Goal: Communication & Community: Answer question/provide support

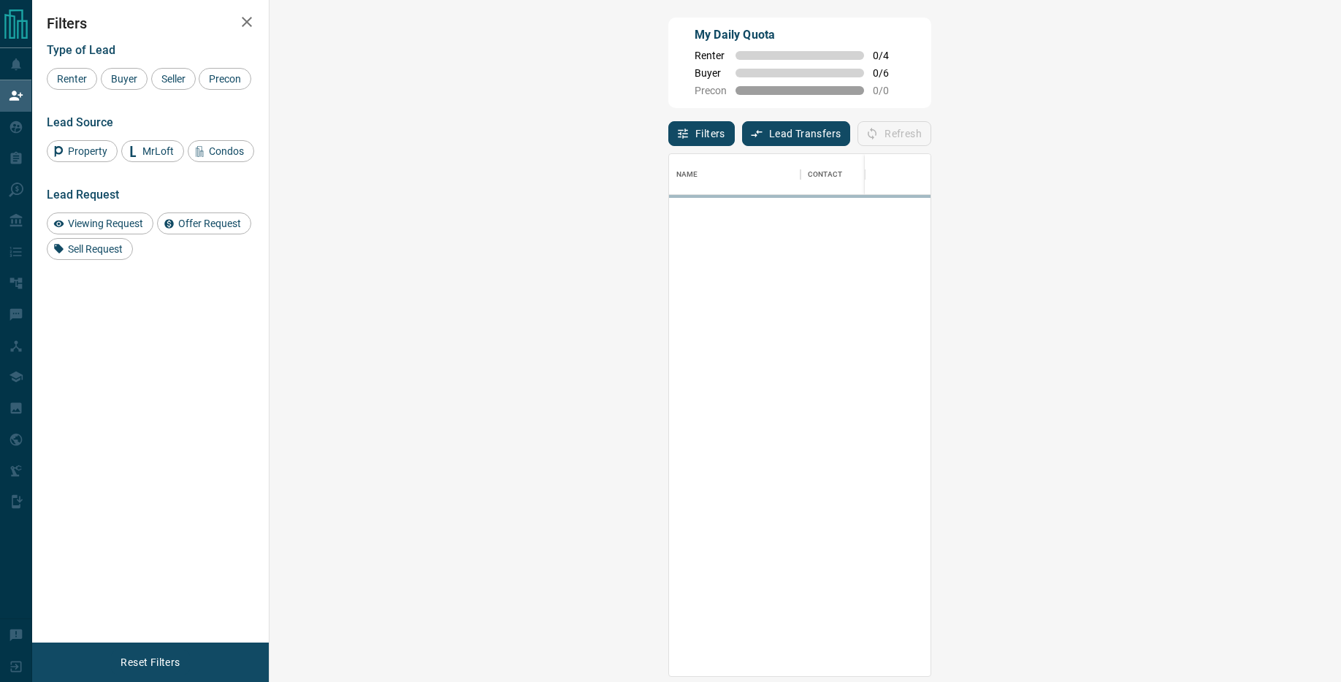
scroll to position [522, 1040]
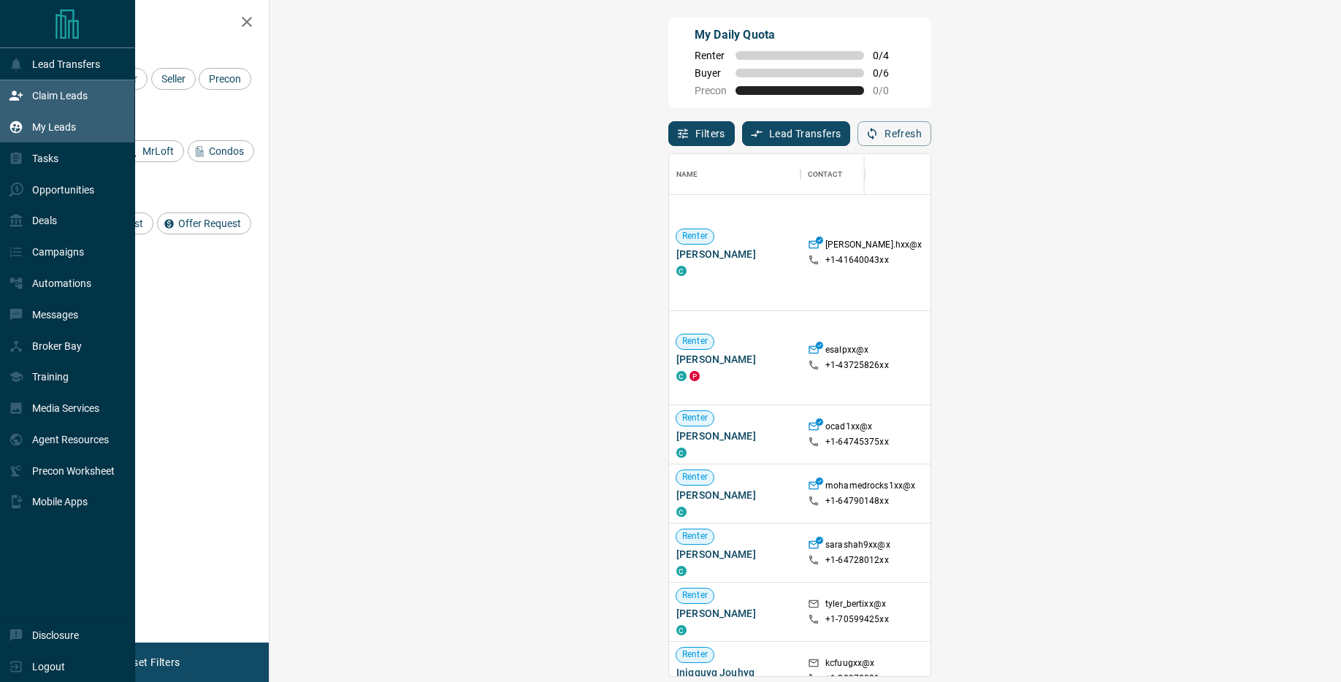
click at [56, 137] on div "My Leads" at bounding box center [42, 127] width 67 height 24
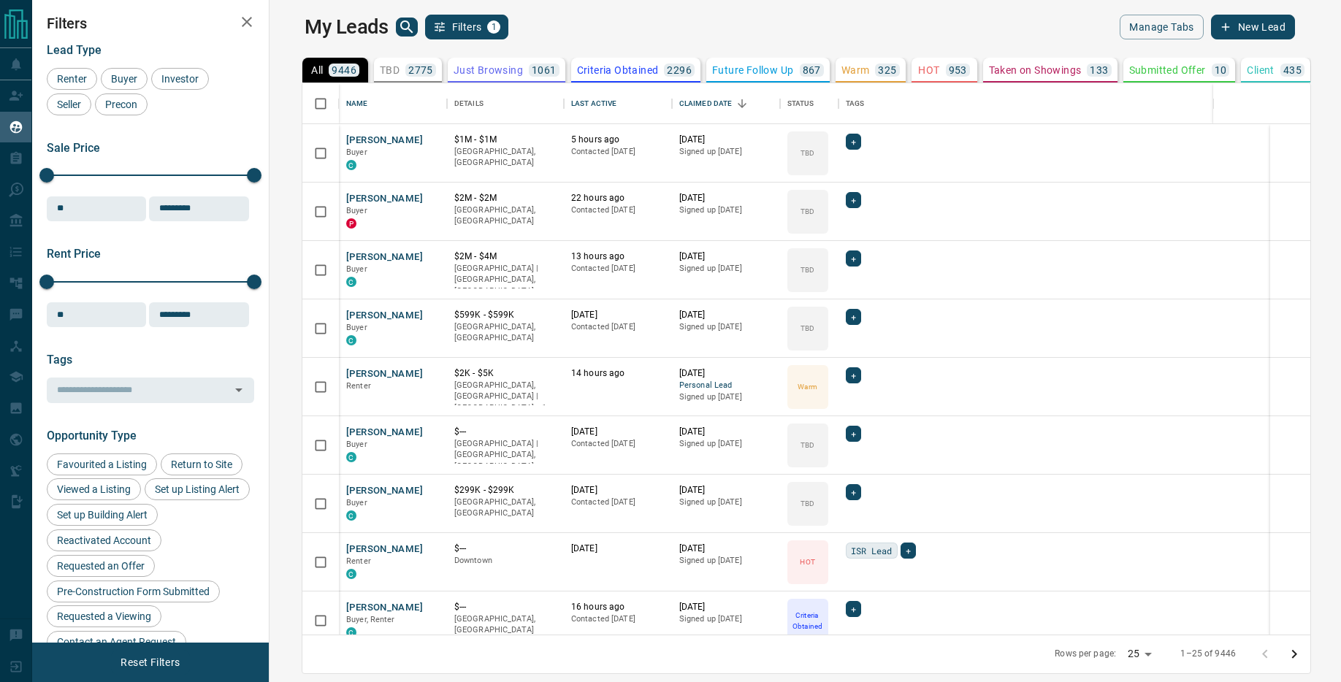
scroll to position [551, 1065]
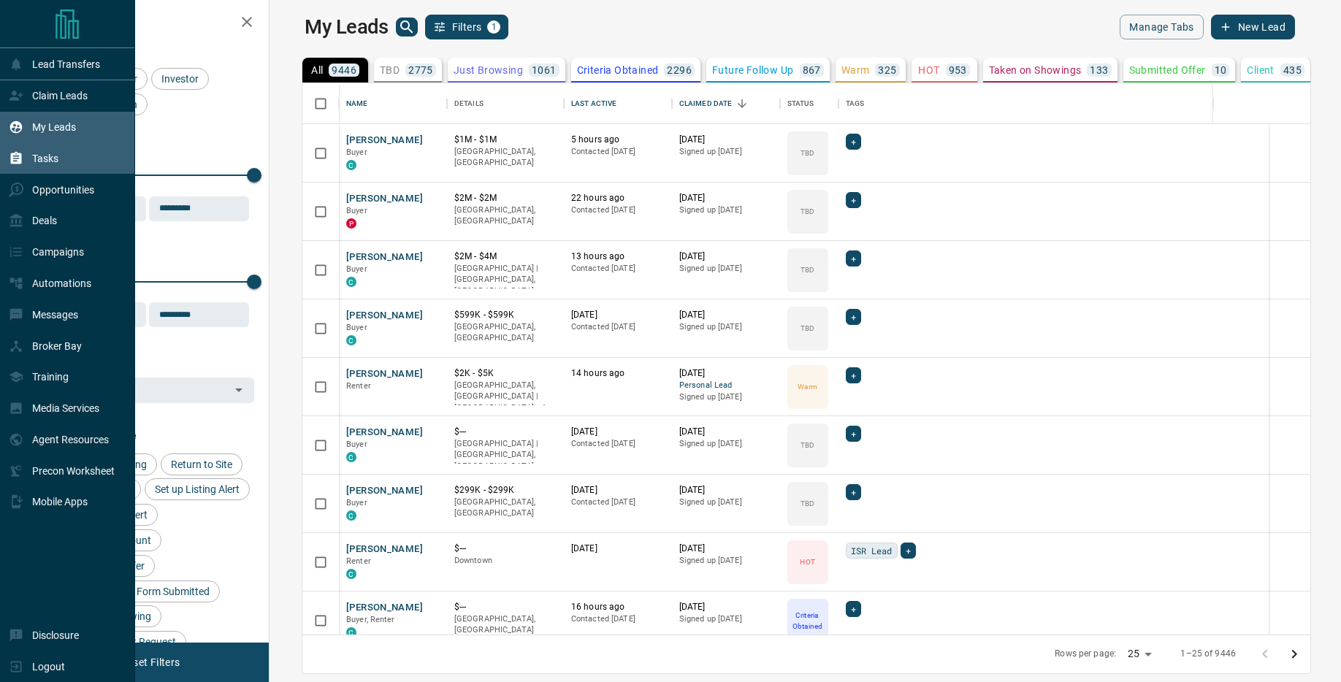
drag, startPoint x: 62, startPoint y: 165, endPoint x: 112, endPoint y: 150, distance: 52.5
click at [62, 165] on div "Tasks" at bounding box center [67, 157] width 135 height 31
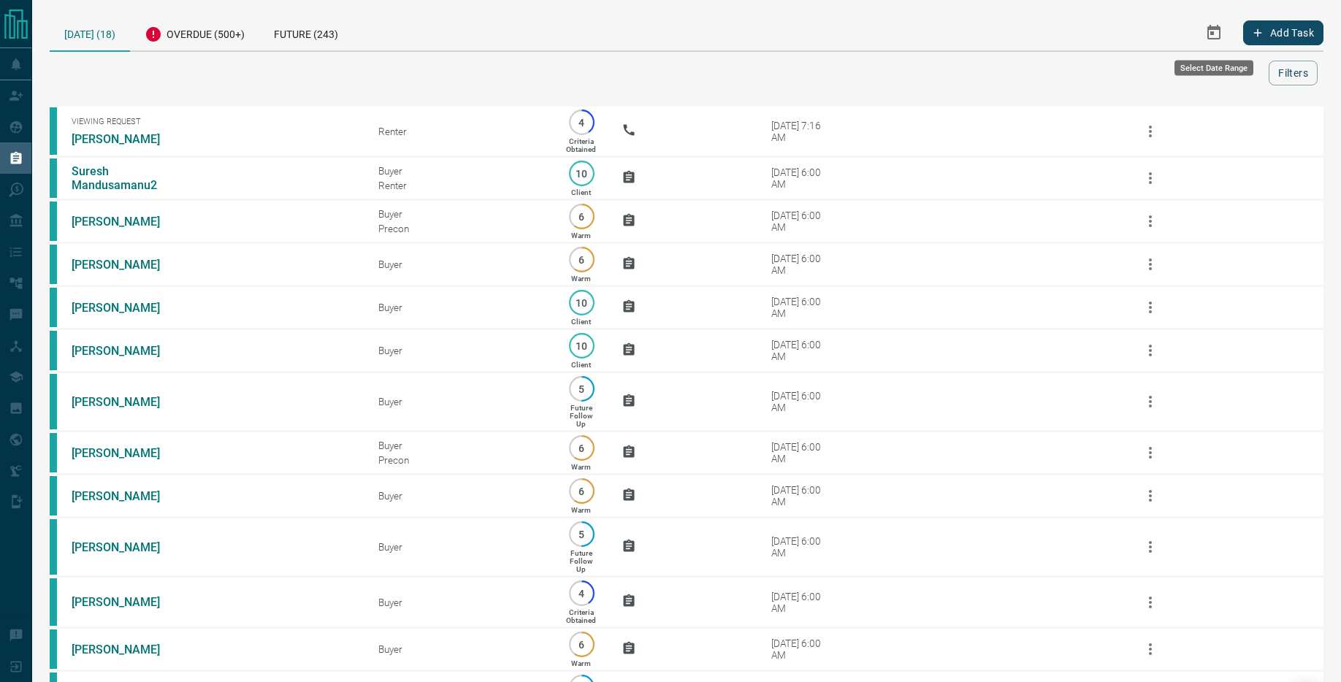
click at [1210, 28] on icon "Select Date Range" at bounding box center [1213, 32] width 13 height 15
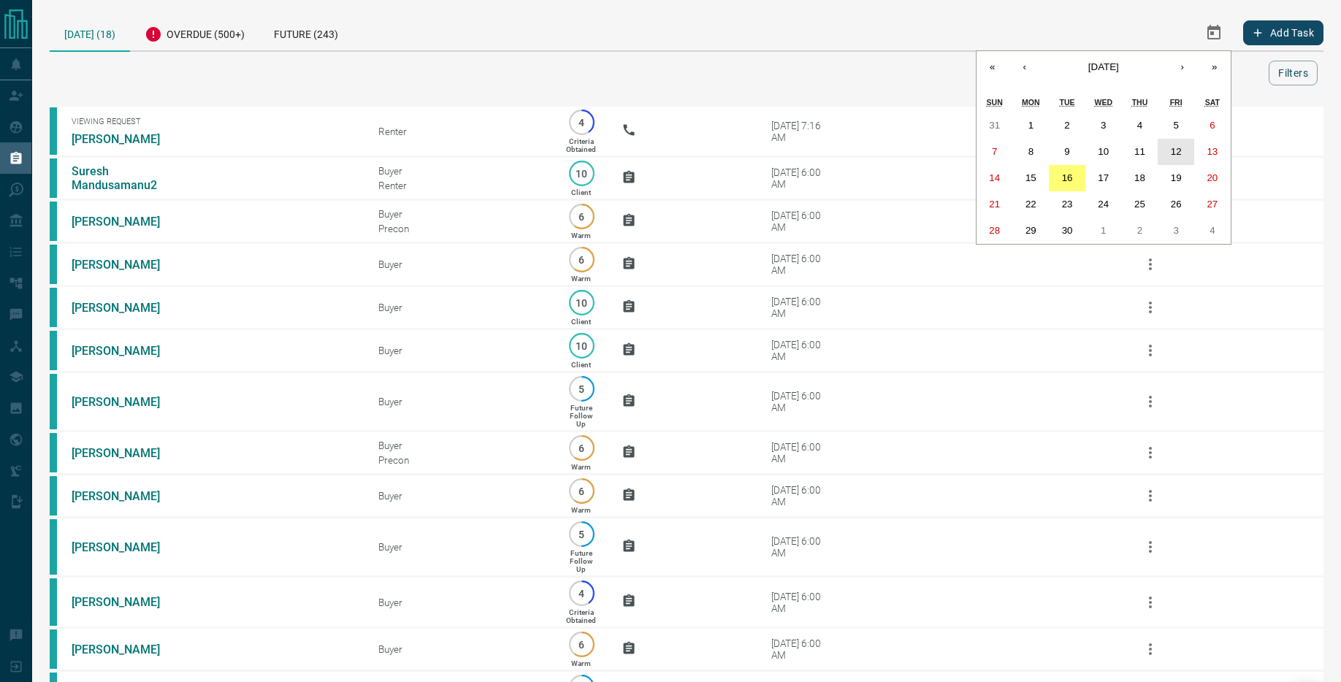
click at [1179, 154] on abbr "12" at bounding box center [1176, 151] width 11 height 11
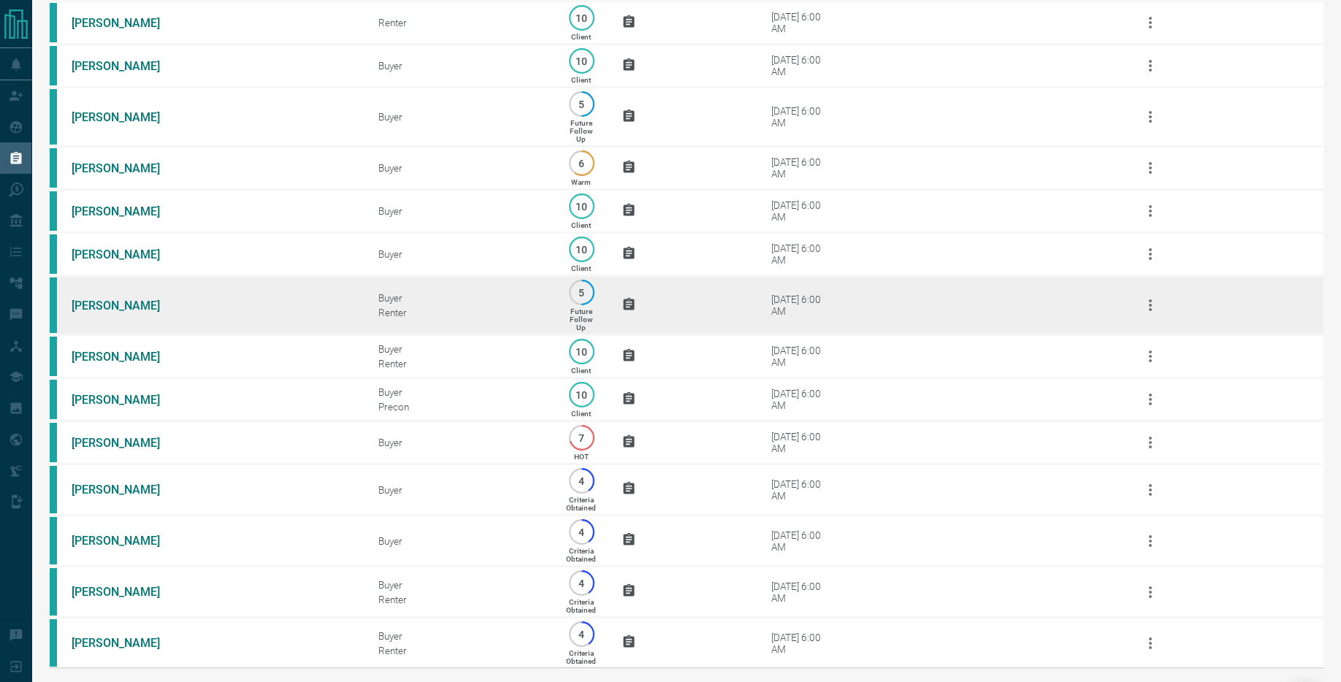
scroll to position [459, 0]
click at [127, 311] on link "[PERSON_NAME]" at bounding box center [127, 304] width 110 height 14
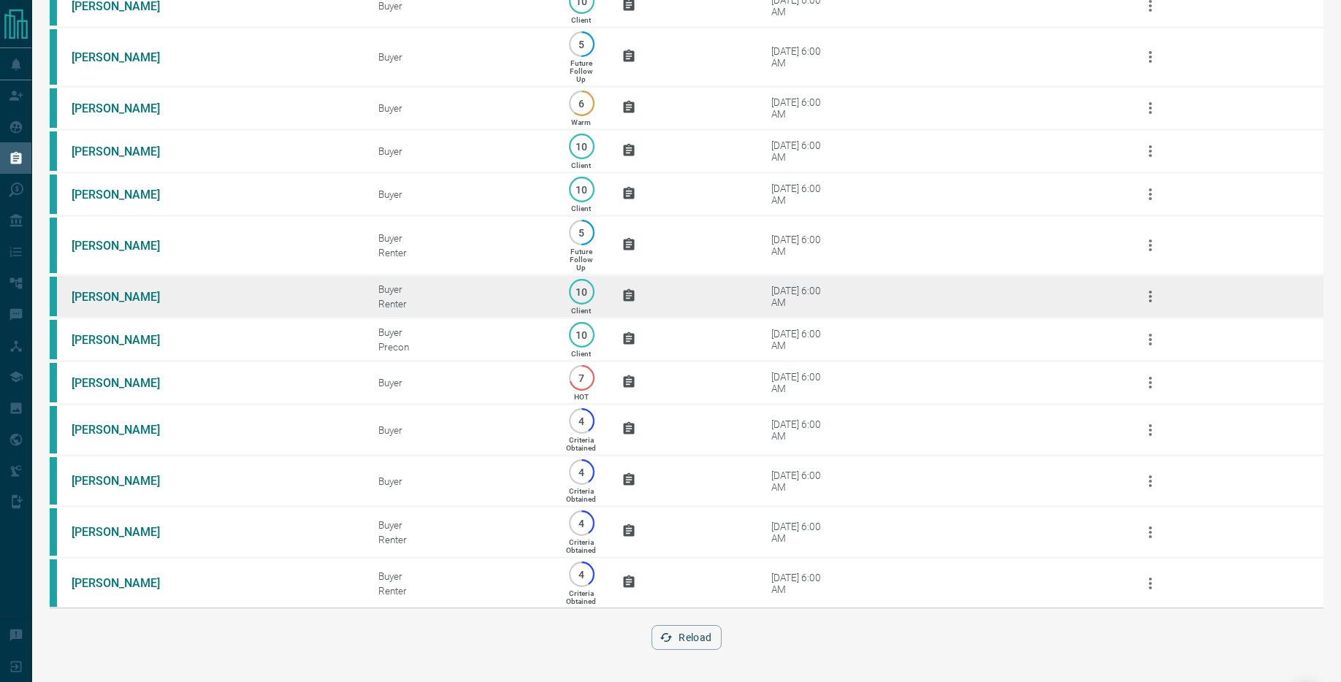
scroll to position [536, 0]
click at [122, 300] on link "[PERSON_NAME]" at bounding box center [127, 297] width 110 height 14
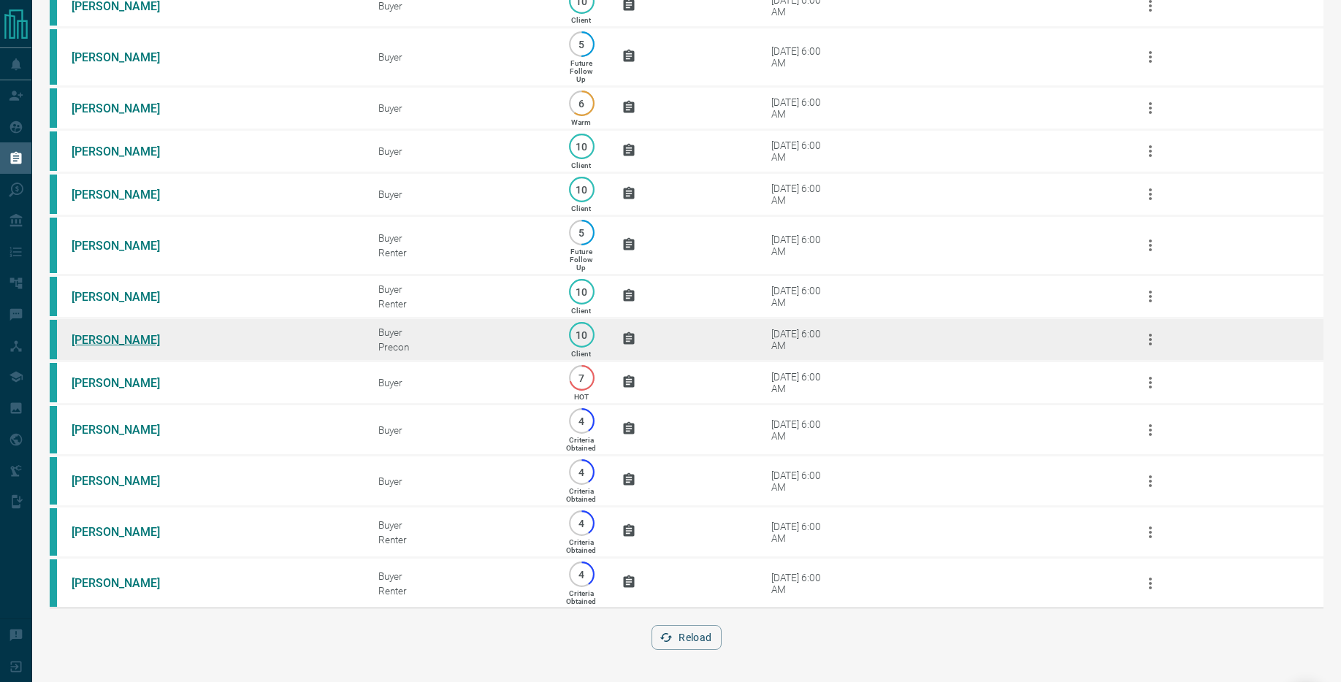
click at [119, 343] on link "[PERSON_NAME]" at bounding box center [127, 340] width 110 height 14
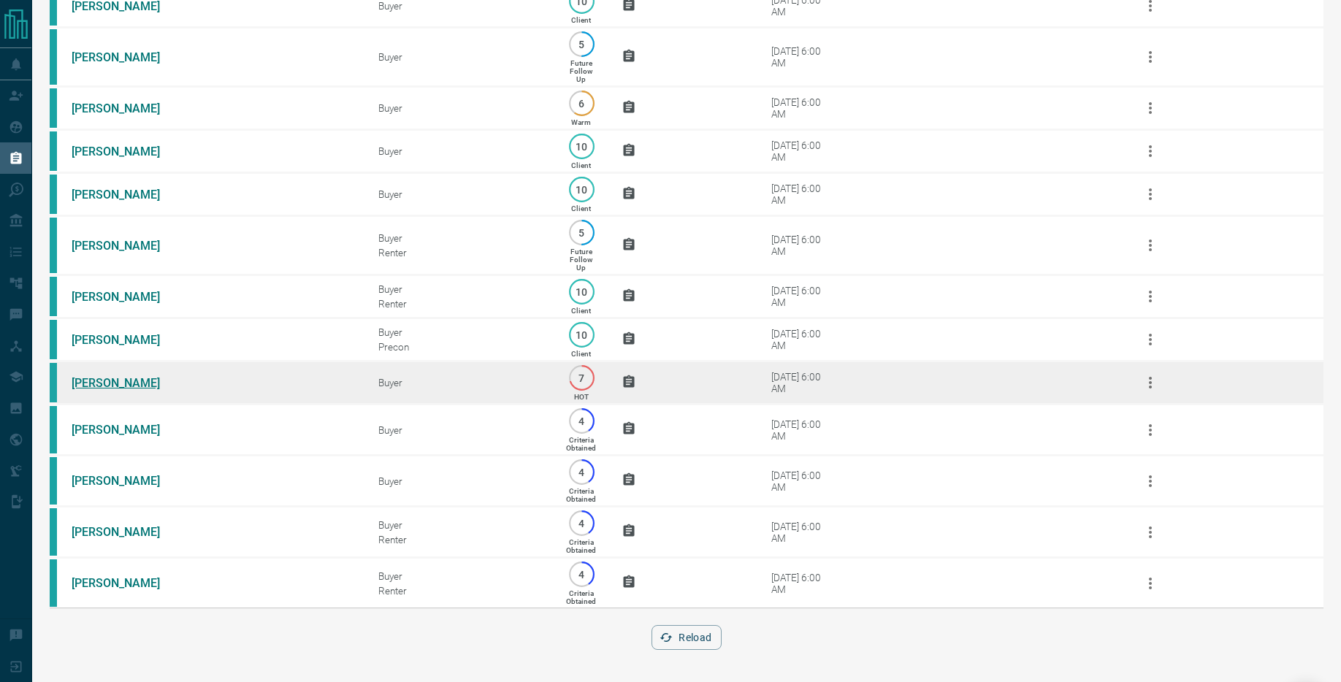
click at [112, 390] on link "[PERSON_NAME]" at bounding box center [127, 383] width 110 height 14
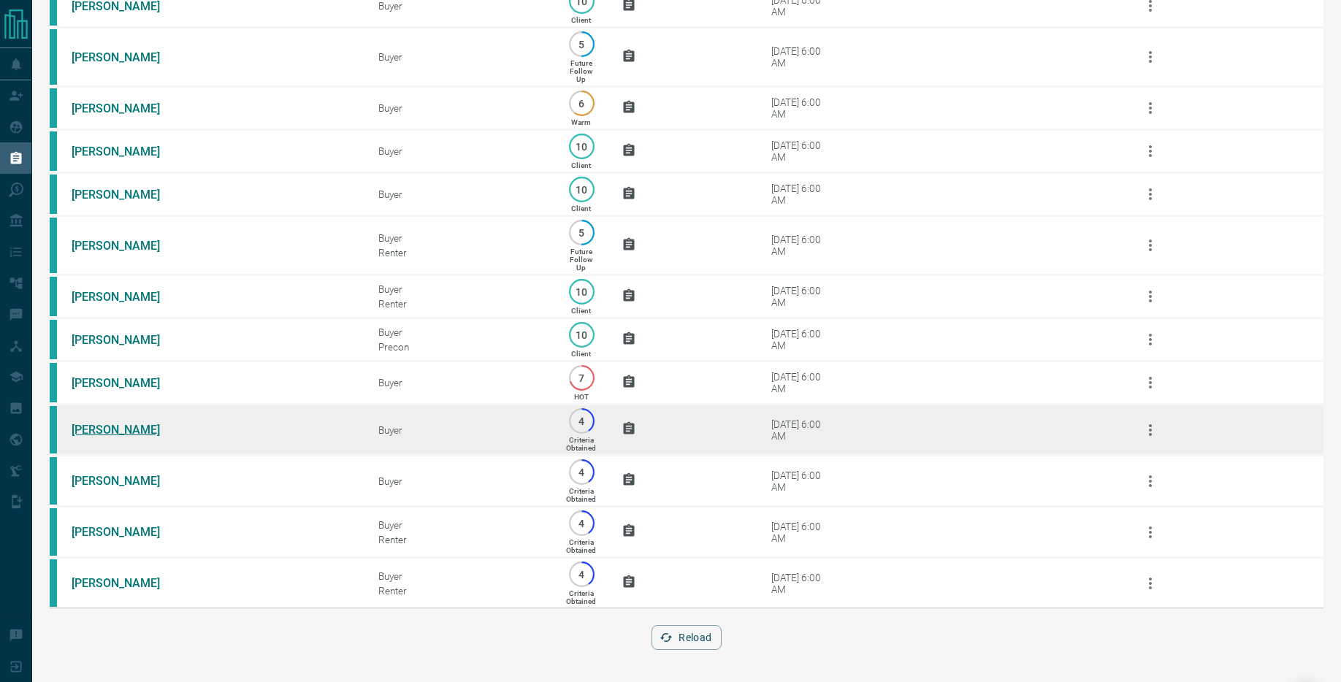
click at [118, 435] on link "[PERSON_NAME]" at bounding box center [127, 430] width 110 height 14
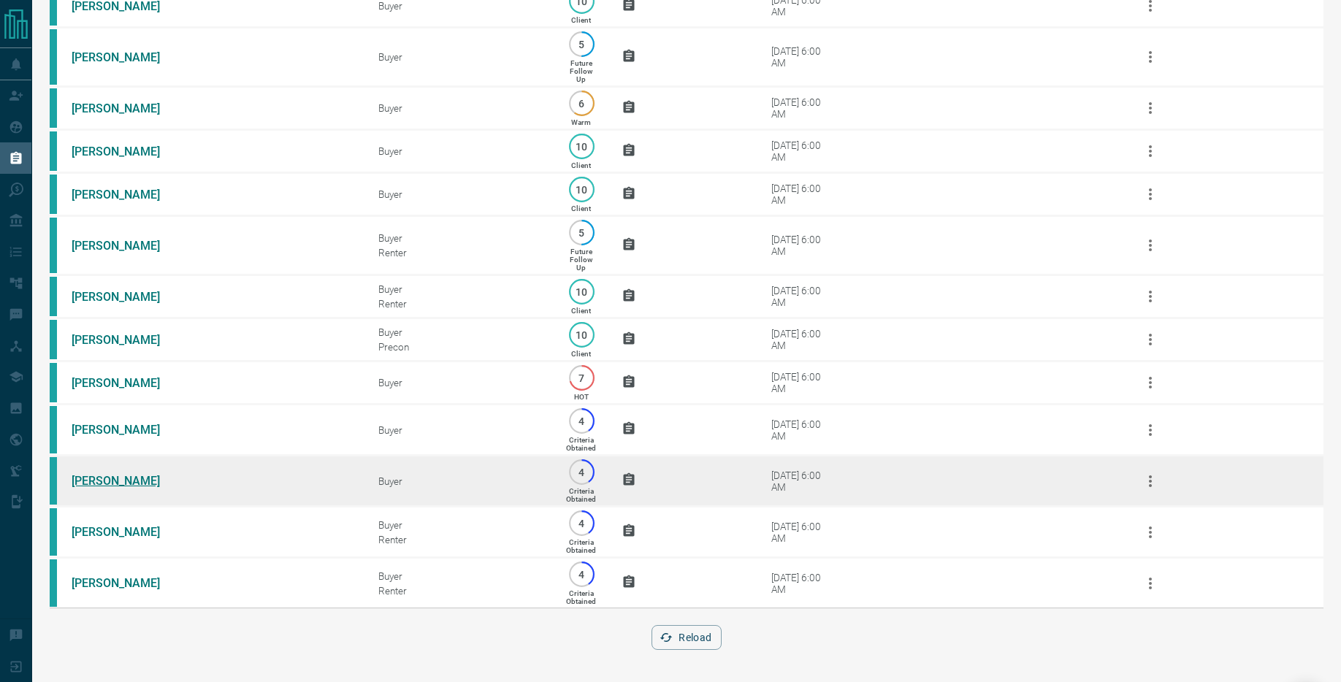
click at [112, 488] on link "[PERSON_NAME]" at bounding box center [127, 481] width 110 height 14
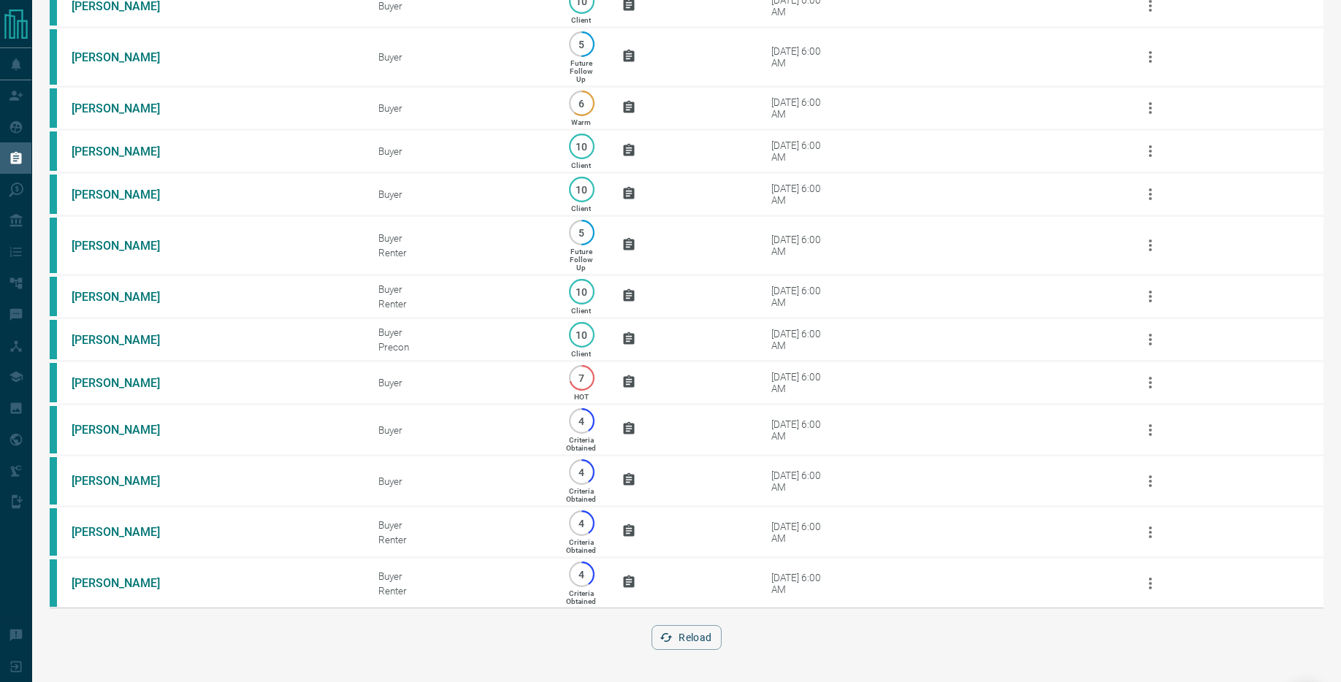
scroll to position [548, 0]
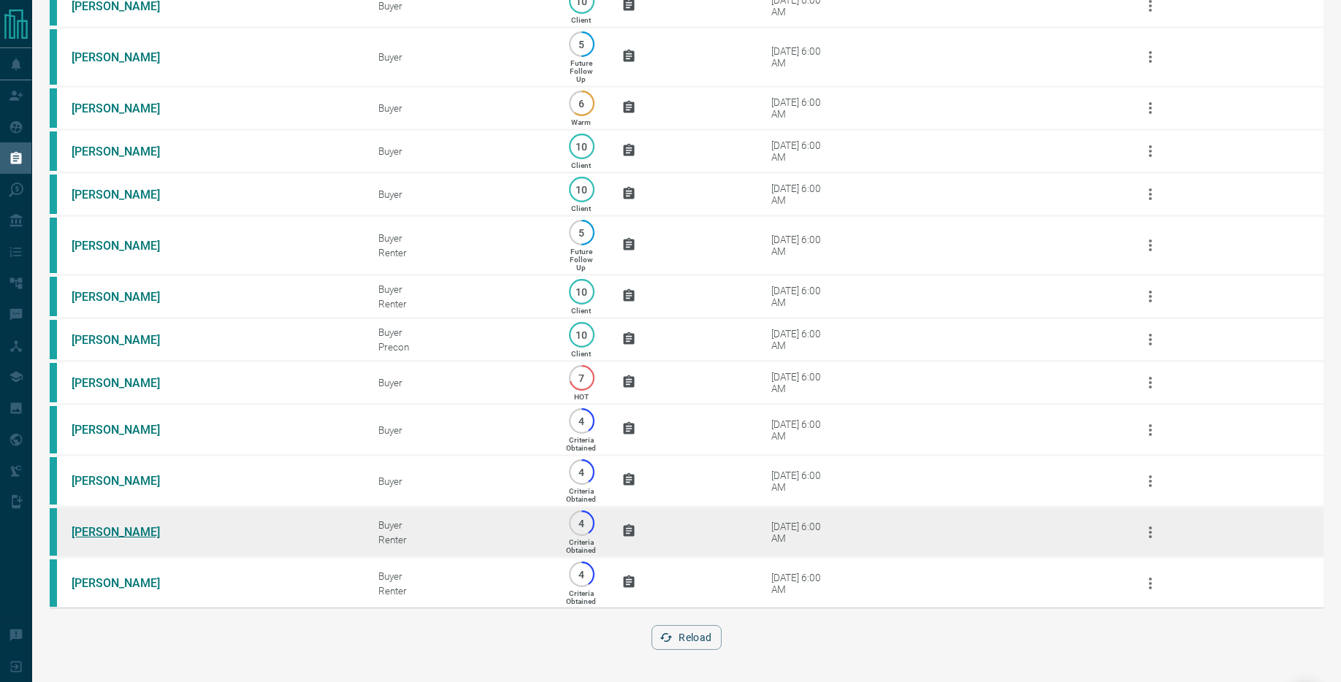
click at [104, 529] on link "[PERSON_NAME]" at bounding box center [127, 532] width 110 height 14
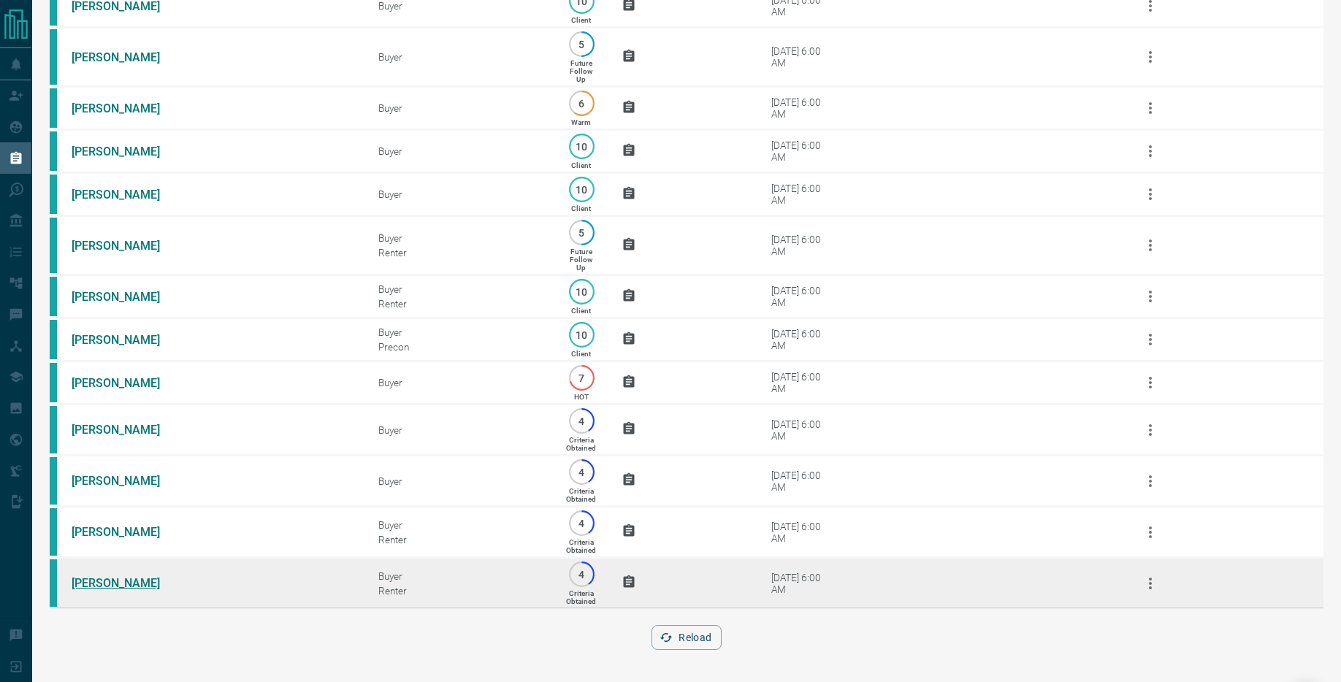
click at [106, 587] on link "[PERSON_NAME]" at bounding box center [127, 583] width 110 height 14
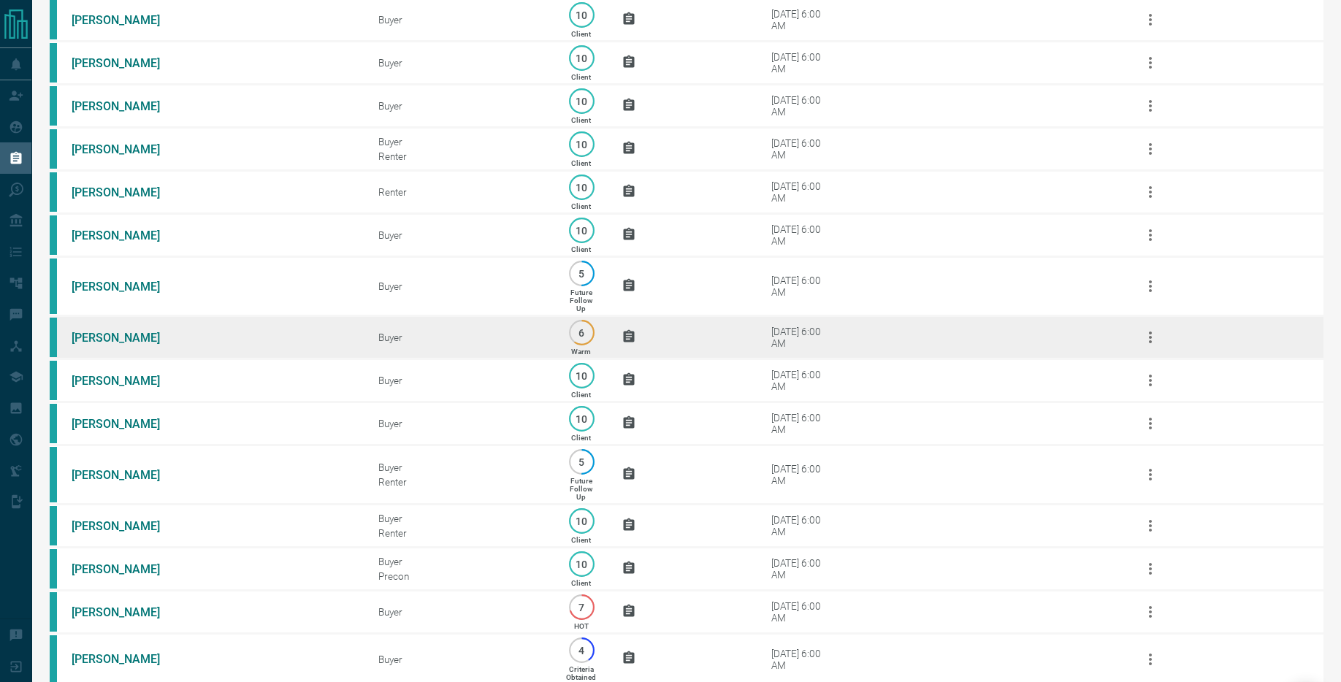
scroll to position [0, 0]
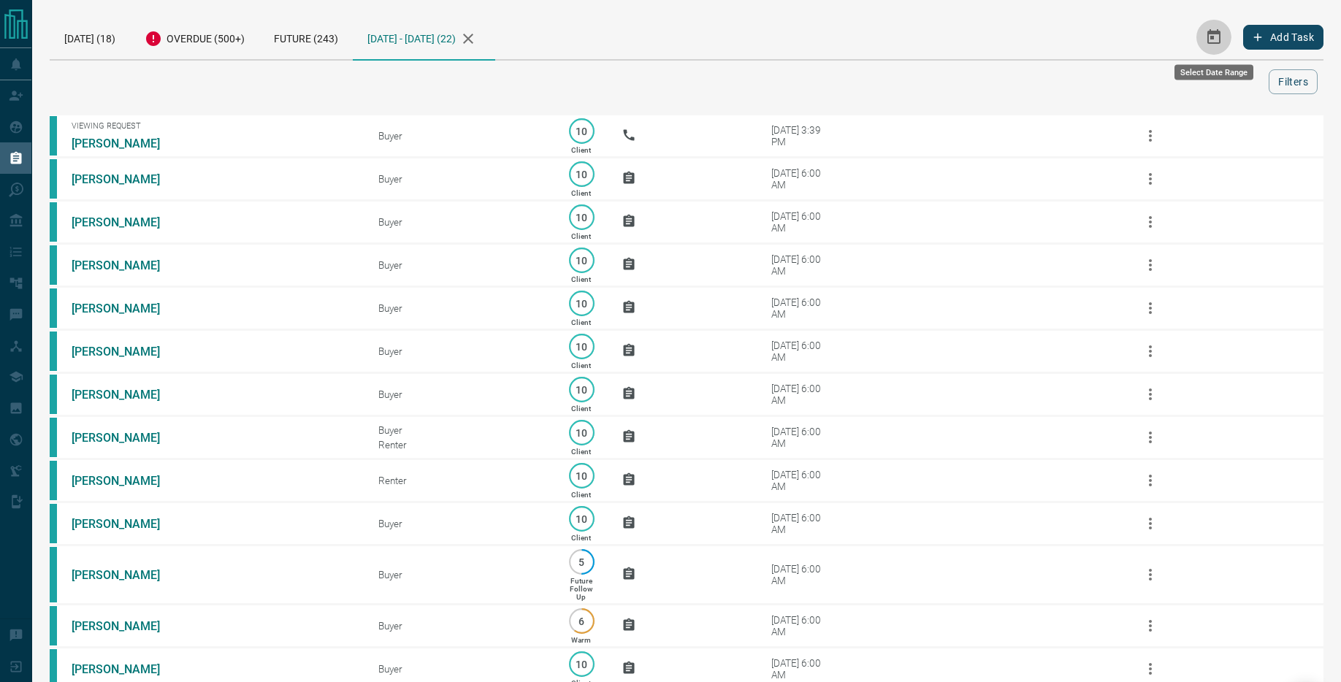
click at [1208, 34] on icon "Select Date Range" at bounding box center [1214, 37] width 18 height 18
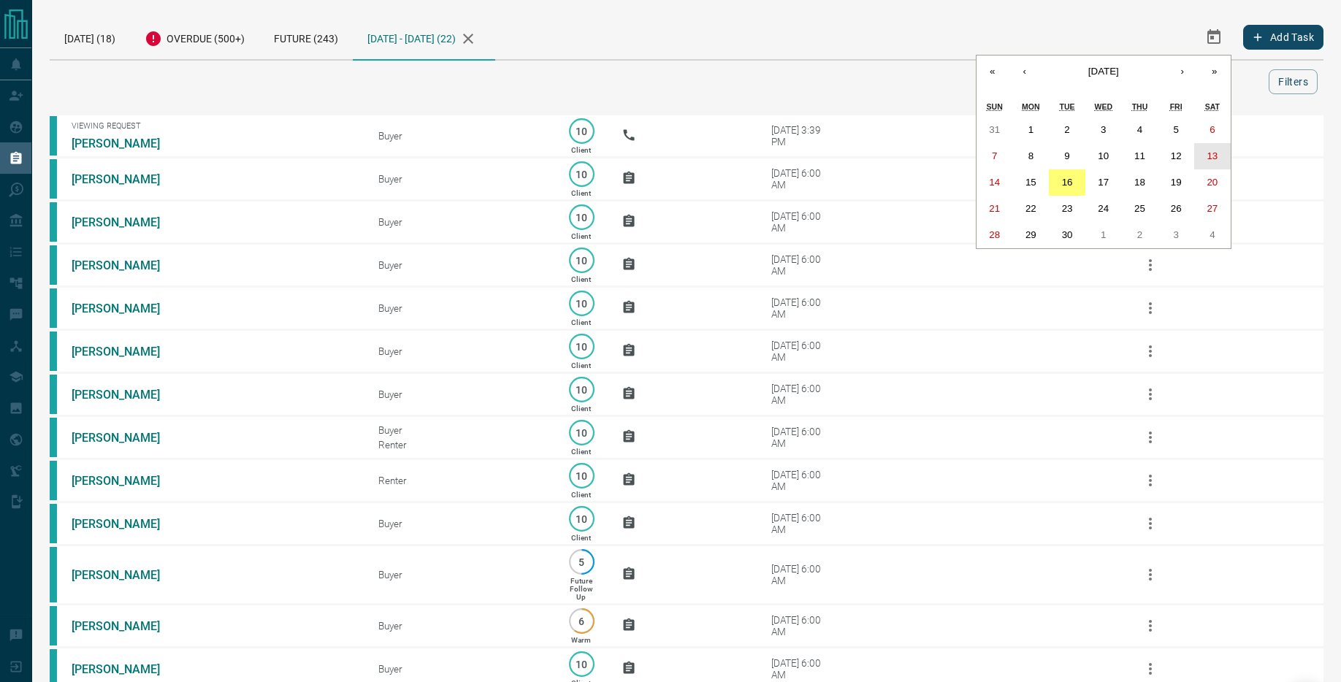
click at [1207, 156] on abbr "13" at bounding box center [1212, 155] width 11 height 11
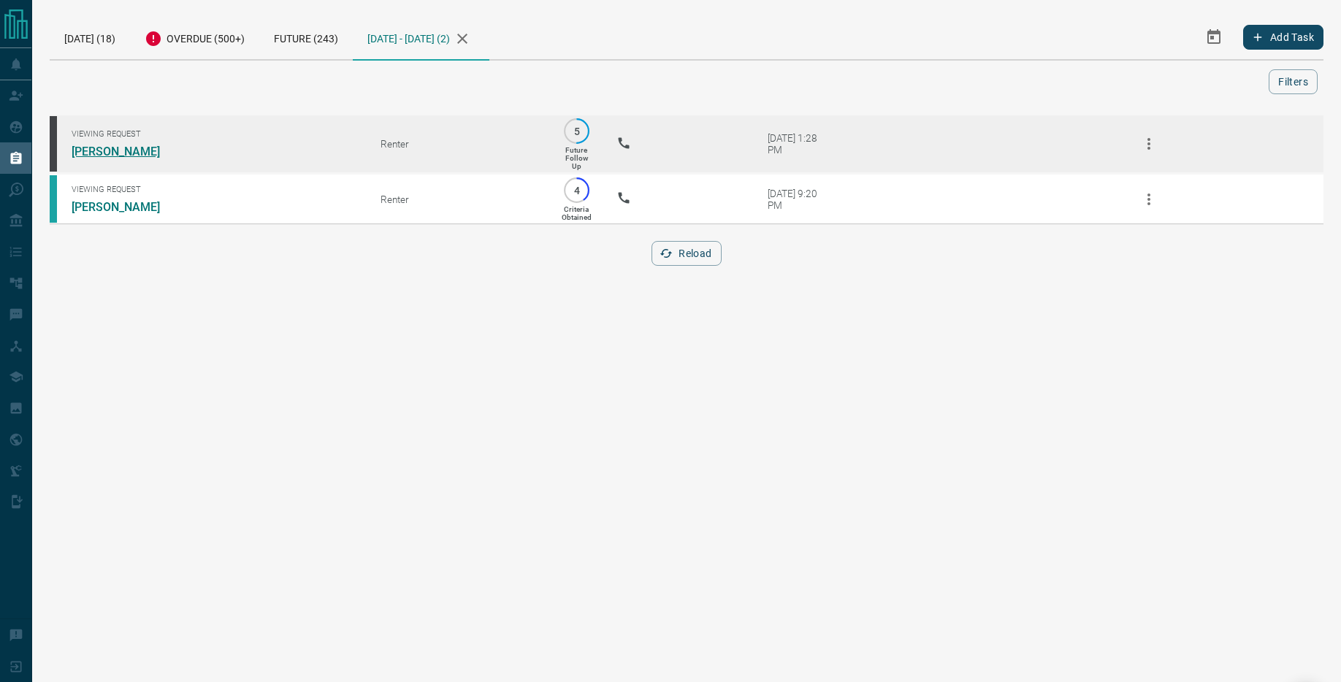
click at [115, 155] on link "[PERSON_NAME]" at bounding box center [127, 152] width 110 height 14
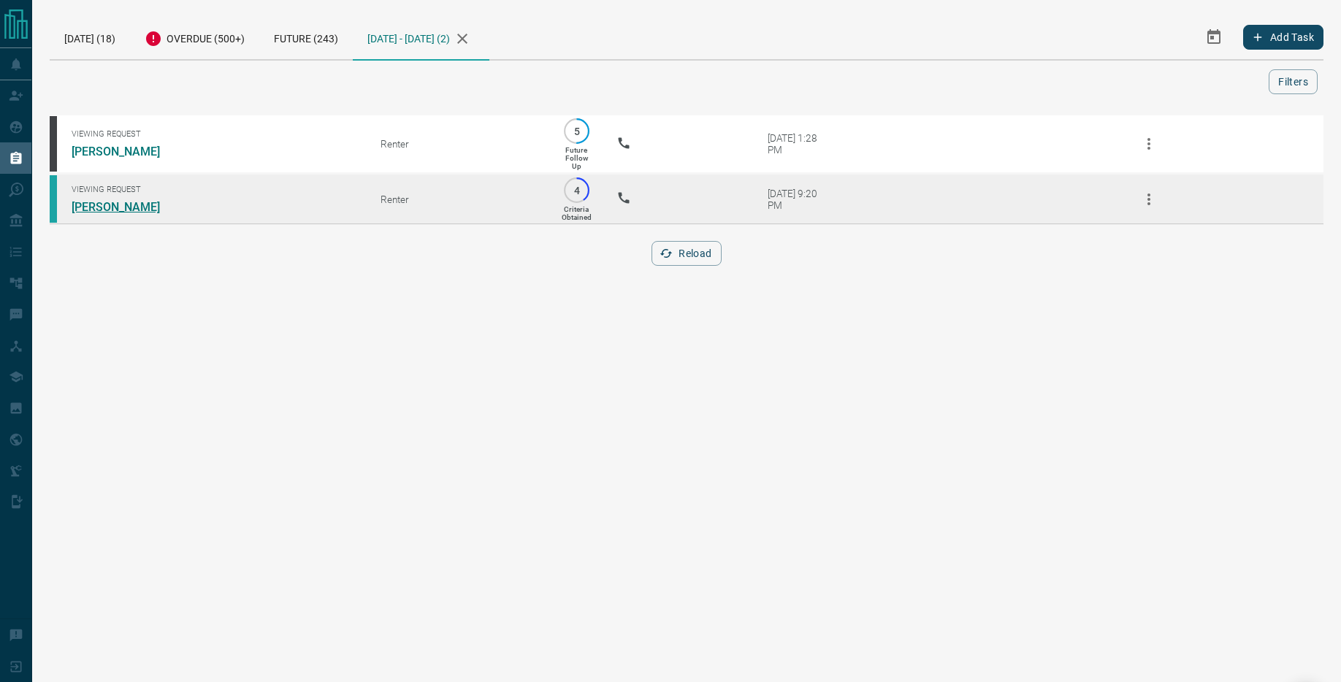
click at [118, 213] on link "[PERSON_NAME]" at bounding box center [127, 207] width 110 height 14
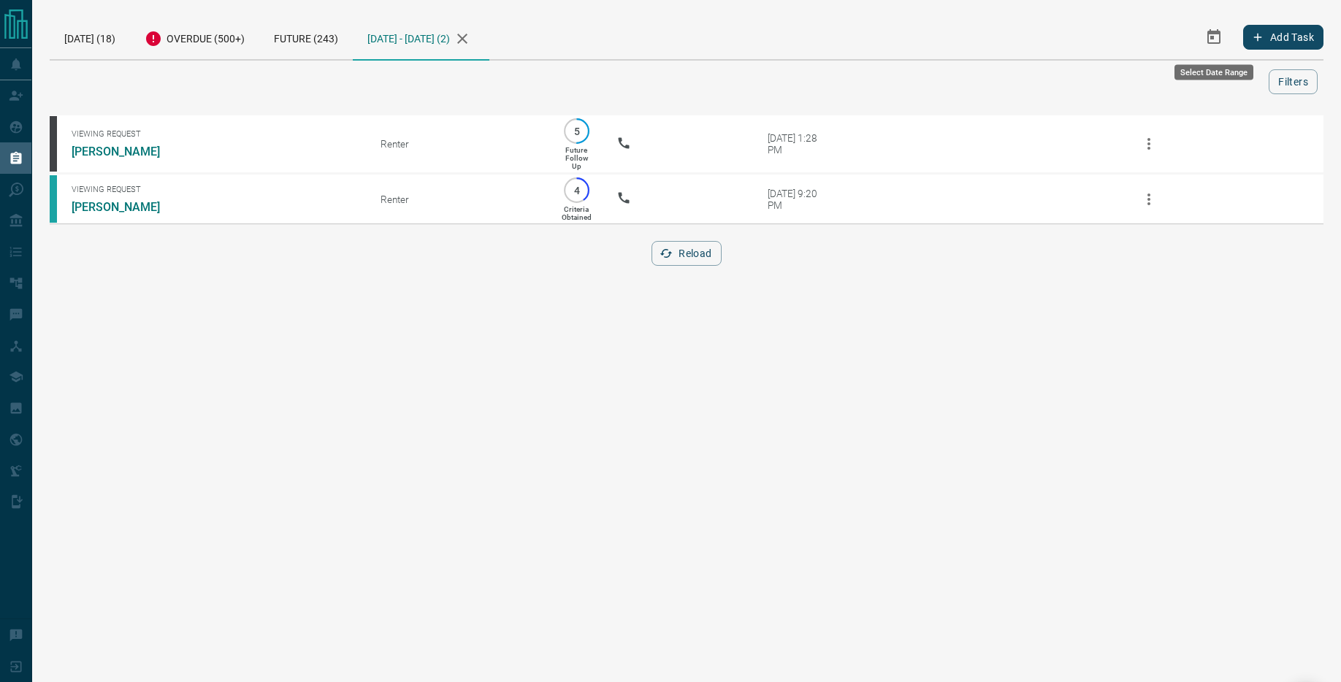
click at [1221, 36] on icon "Select Date Range" at bounding box center [1214, 37] width 18 height 18
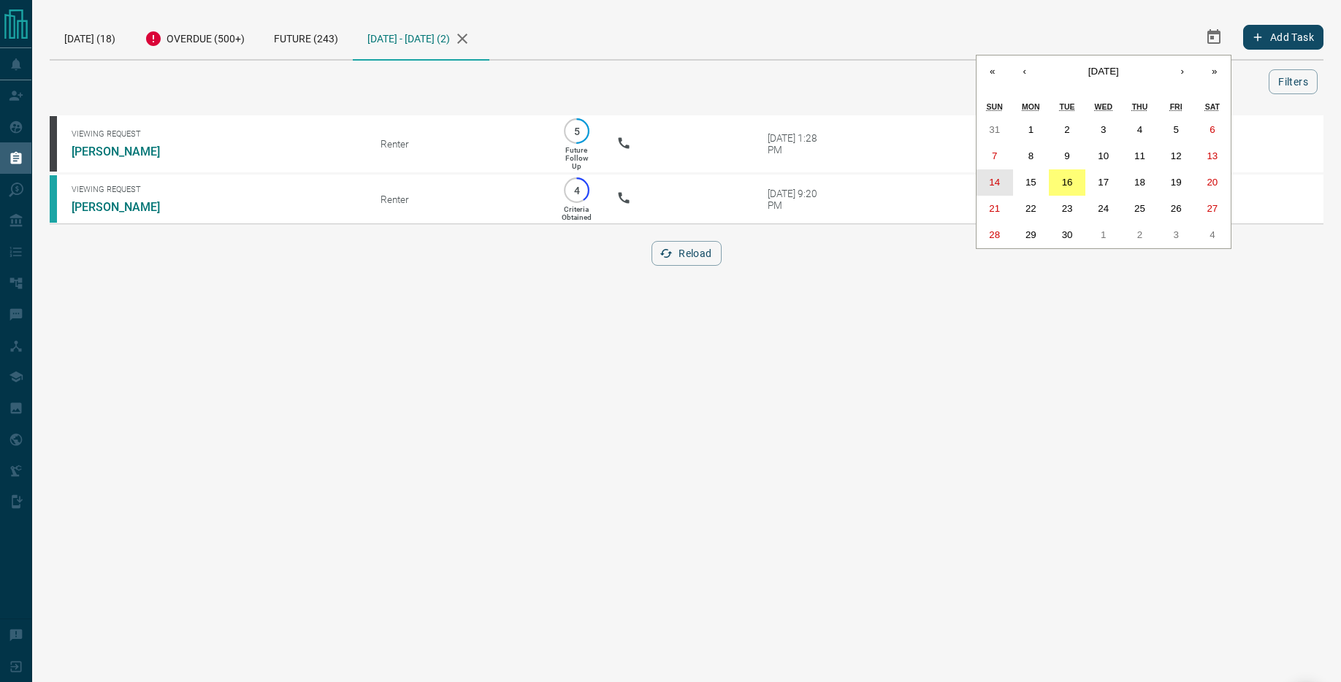
click at [993, 184] on abbr "14" at bounding box center [994, 182] width 11 height 11
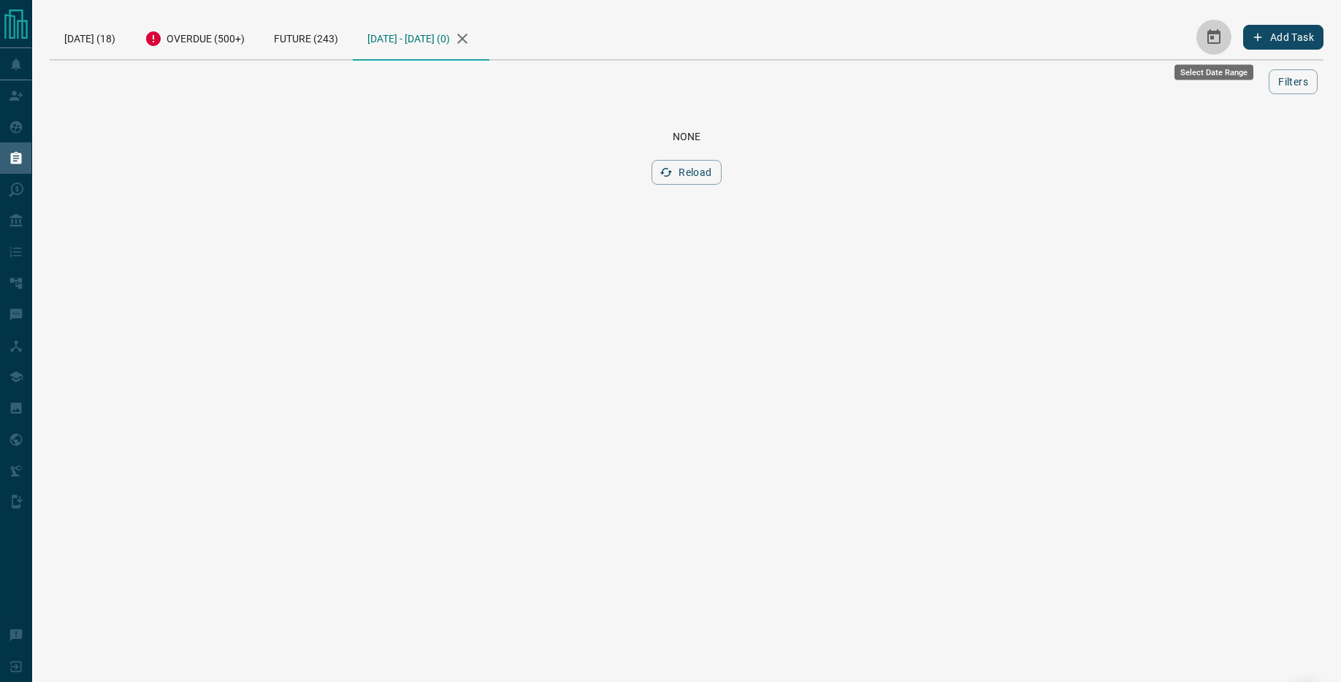
click at [1210, 37] on icon "Select Date Range" at bounding box center [1213, 36] width 13 height 15
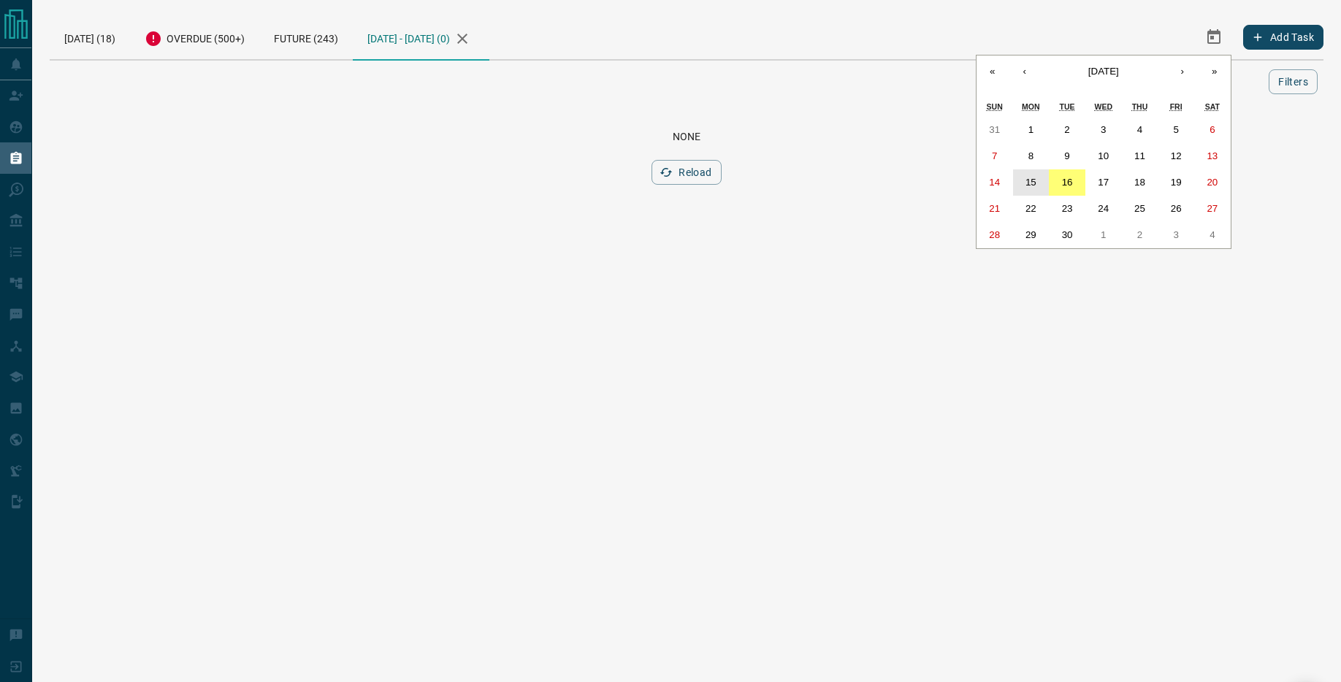
click at [1033, 185] on abbr "15" at bounding box center [1030, 182] width 11 height 11
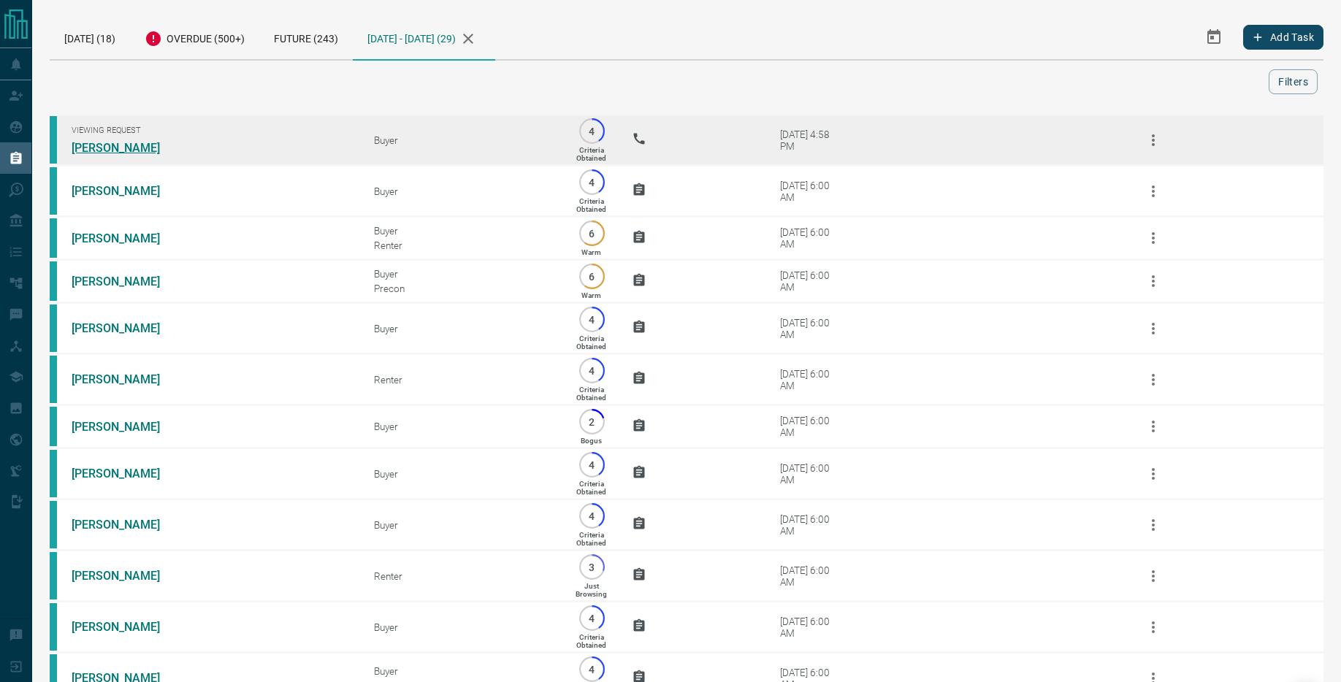
click at [110, 151] on link "[PERSON_NAME]" at bounding box center [127, 148] width 110 height 14
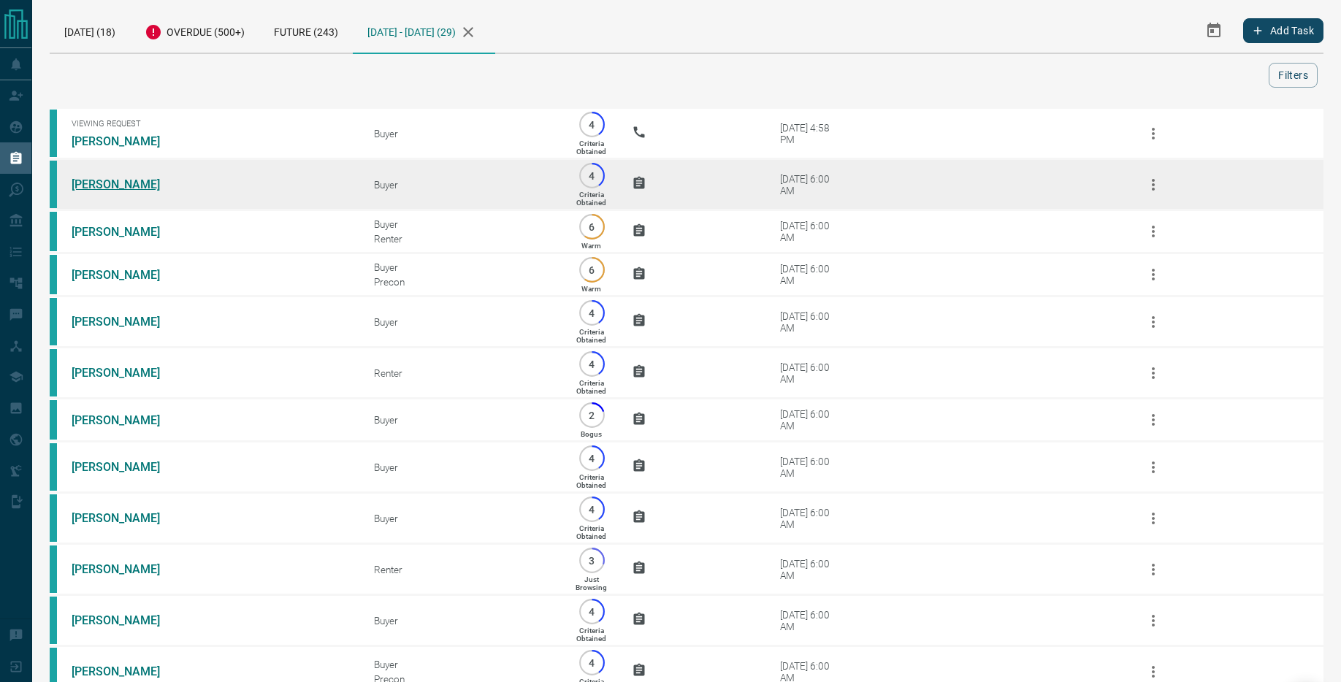
scroll to position [10, 0]
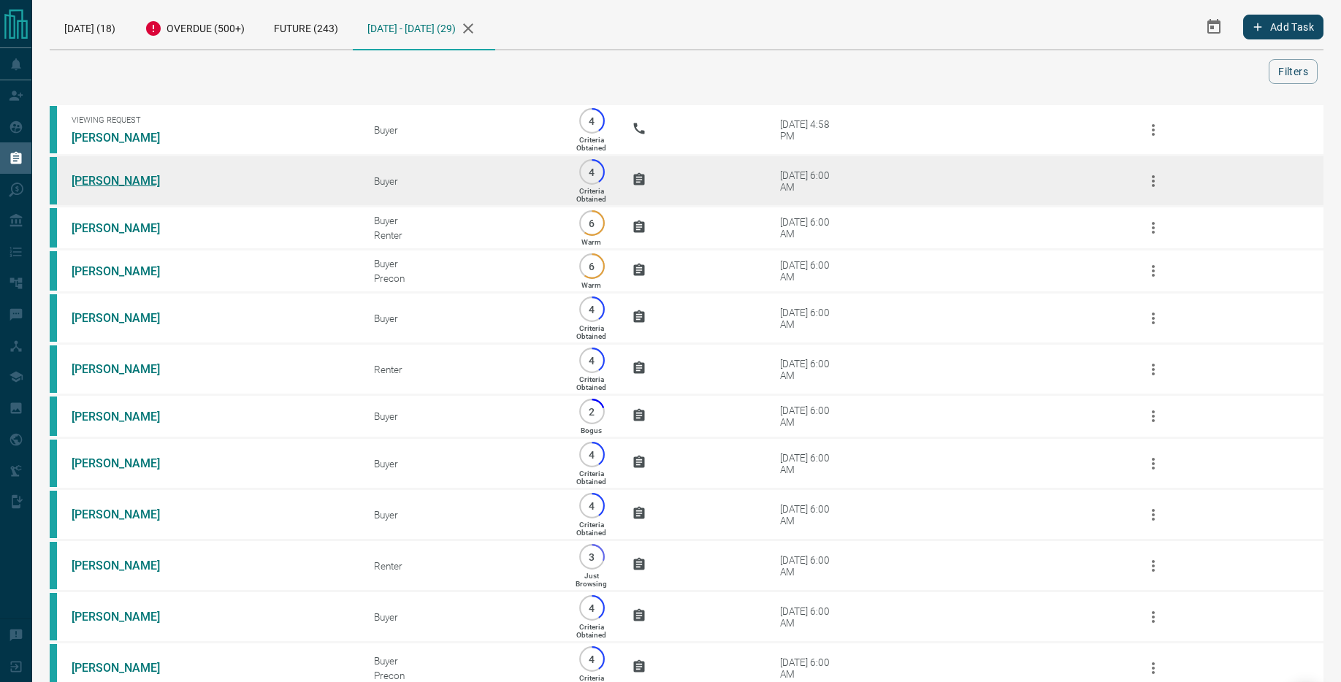
click at [132, 194] on td "[PERSON_NAME]" at bounding box center [201, 181] width 302 height 51
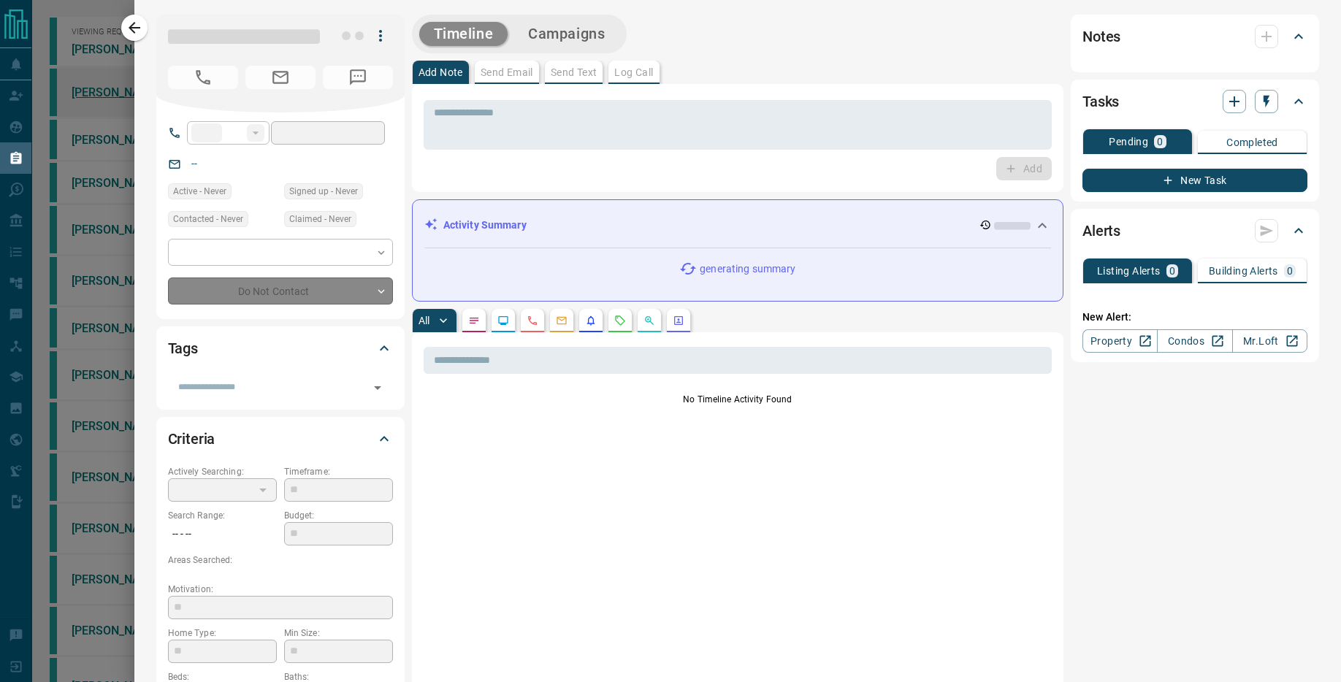
type input "**"
type input "**********"
type input "*"
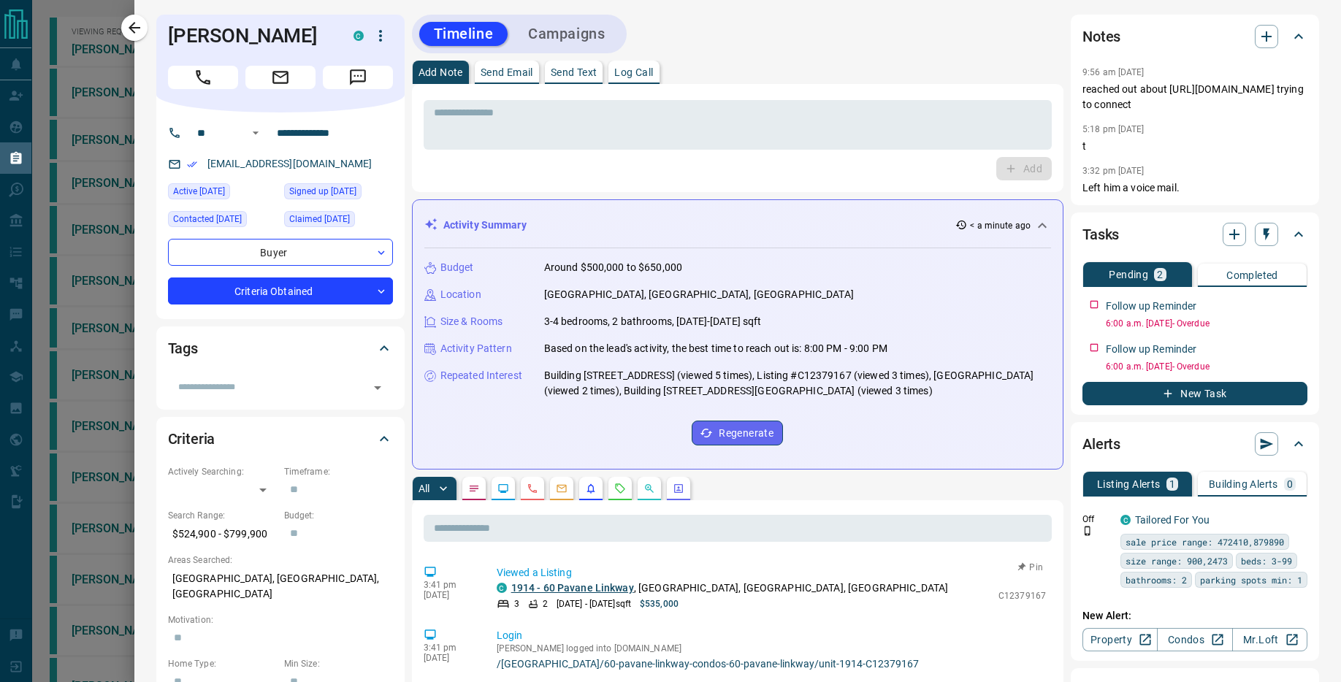
click at [600, 587] on link "1914 - 60 Pavane Linkway" at bounding box center [572, 588] width 123 height 12
click at [217, 75] on button "Call" at bounding box center [203, 77] width 70 height 23
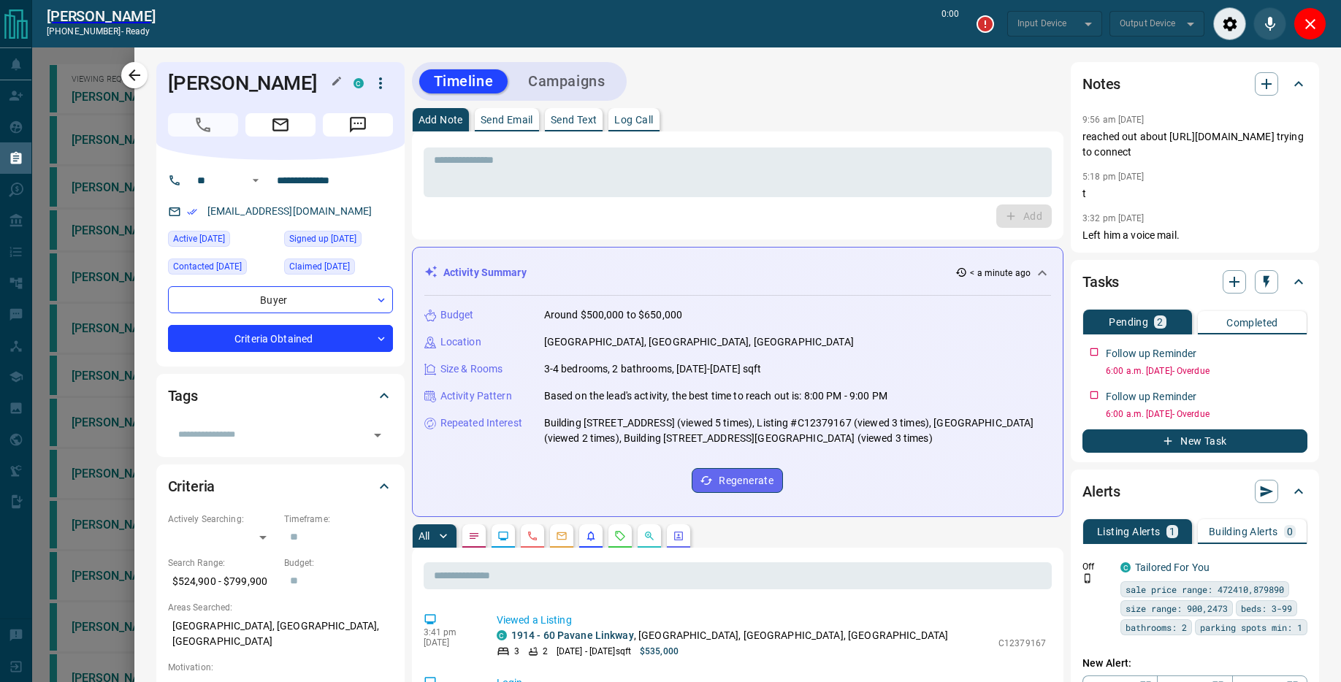
type input "*******"
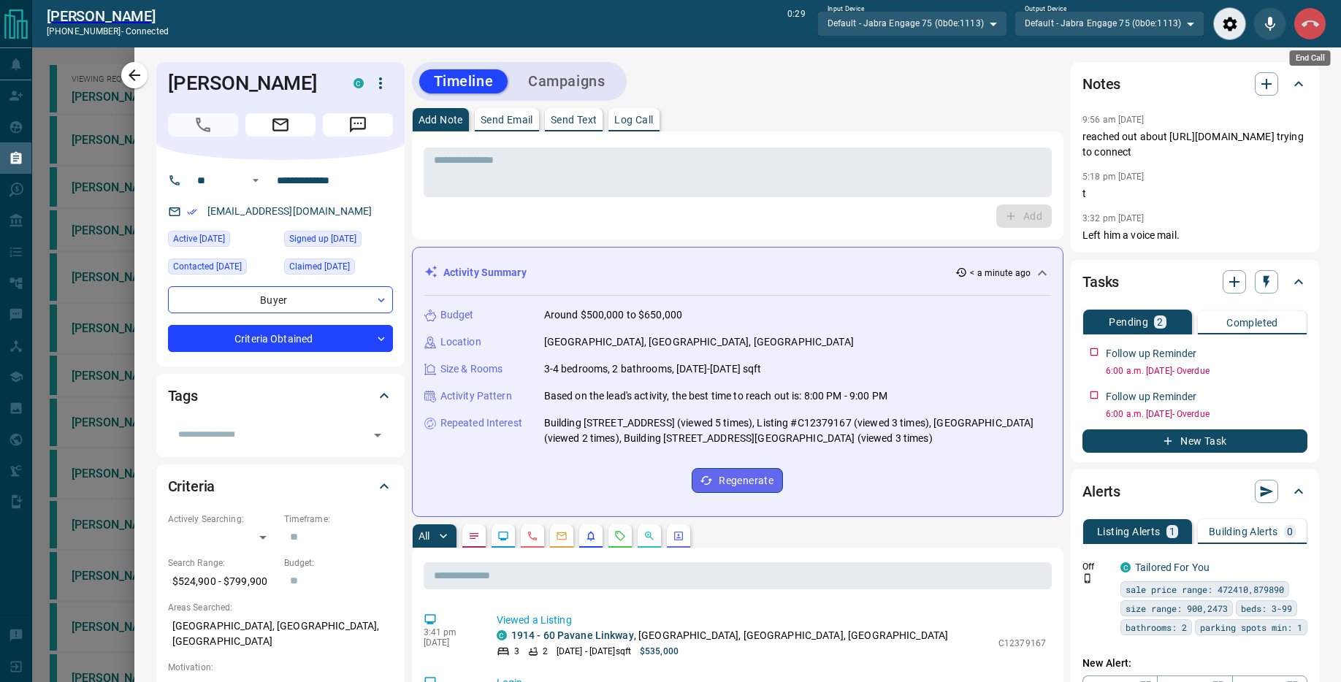
click at [1317, 18] on icon "End Call" at bounding box center [1311, 24] width 18 height 18
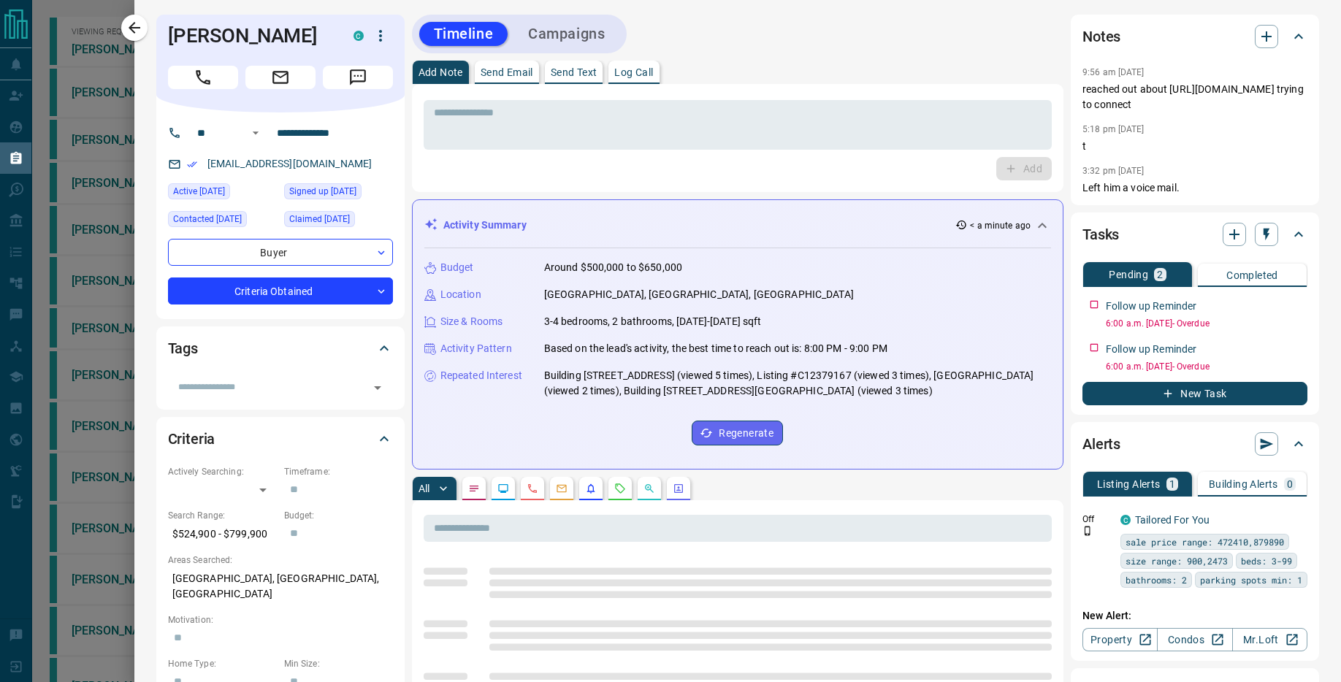
click at [572, 74] on p "Send Text" at bounding box center [574, 72] width 47 height 10
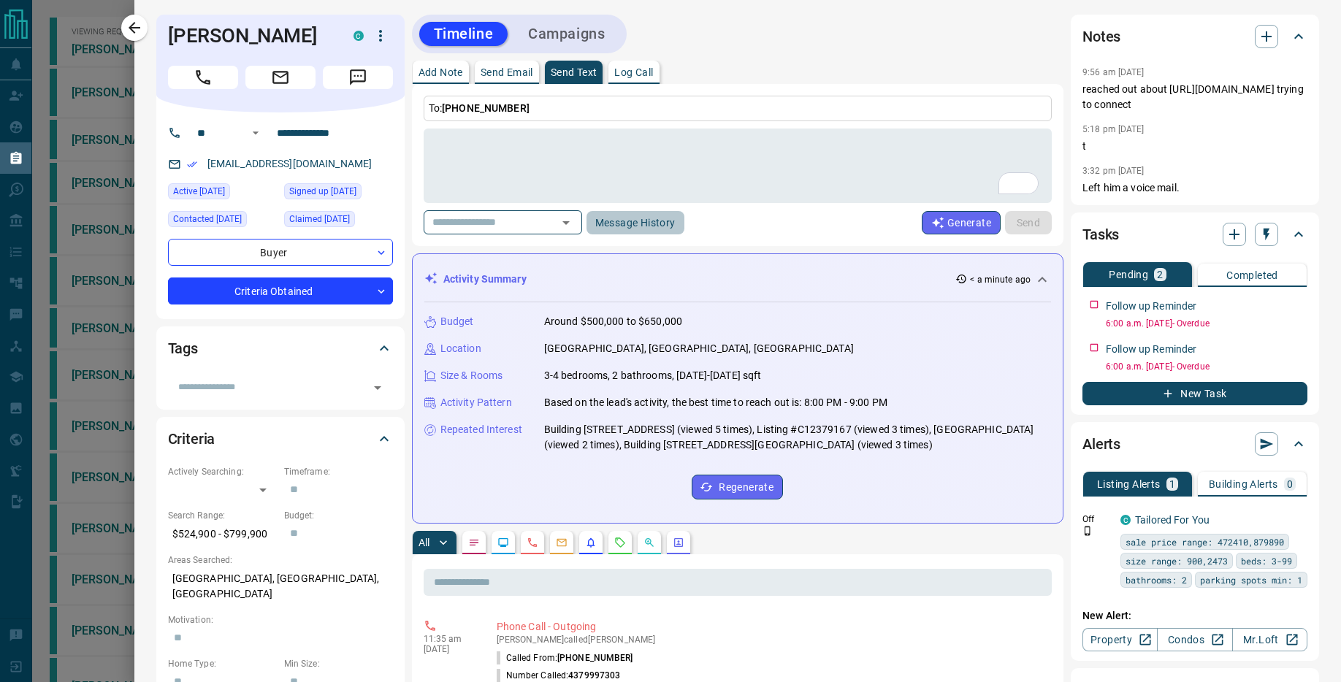
click at [638, 226] on button "Message History" at bounding box center [636, 222] width 98 height 23
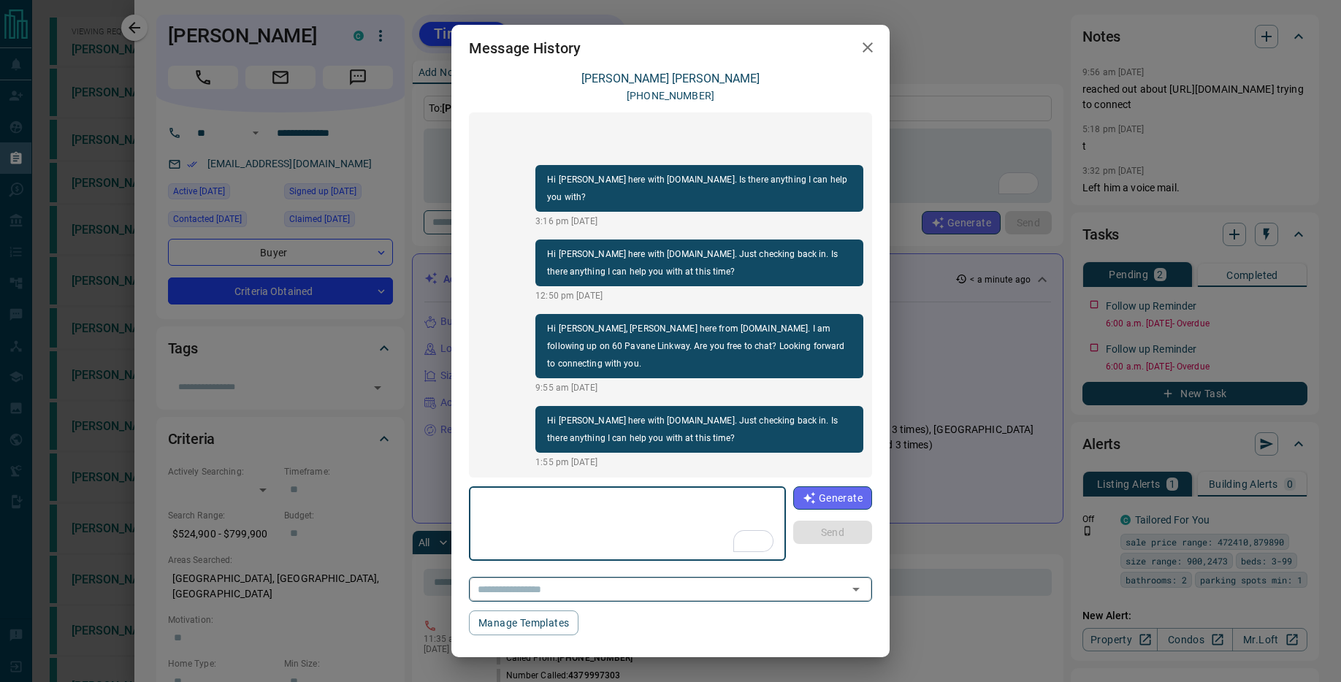
click at [669, 584] on input "text" at bounding box center [650, 589] width 356 height 18
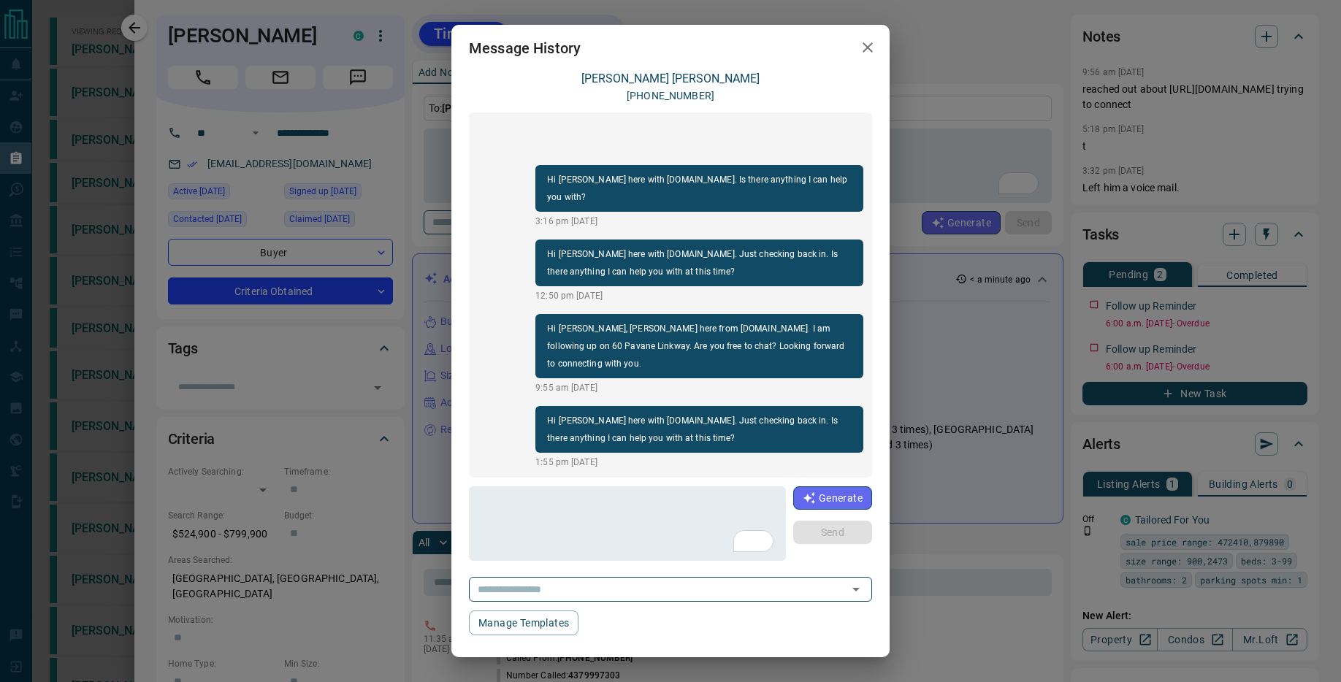
click at [917, 406] on div "Message History [PERSON_NAME] [PHONE_NUMBER] Hi [PERSON_NAME] here with [DOMAIN…" at bounding box center [670, 341] width 1341 height 682
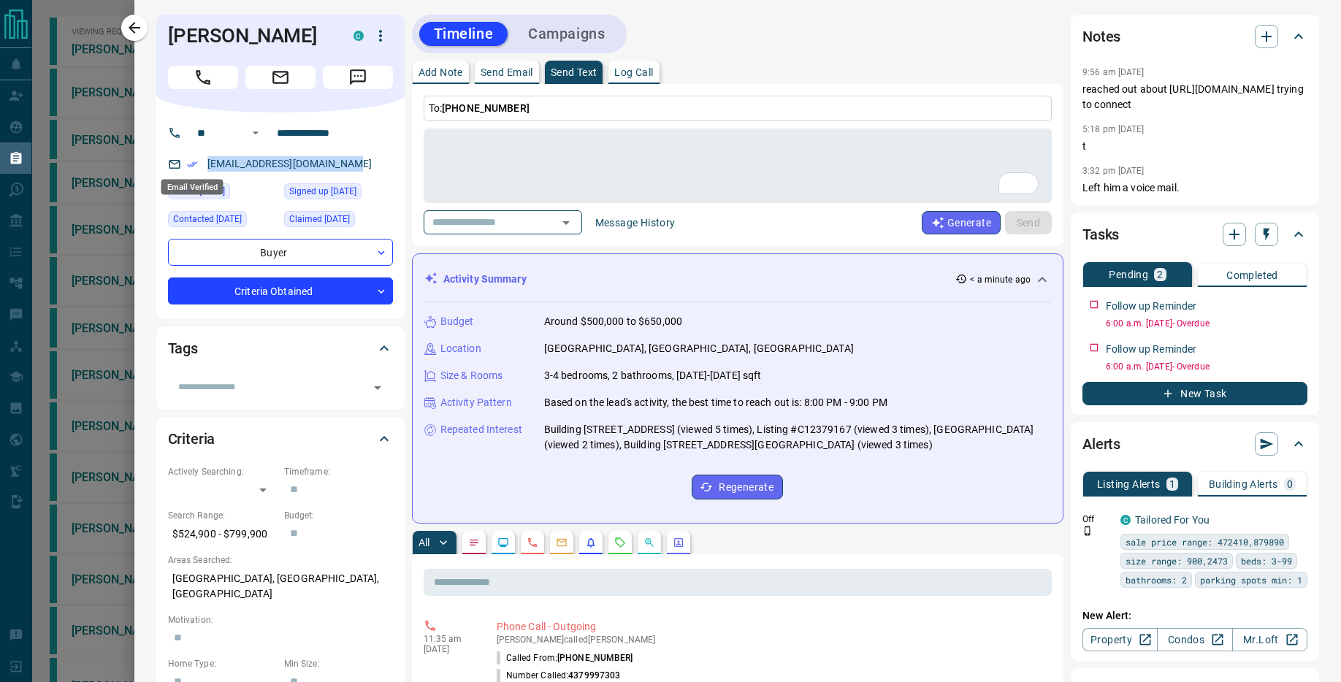
drag, startPoint x: 337, startPoint y: 163, endPoint x: 191, endPoint y: 164, distance: 146.1
click at [191, 164] on div "[EMAIL_ADDRESS][DOMAIN_NAME]" at bounding box center [280, 164] width 225 height 24
copy link "[EMAIL_ADDRESS][DOMAIN_NAME]"
click at [110, 142] on div at bounding box center [670, 341] width 1341 height 682
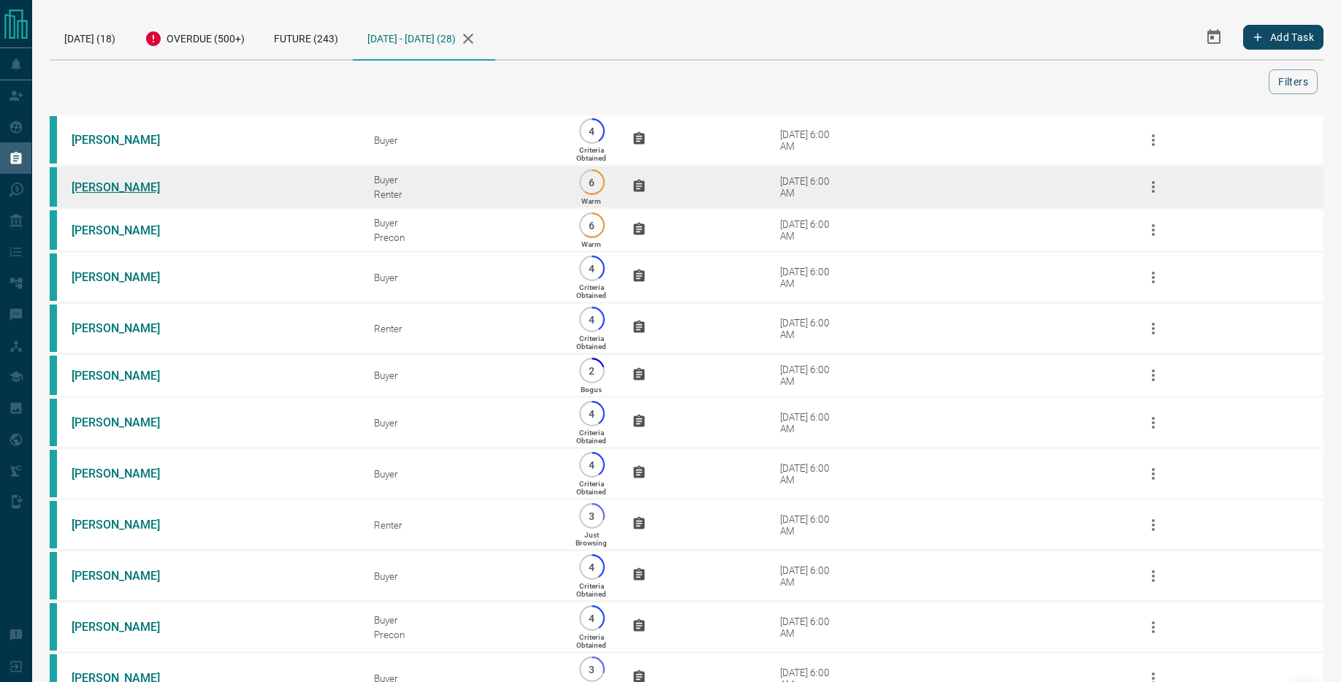
click at [136, 190] on link "[PERSON_NAME]" at bounding box center [127, 187] width 110 height 14
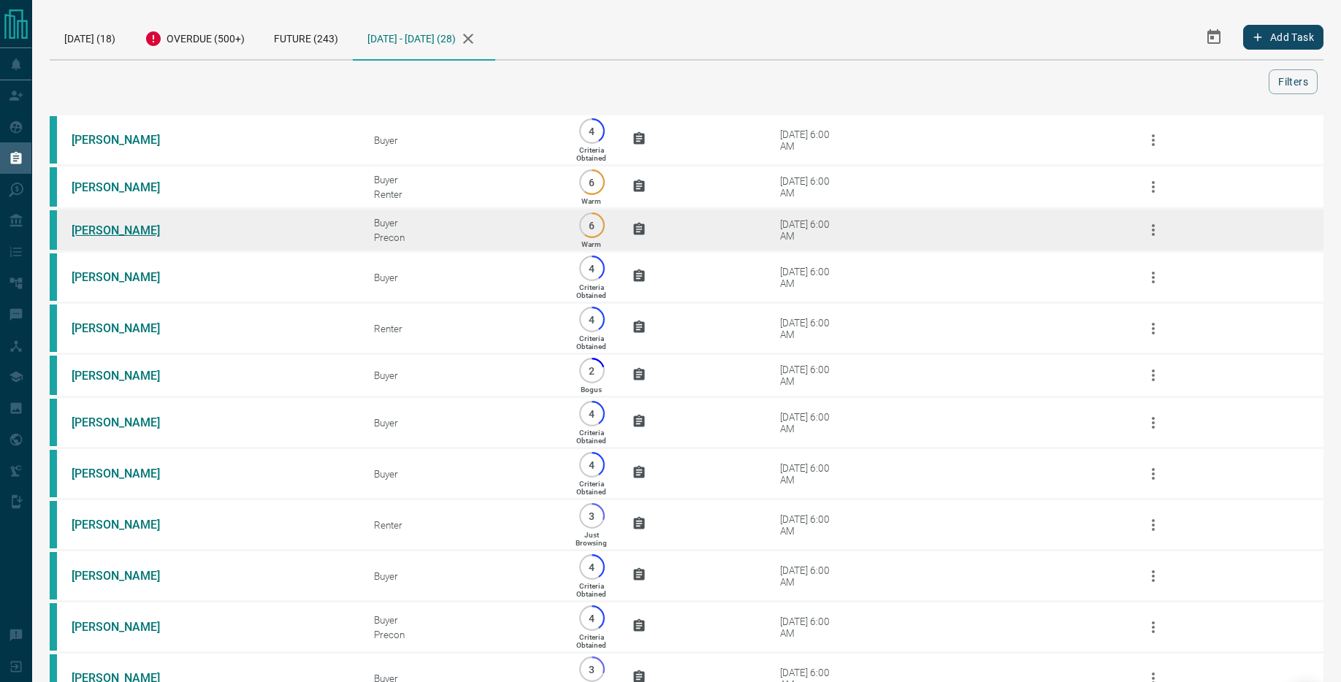
click at [133, 234] on link "[PERSON_NAME]" at bounding box center [127, 230] width 110 height 14
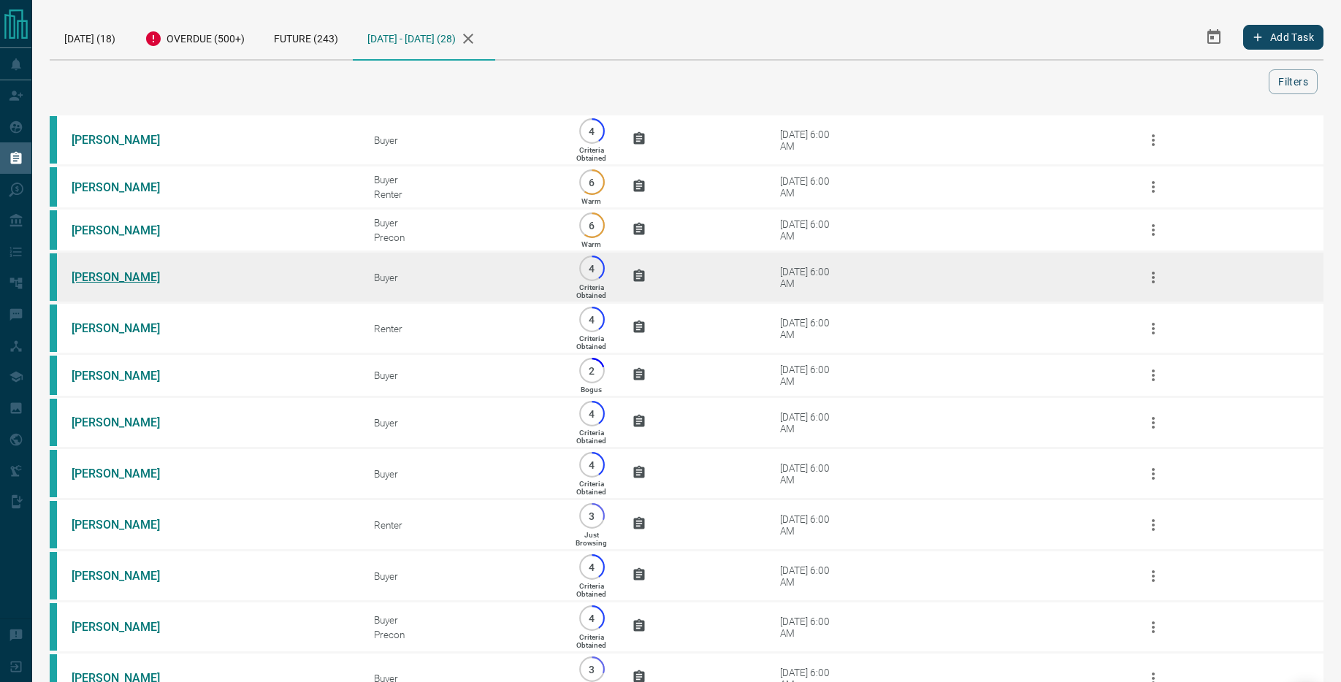
click at [134, 283] on link "[PERSON_NAME]" at bounding box center [127, 277] width 110 height 14
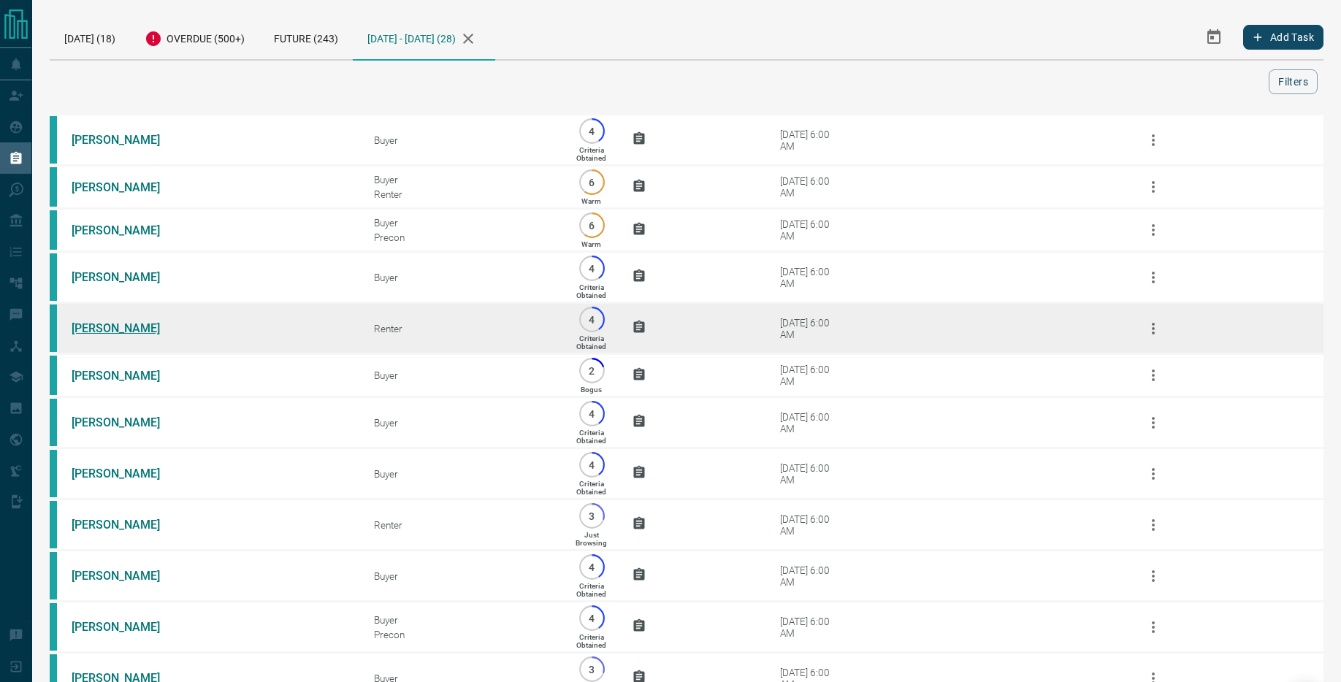
click at [112, 335] on link "[PERSON_NAME]" at bounding box center [127, 328] width 110 height 14
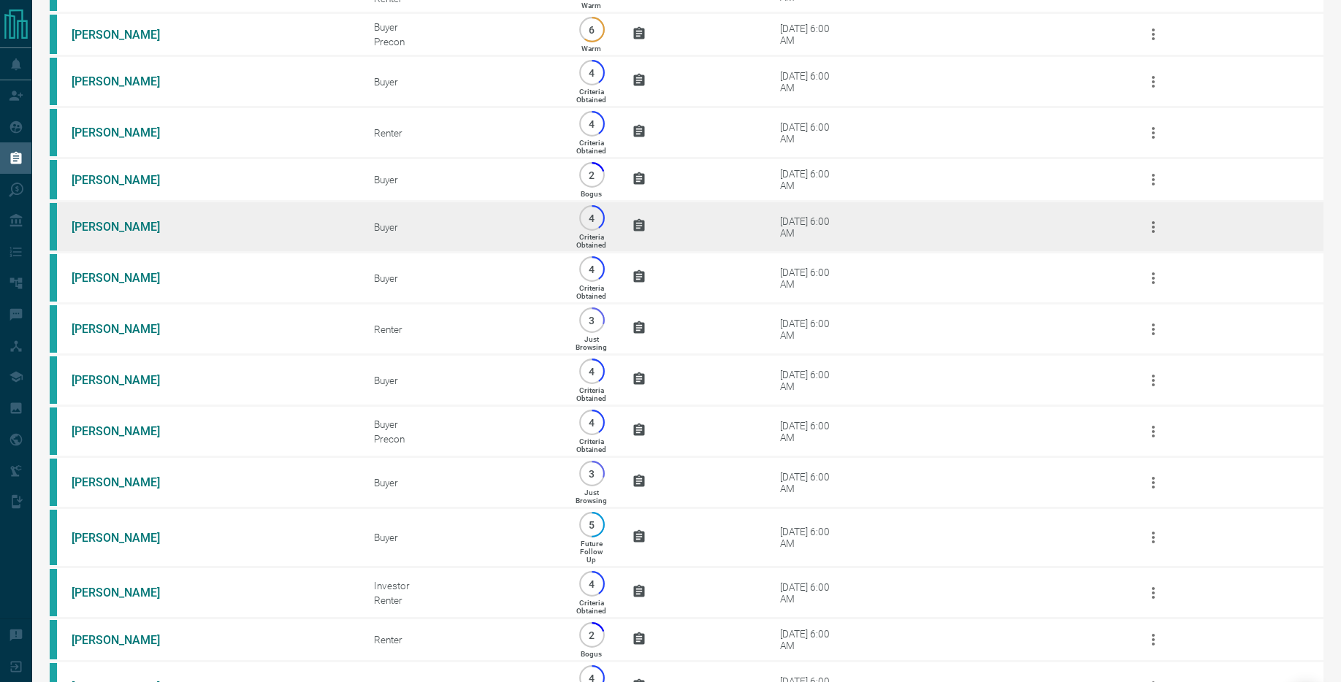
scroll to position [197, 0]
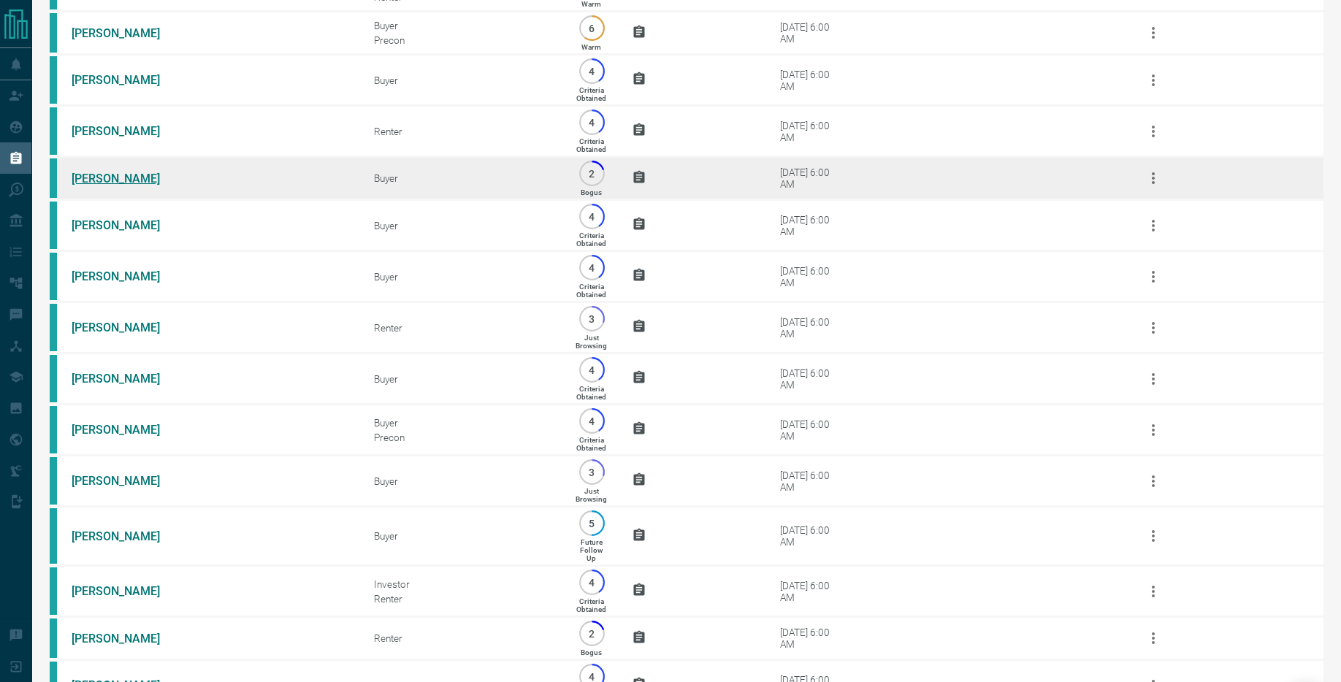
click at [95, 186] on link "[PERSON_NAME]" at bounding box center [127, 179] width 110 height 14
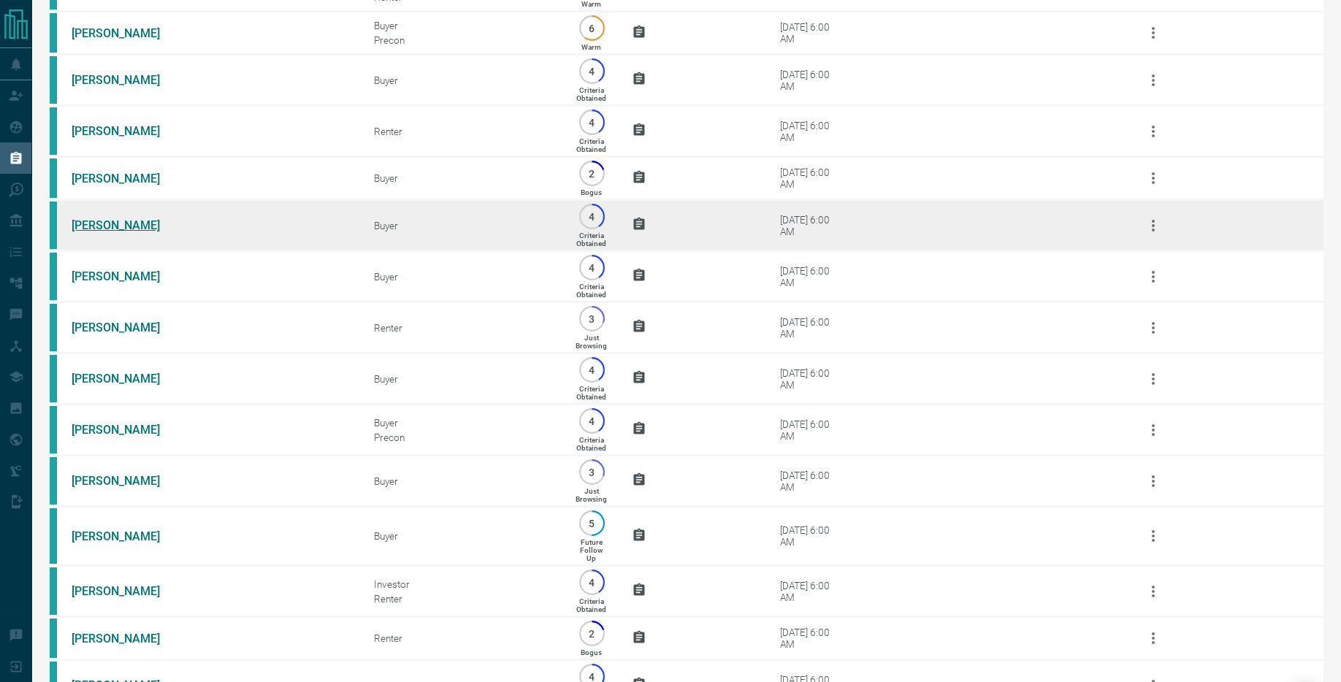
scroll to position [200, 0]
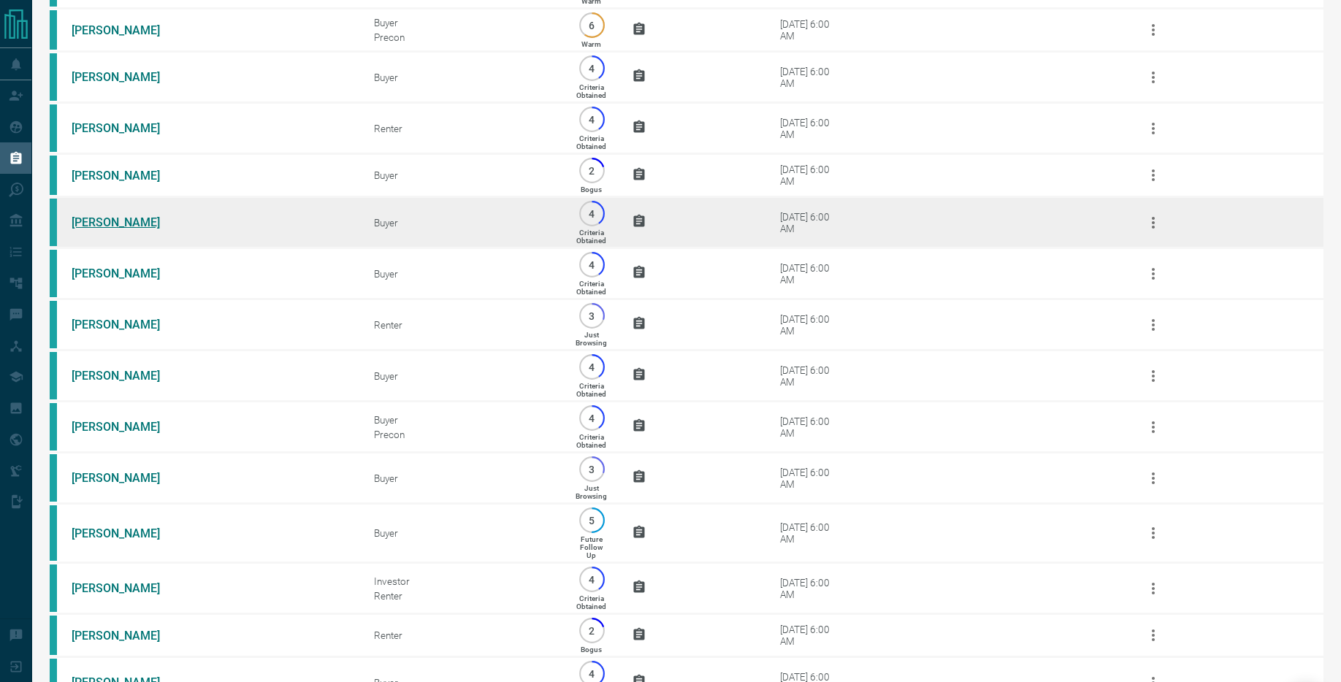
click at [104, 229] on link "[PERSON_NAME]" at bounding box center [127, 222] width 110 height 14
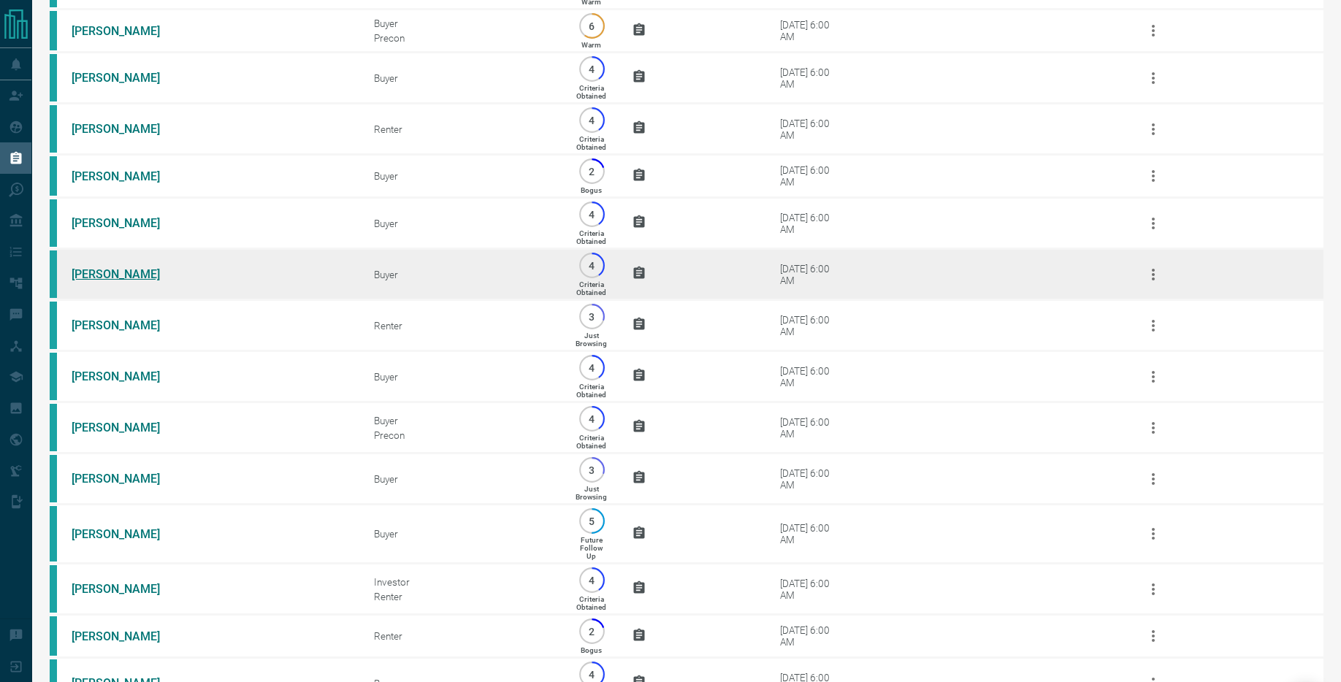
click at [79, 281] on link "[PERSON_NAME]" at bounding box center [127, 274] width 110 height 14
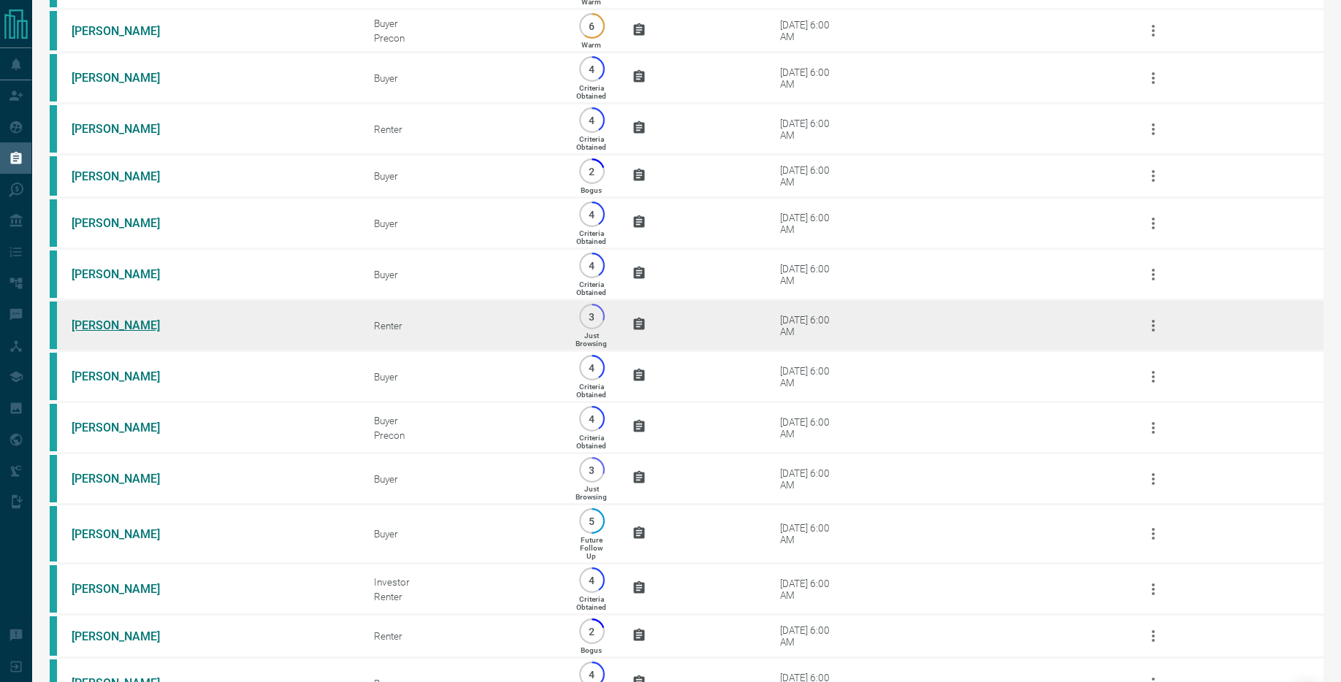
click at [121, 332] on link "[PERSON_NAME]" at bounding box center [127, 325] width 110 height 14
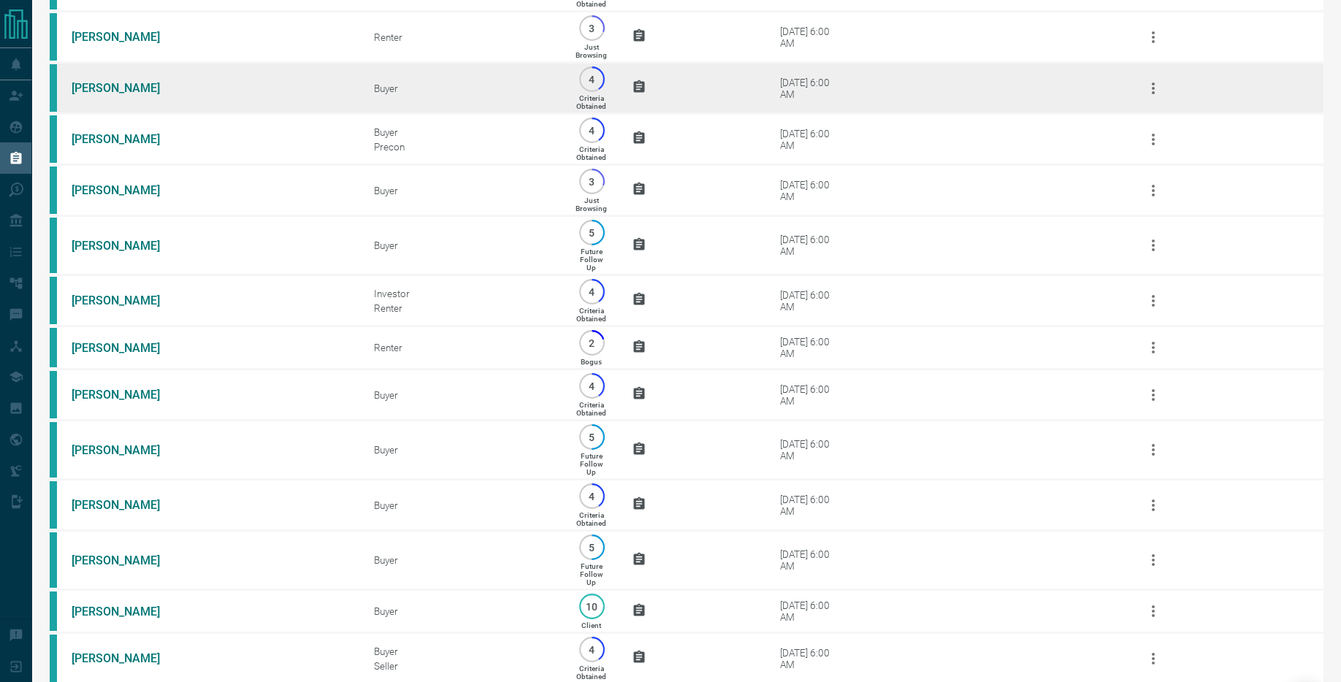
scroll to position [497, 0]
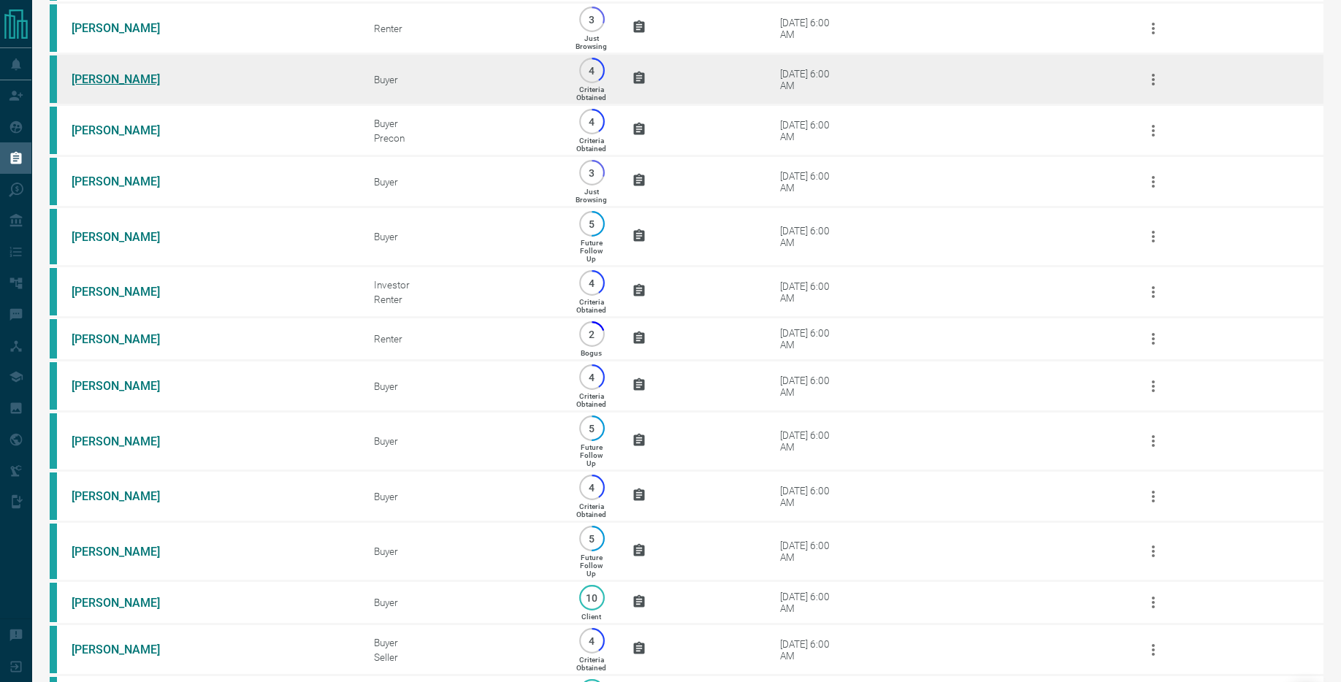
click at [90, 86] on link "[PERSON_NAME]" at bounding box center [127, 79] width 110 height 14
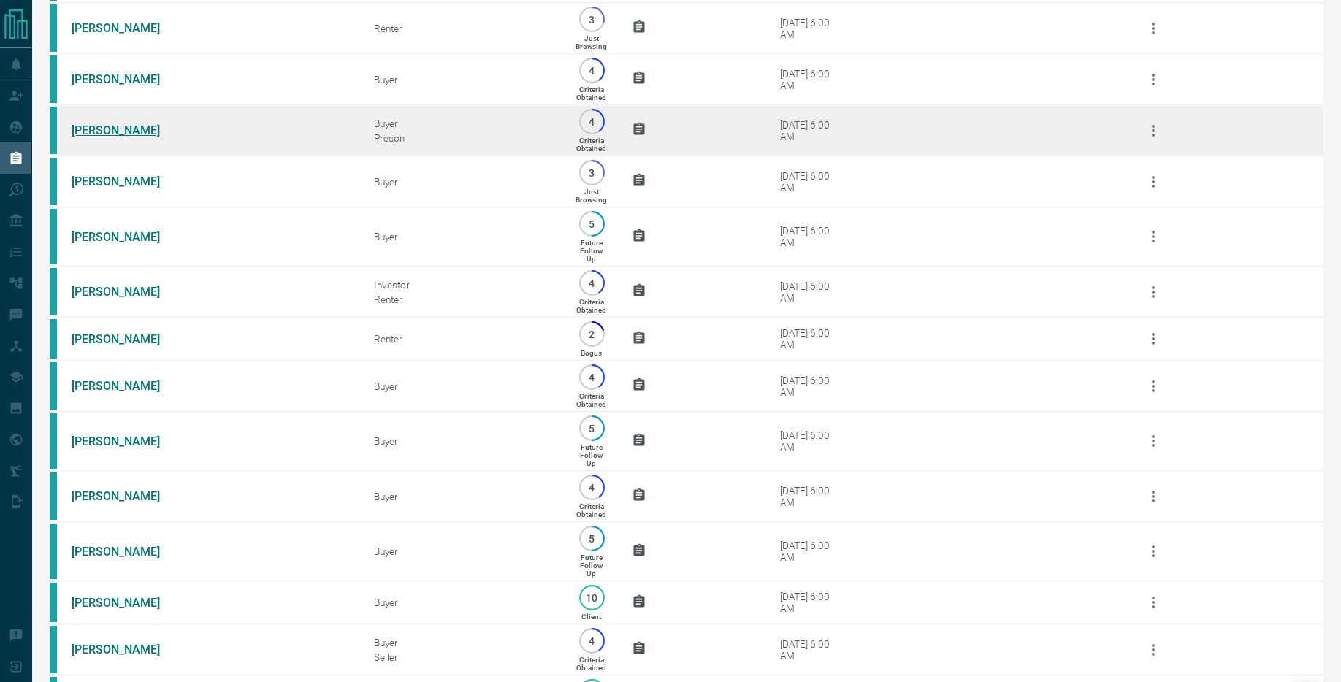
click at [112, 137] on link "[PERSON_NAME]" at bounding box center [127, 130] width 110 height 14
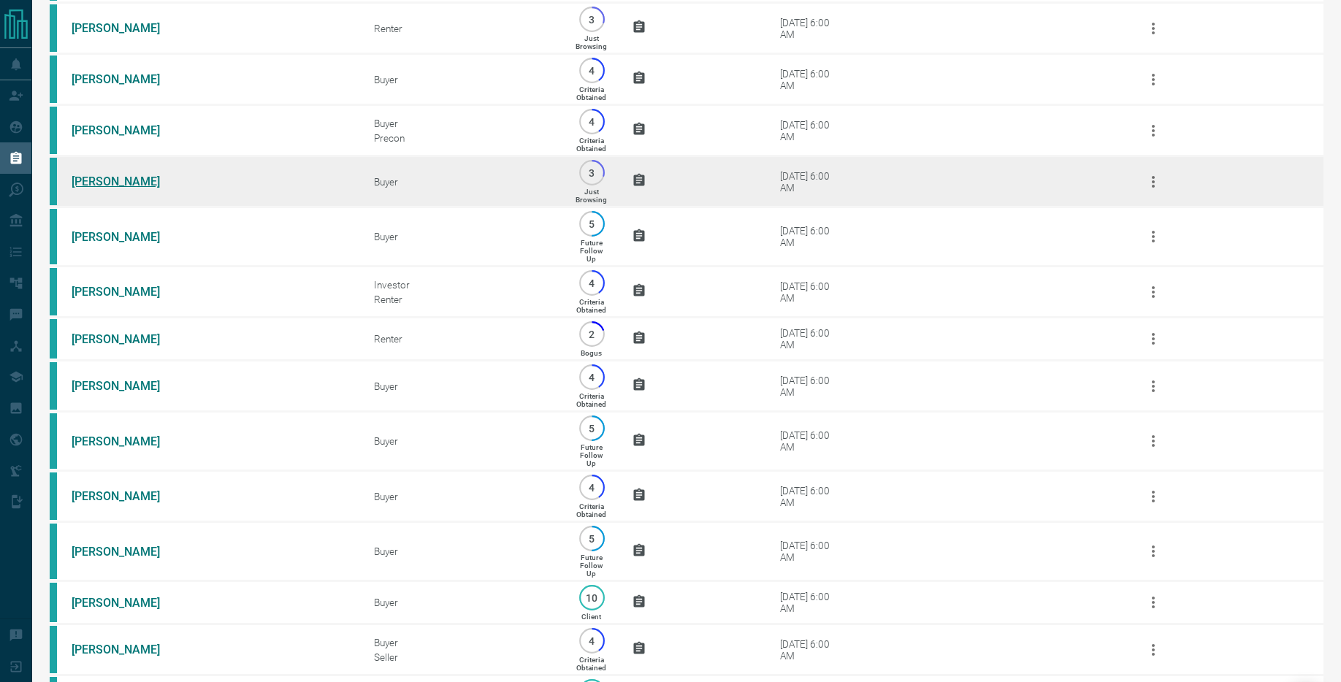
click at [100, 188] on link "[PERSON_NAME]" at bounding box center [127, 182] width 110 height 14
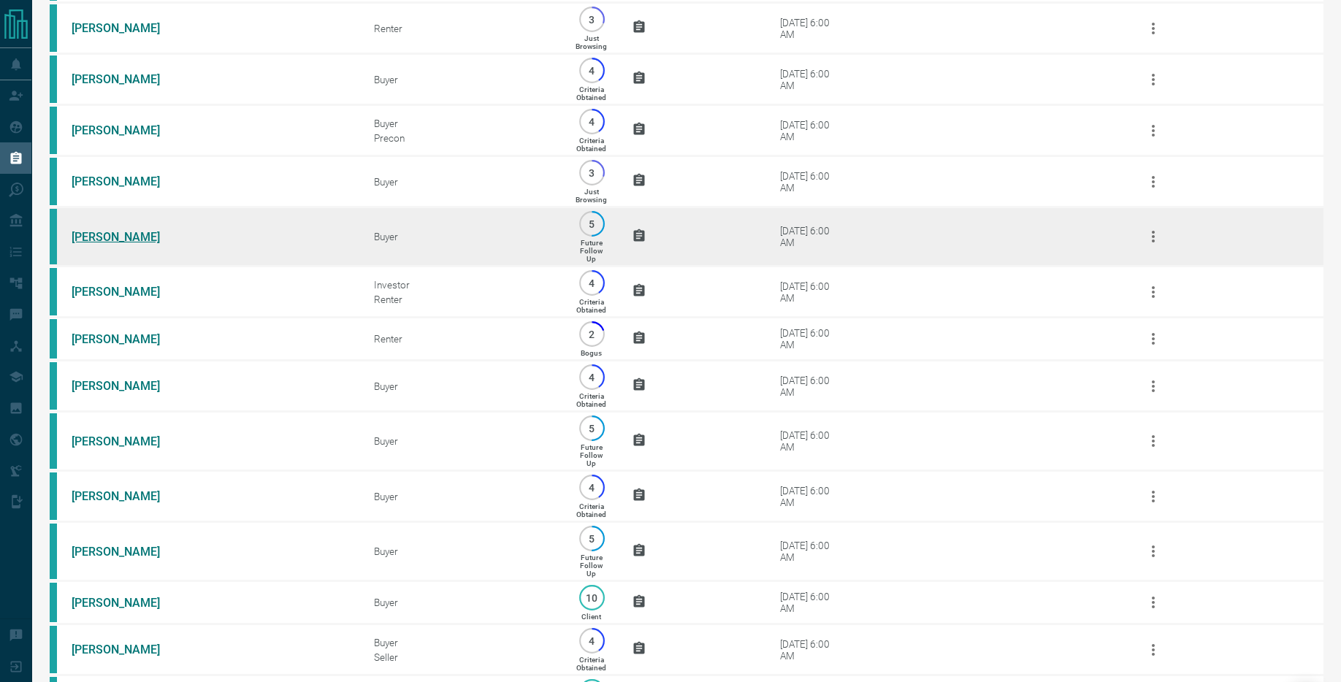
click at [110, 244] on link "[PERSON_NAME]" at bounding box center [127, 237] width 110 height 14
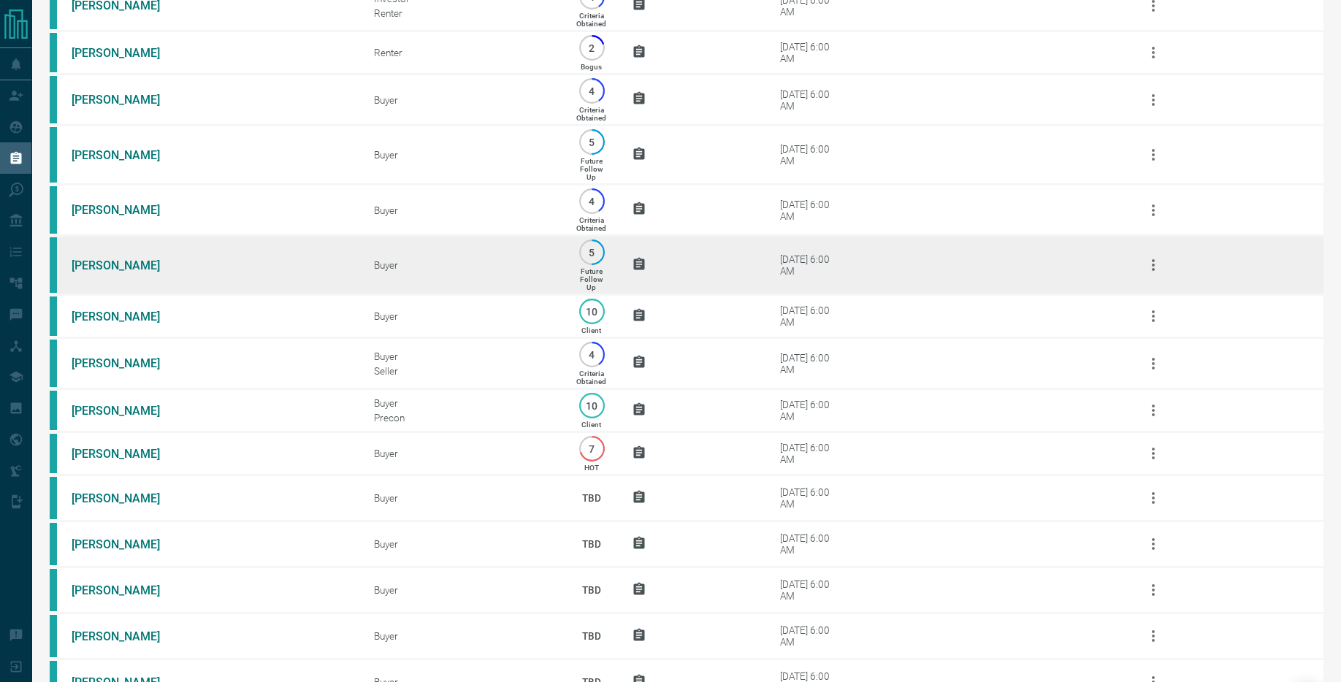
scroll to position [752, 0]
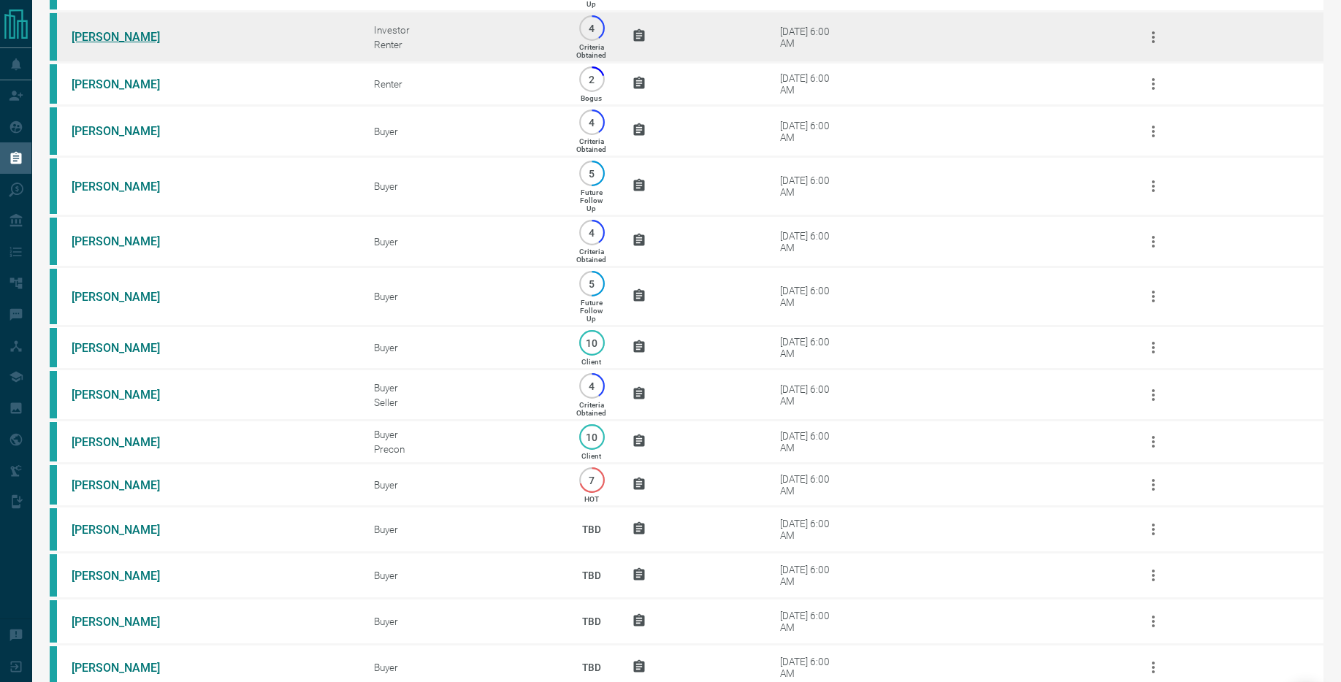
click at [116, 44] on link "[PERSON_NAME]" at bounding box center [127, 37] width 110 height 14
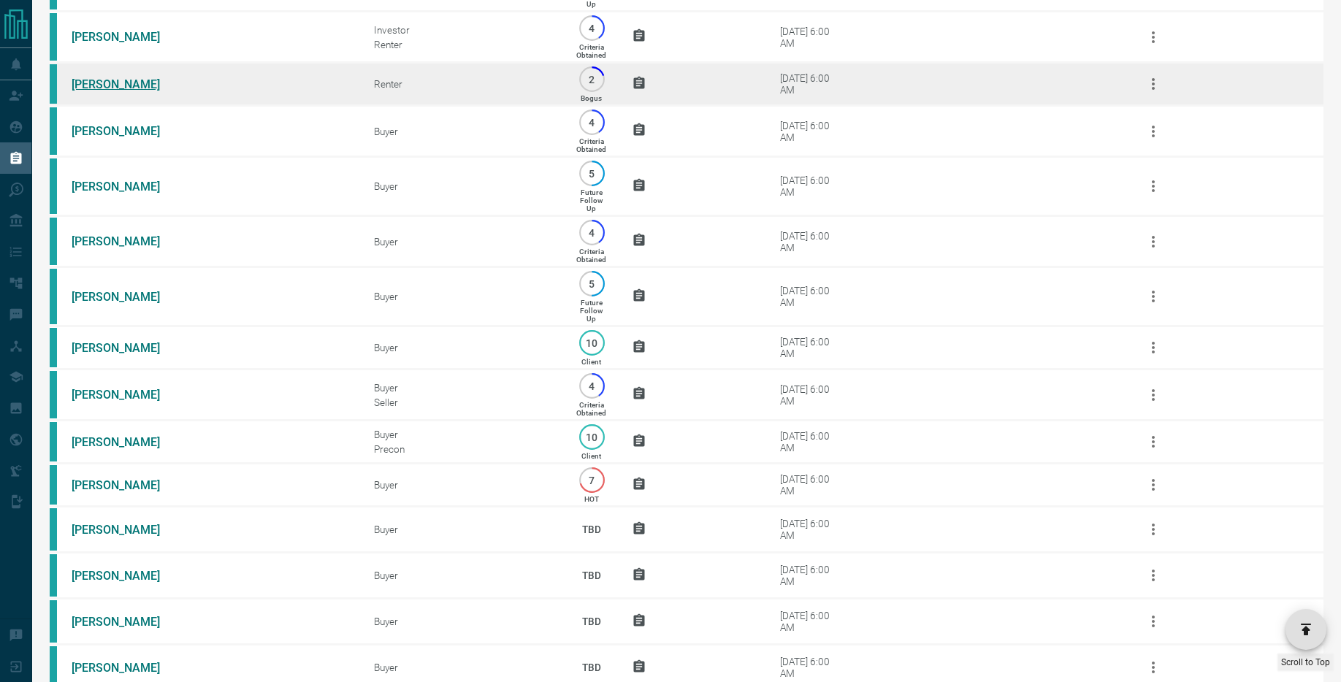
click at [104, 91] on link "[PERSON_NAME]" at bounding box center [127, 84] width 110 height 14
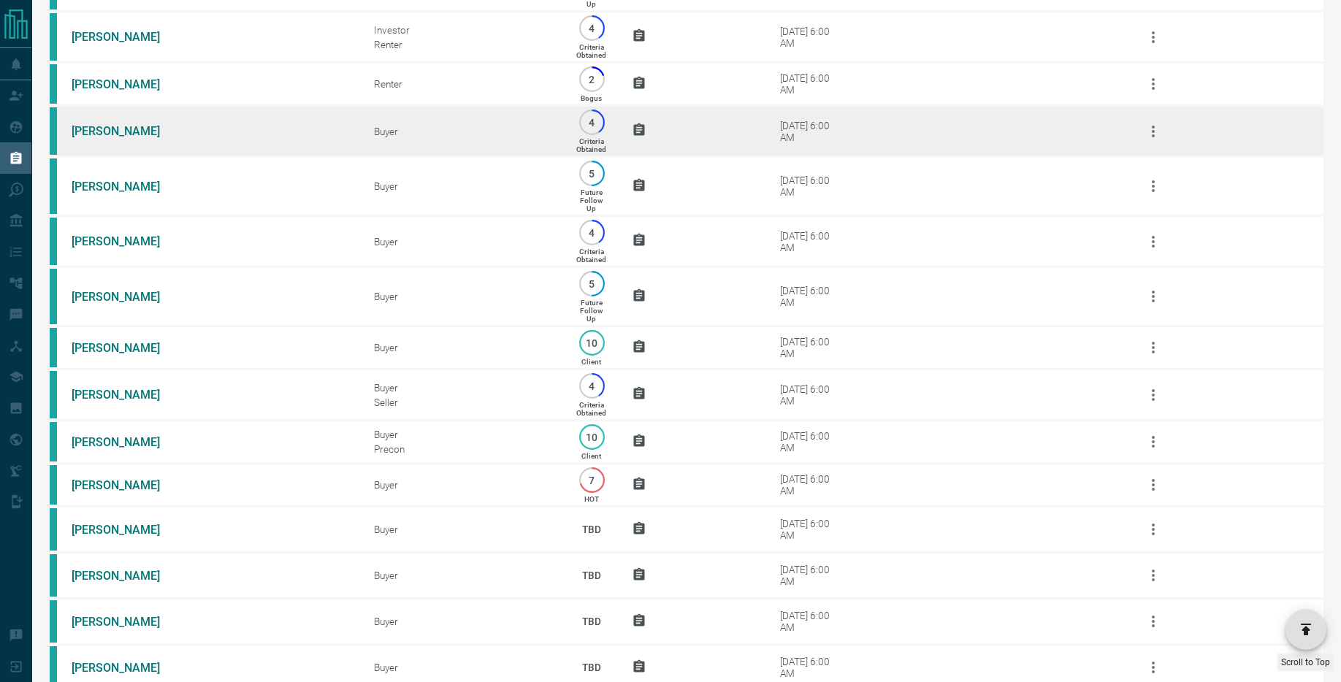
click at [110, 157] on td "[PERSON_NAME]" at bounding box center [201, 131] width 302 height 51
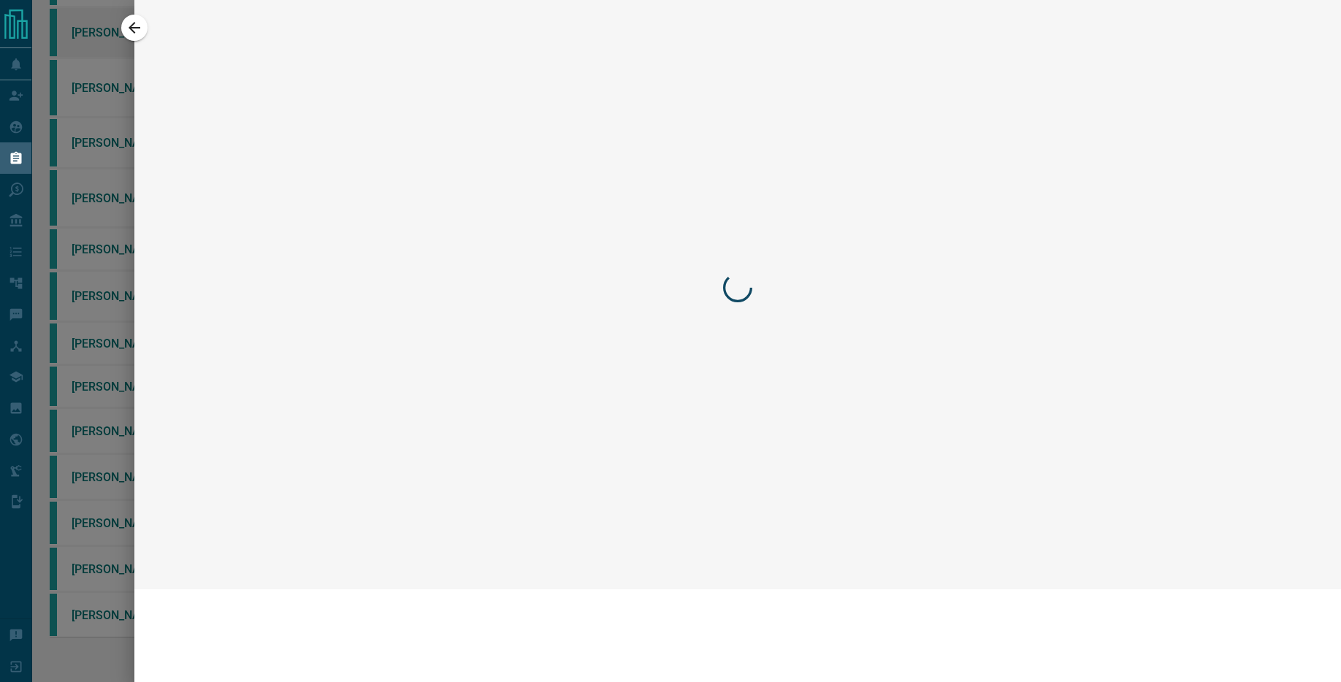
scroll to position [653, 0]
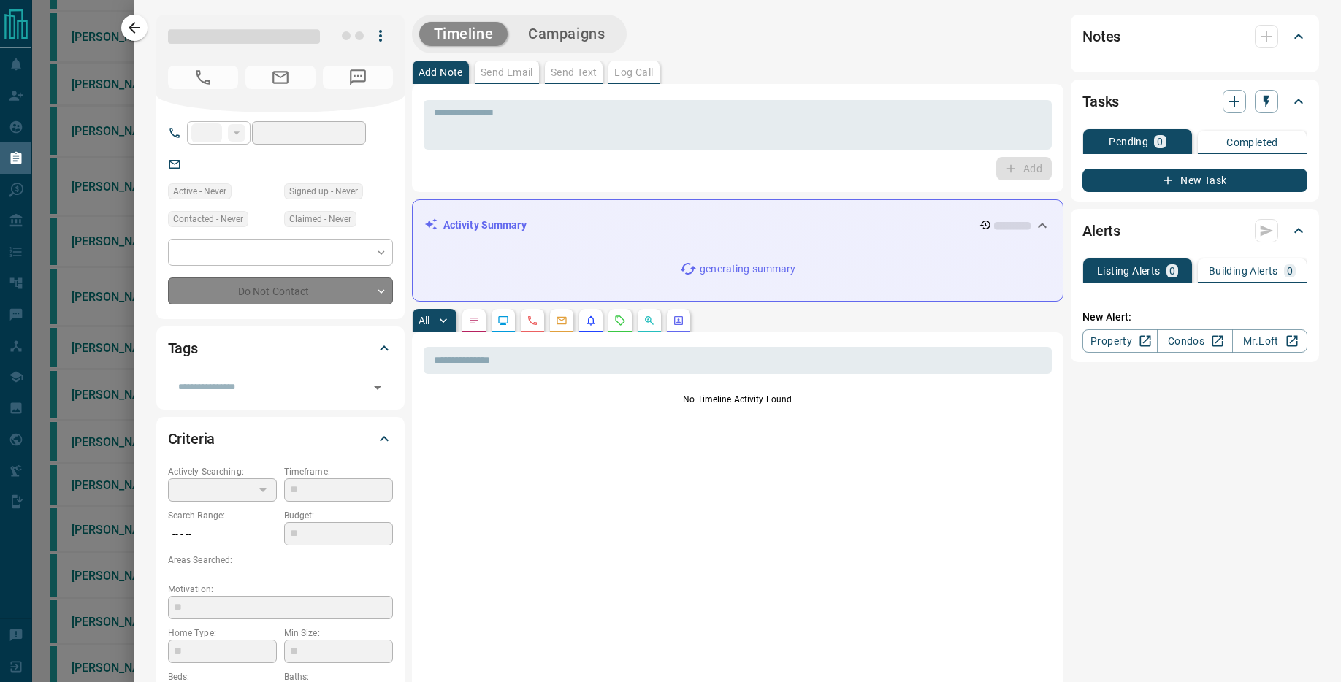
type input "**"
type input "**********"
type input "*"
type input "*********"
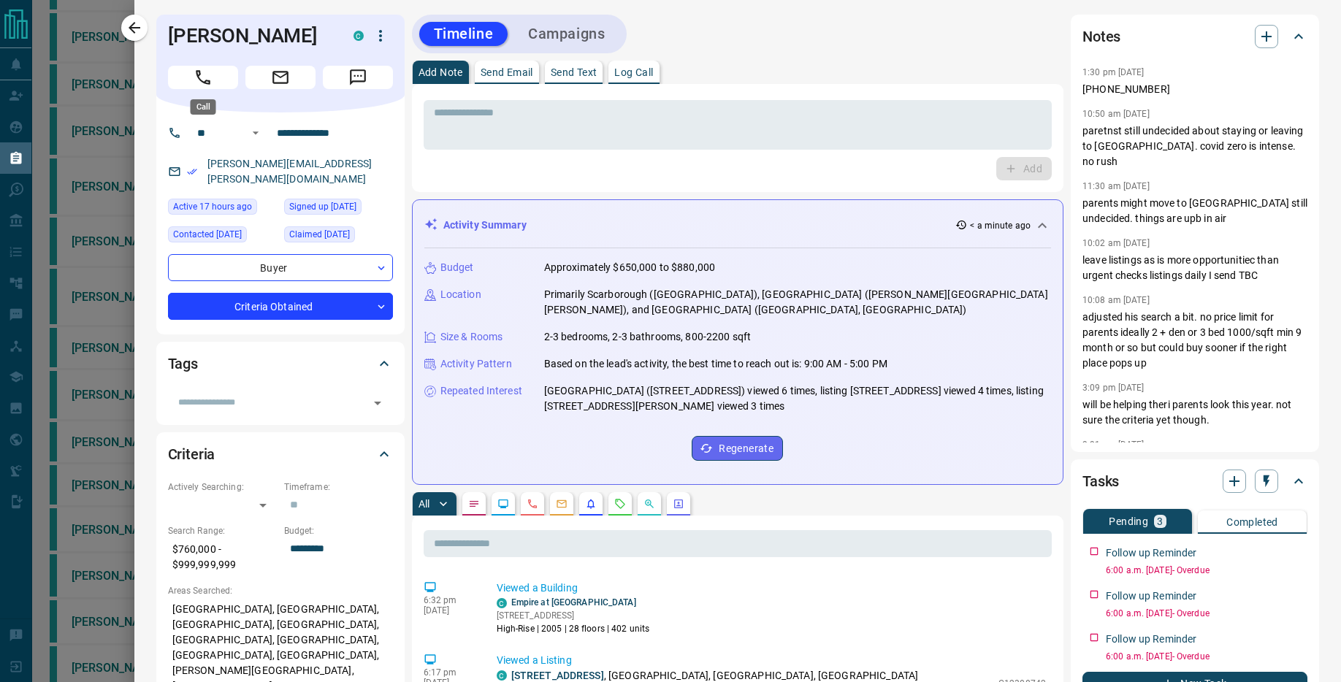
click at [217, 83] on button "Call" at bounding box center [203, 77] width 70 height 23
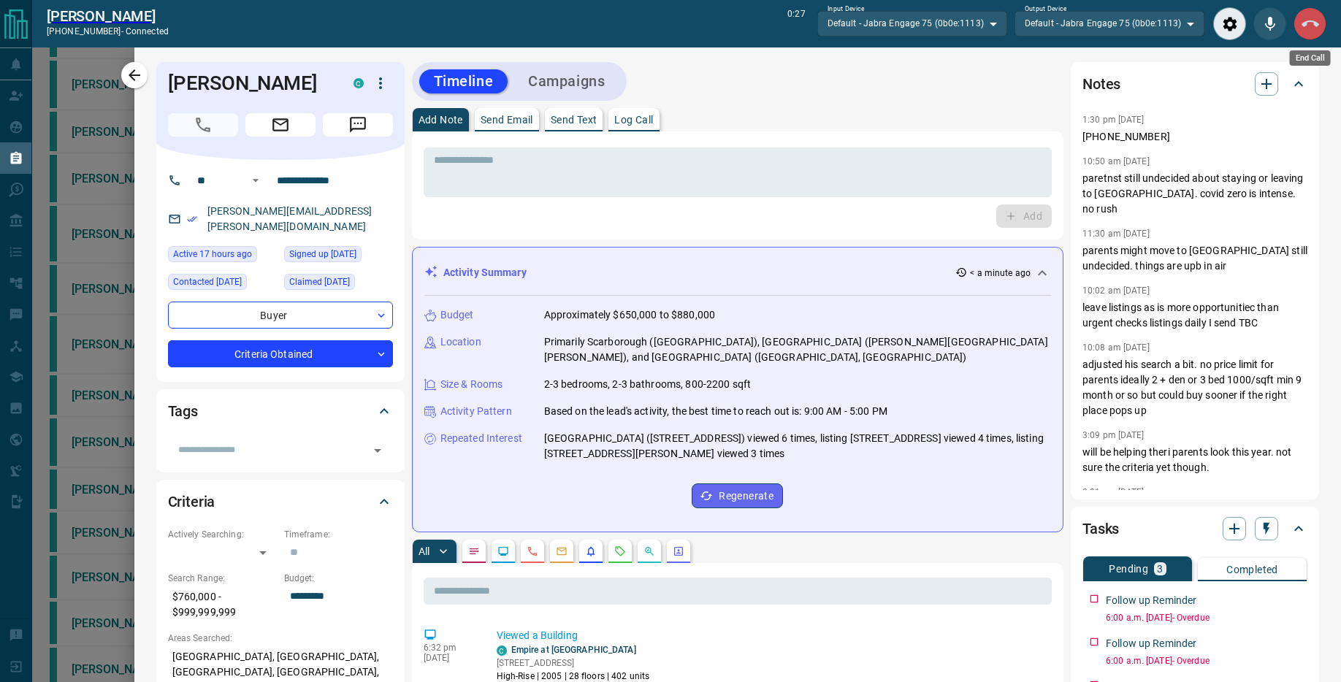
click at [1309, 28] on icon "End Call" at bounding box center [1311, 24] width 18 height 18
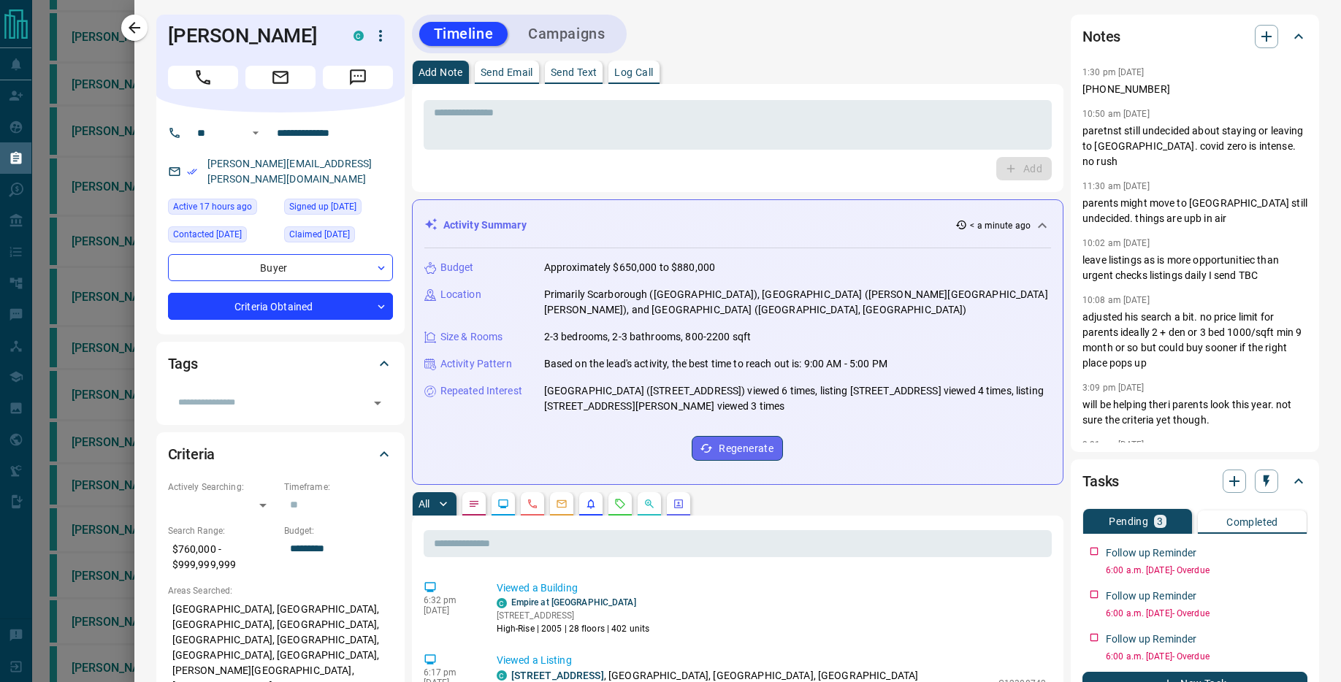
scroll to position [605, 0]
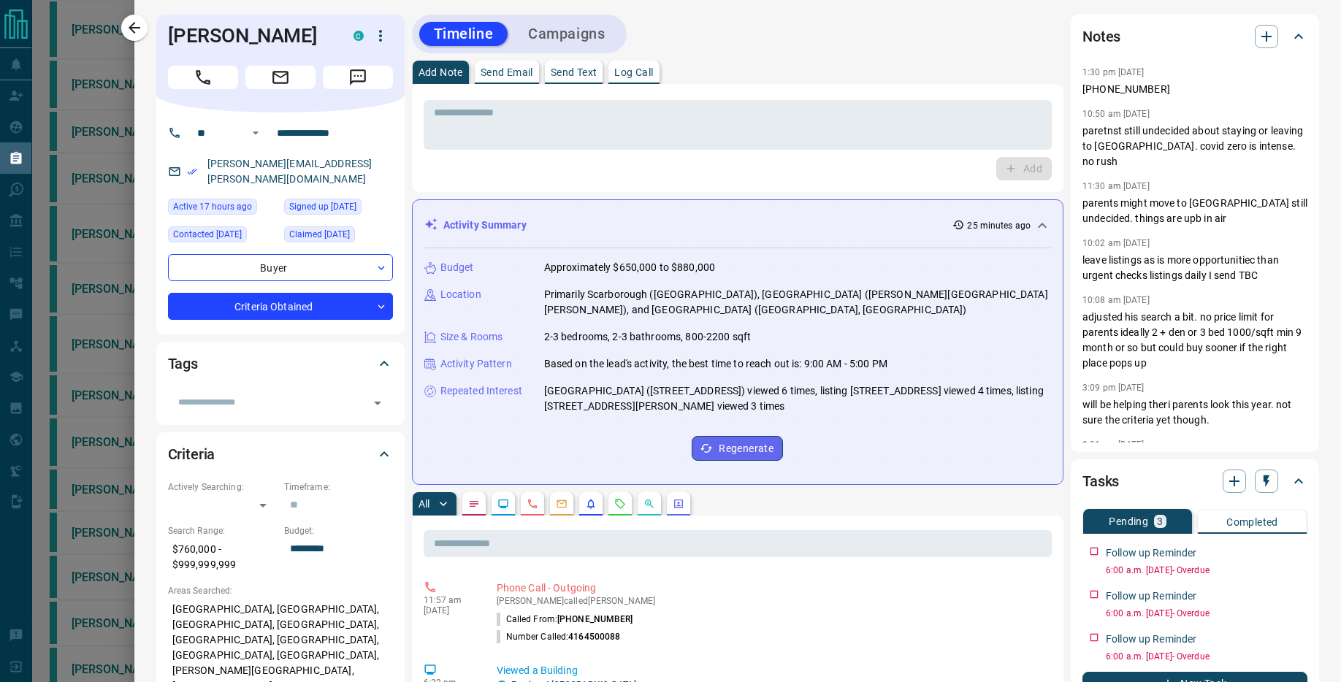
click at [582, 72] on p "Send Text" at bounding box center [574, 72] width 47 height 10
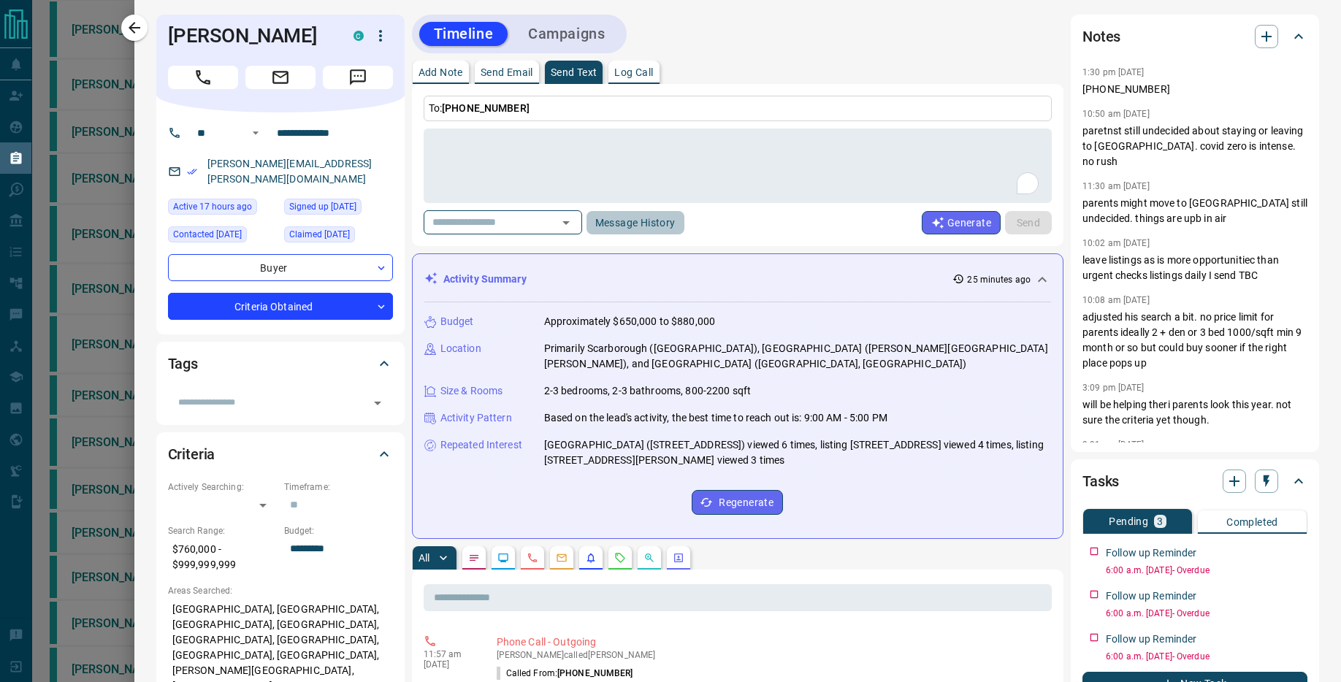
click at [613, 220] on button "Message History" at bounding box center [636, 222] width 98 height 23
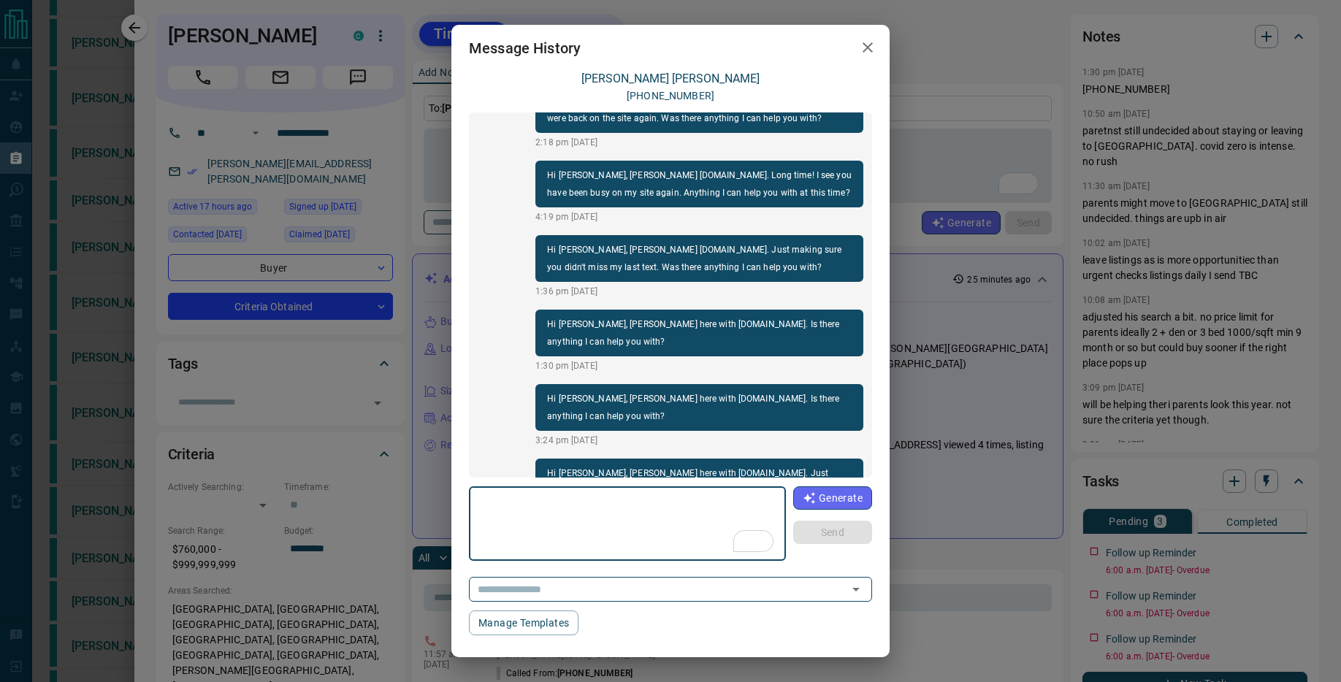
scroll to position [539, 0]
click at [867, 50] on icon "button" at bounding box center [868, 48] width 18 height 18
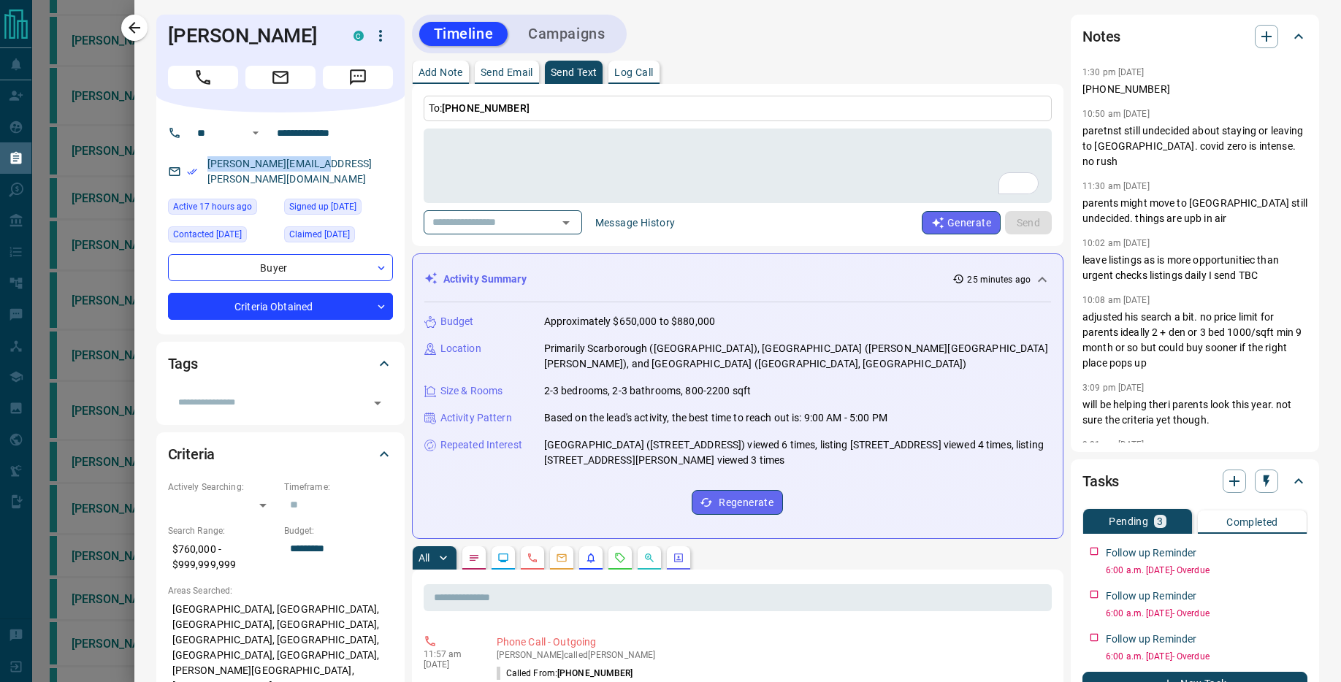
drag, startPoint x: 302, startPoint y: 168, endPoint x: 188, endPoint y: 164, distance: 114.7
click at [188, 164] on div "[PERSON_NAME][EMAIL_ADDRESS][PERSON_NAME][DOMAIN_NAME]" at bounding box center [280, 171] width 225 height 39
copy link "[PERSON_NAME][EMAIL_ADDRESS][PERSON_NAME][DOMAIN_NAME]"
click at [75, 123] on div at bounding box center [670, 341] width 1341 height 682
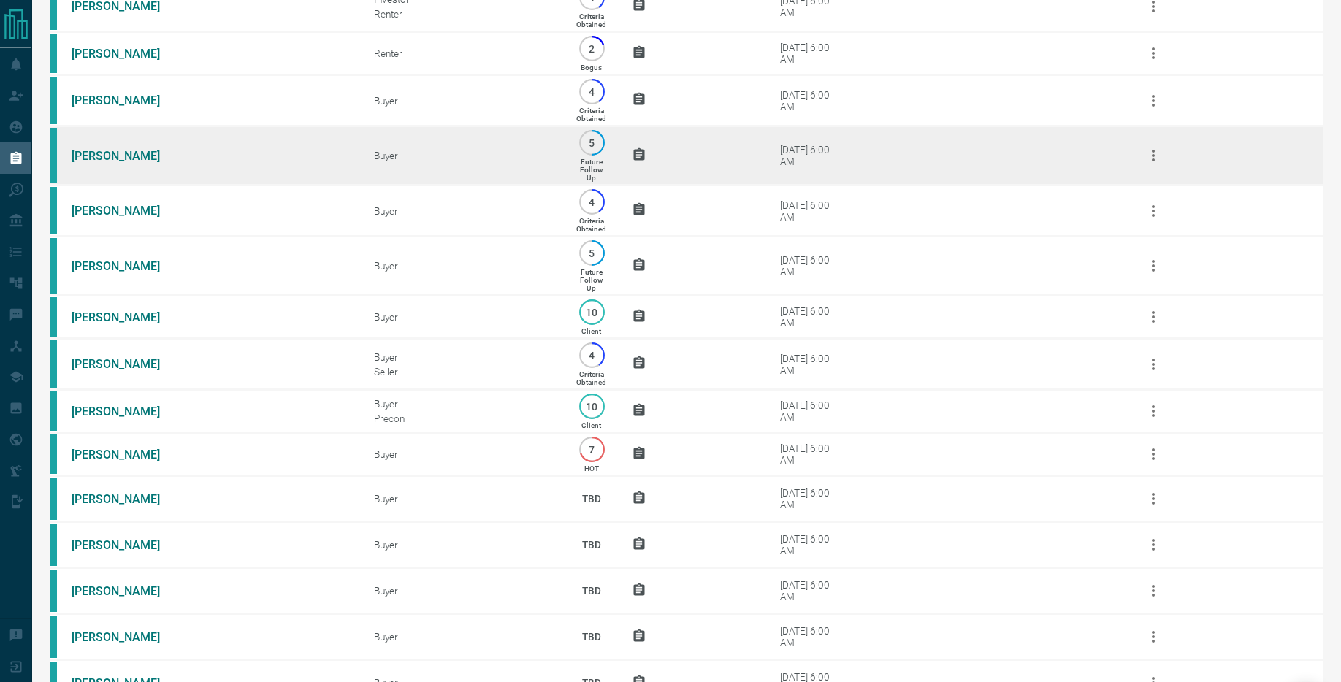
scroll to position [754, 0]
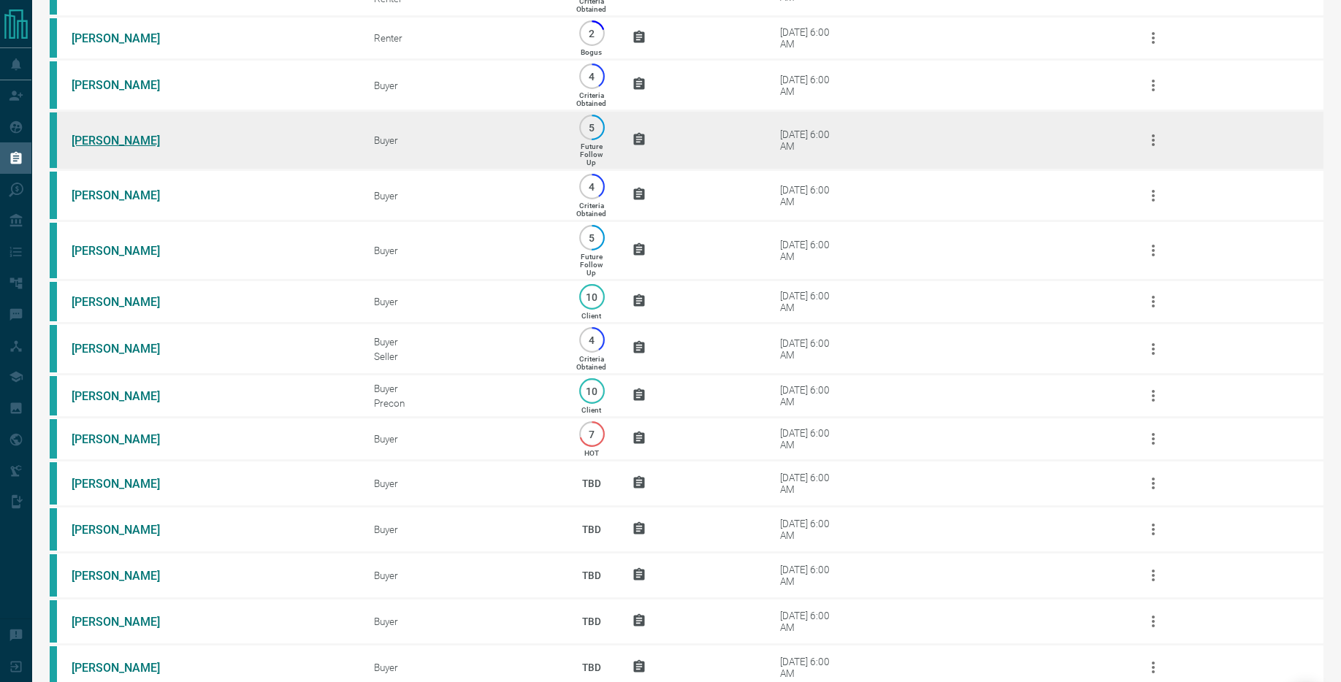
click at [115, 148] on link "[PERSON_NAME]" at bounding box center [127, 141] width 110 height 14
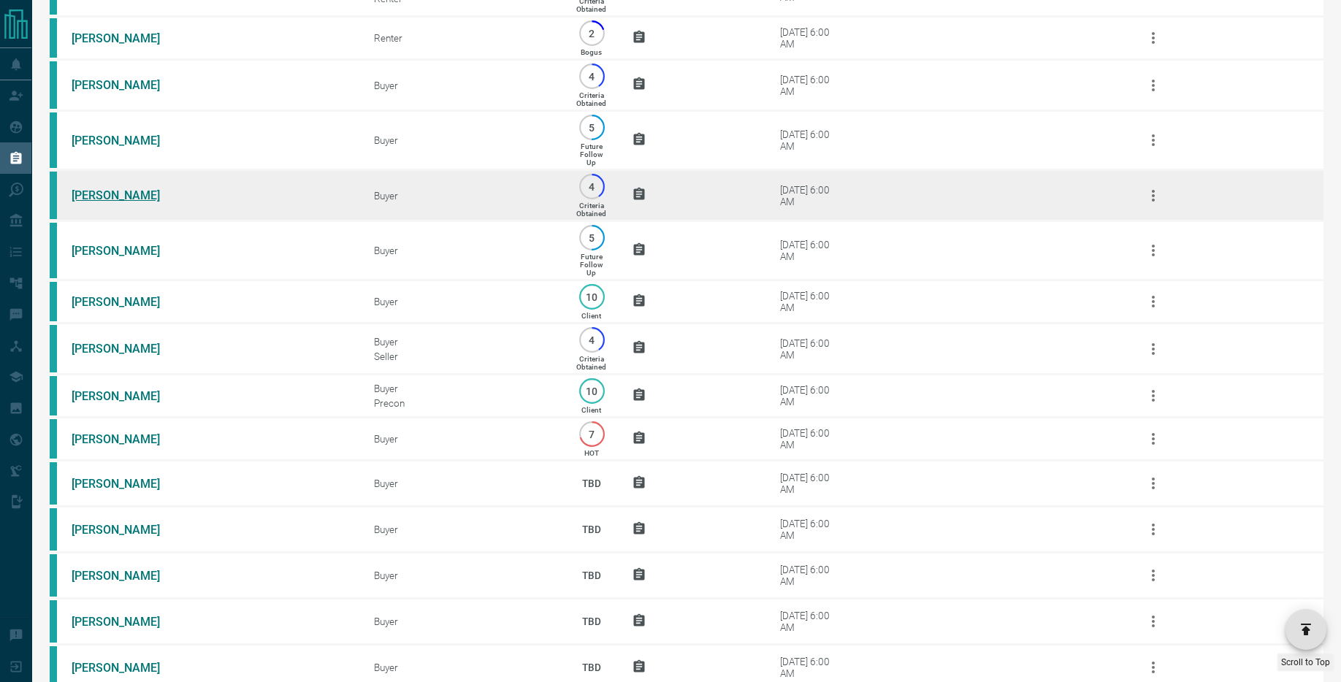
click at [124, 202] on link "[PERSON_NAME]" at bounding box center [127, 195] width 110 height 14
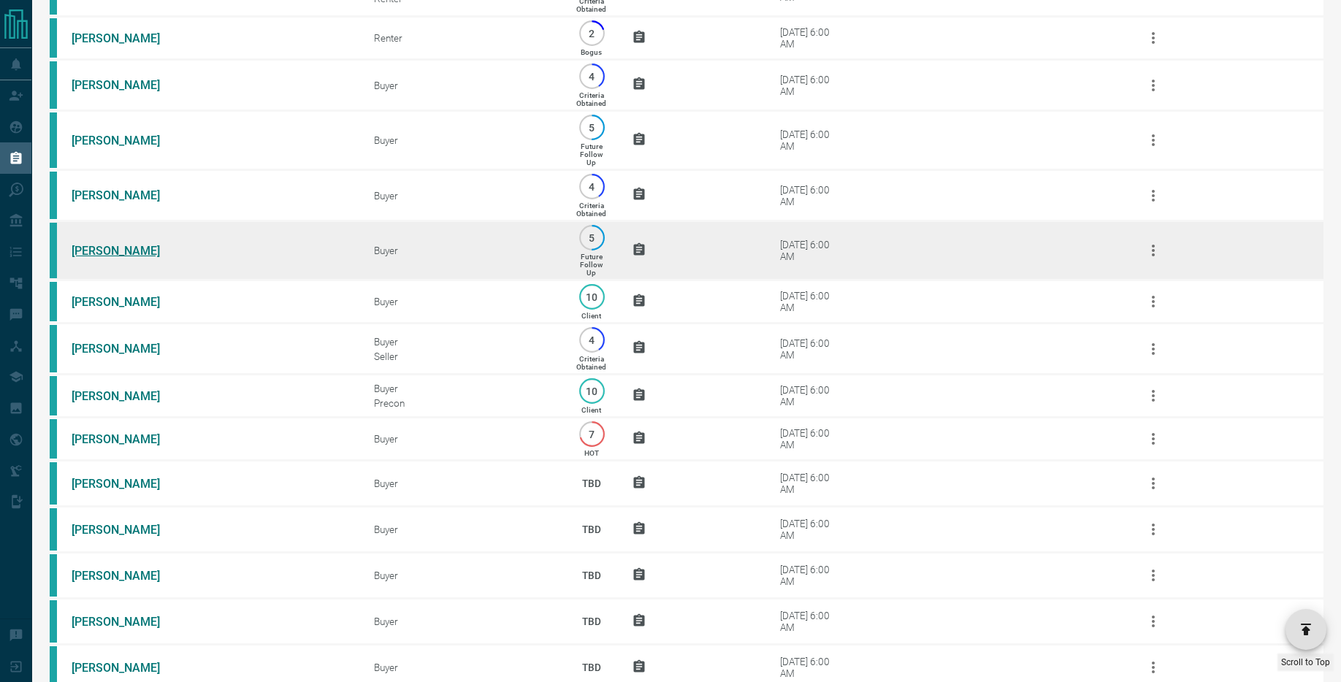
click at [126, 258] on link "[PERSON_NAME]" at bounding box center [127, 251] width 110 height 14
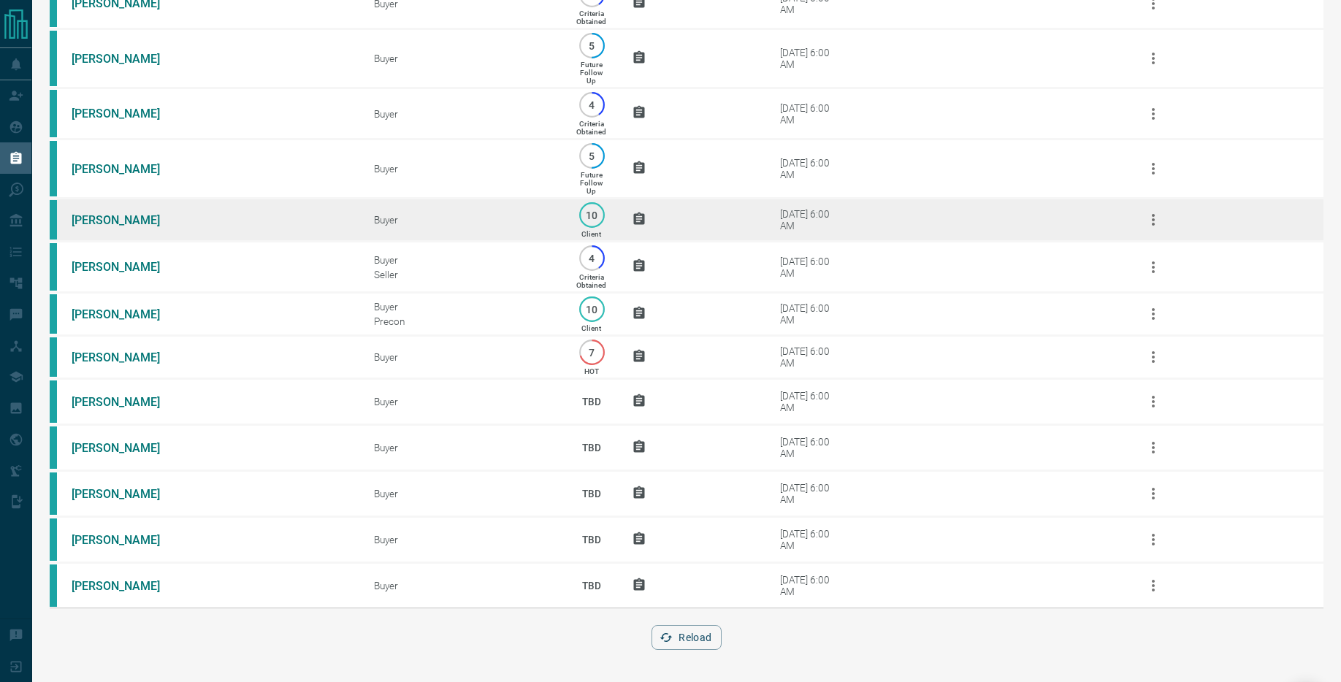
click at [187, 213] on td "[PERSON_NAME]" at bounding box center [201, 220] width 302 height 43
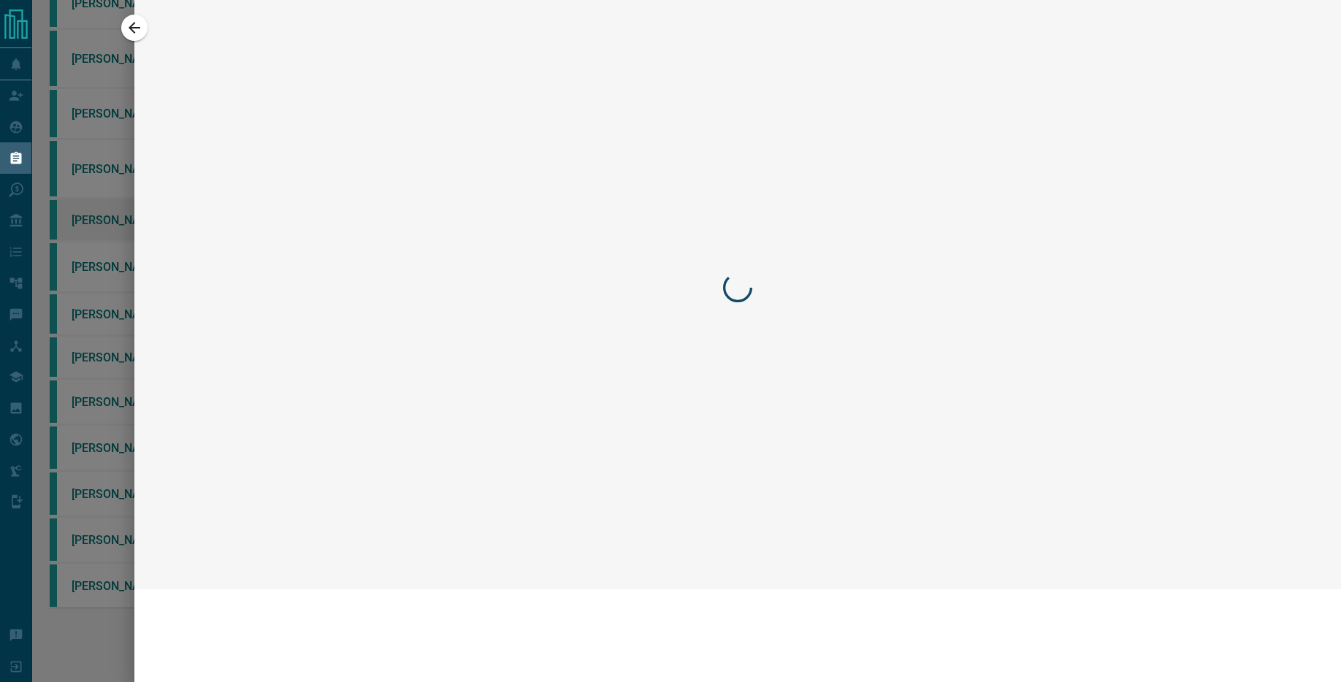
scroll to position [776, 0]
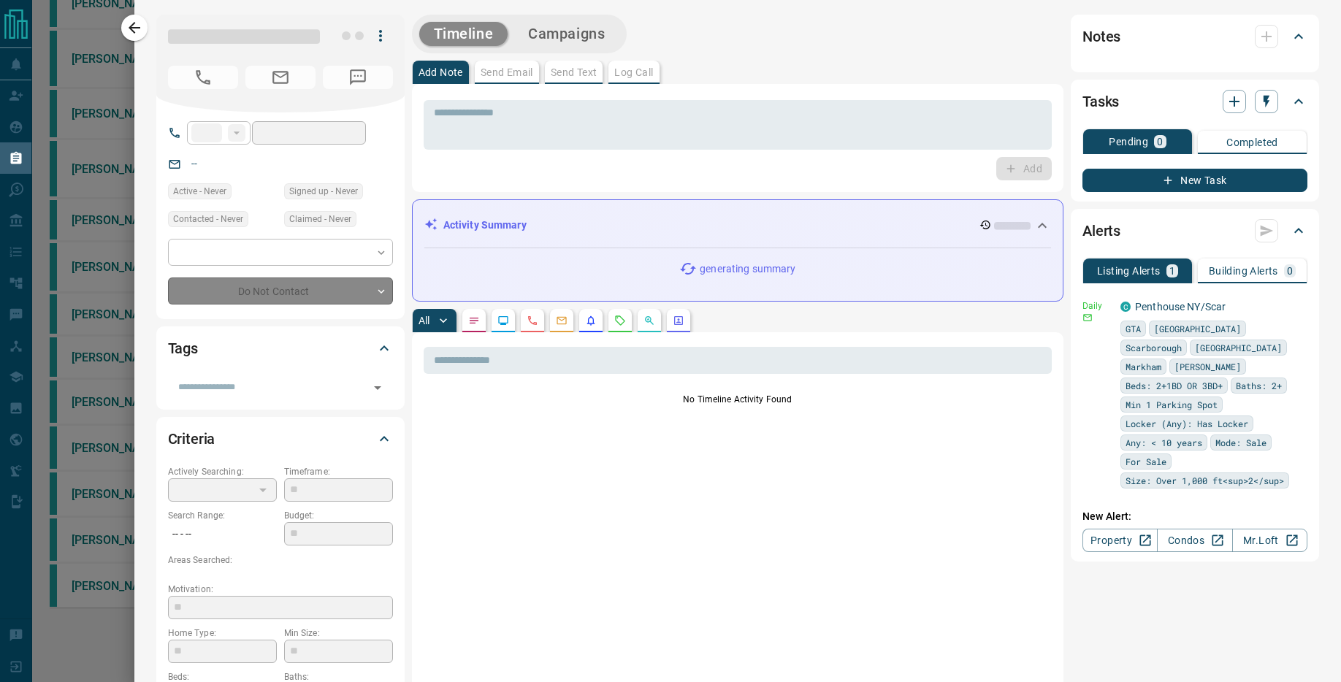
type input "**"
type input "**********"
type input "**"
type input "*"
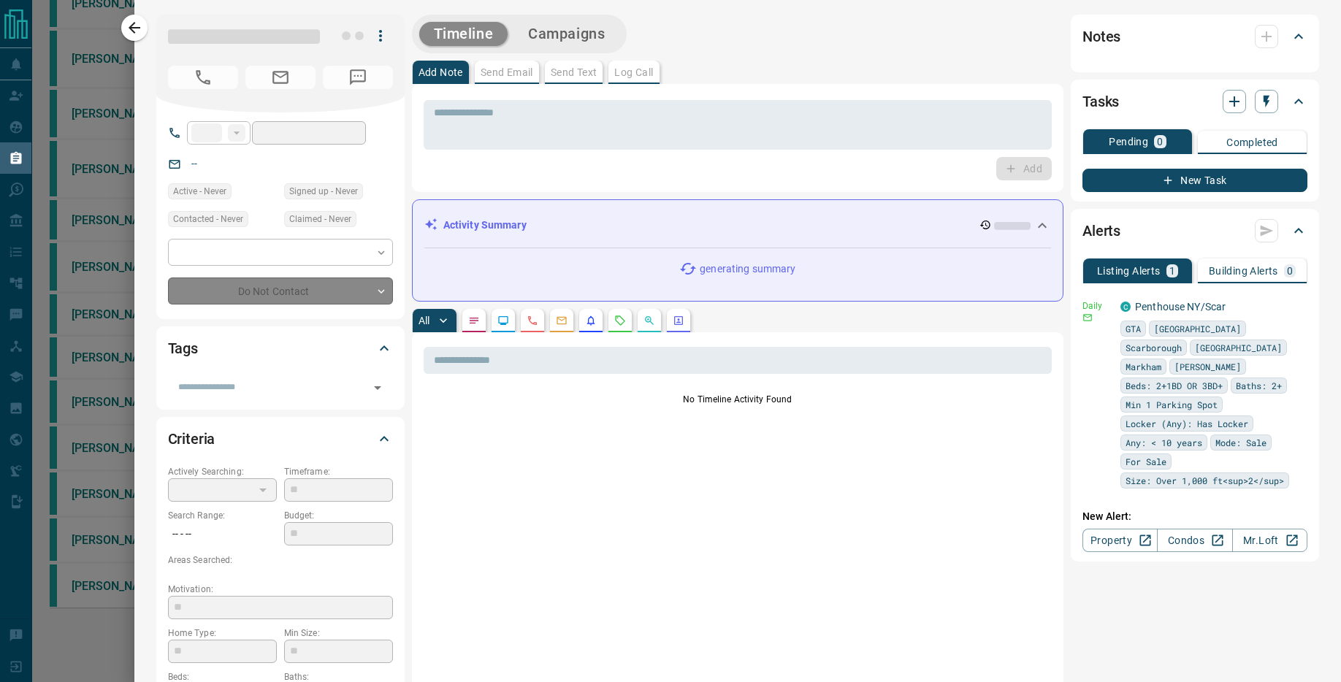
type input "*********"
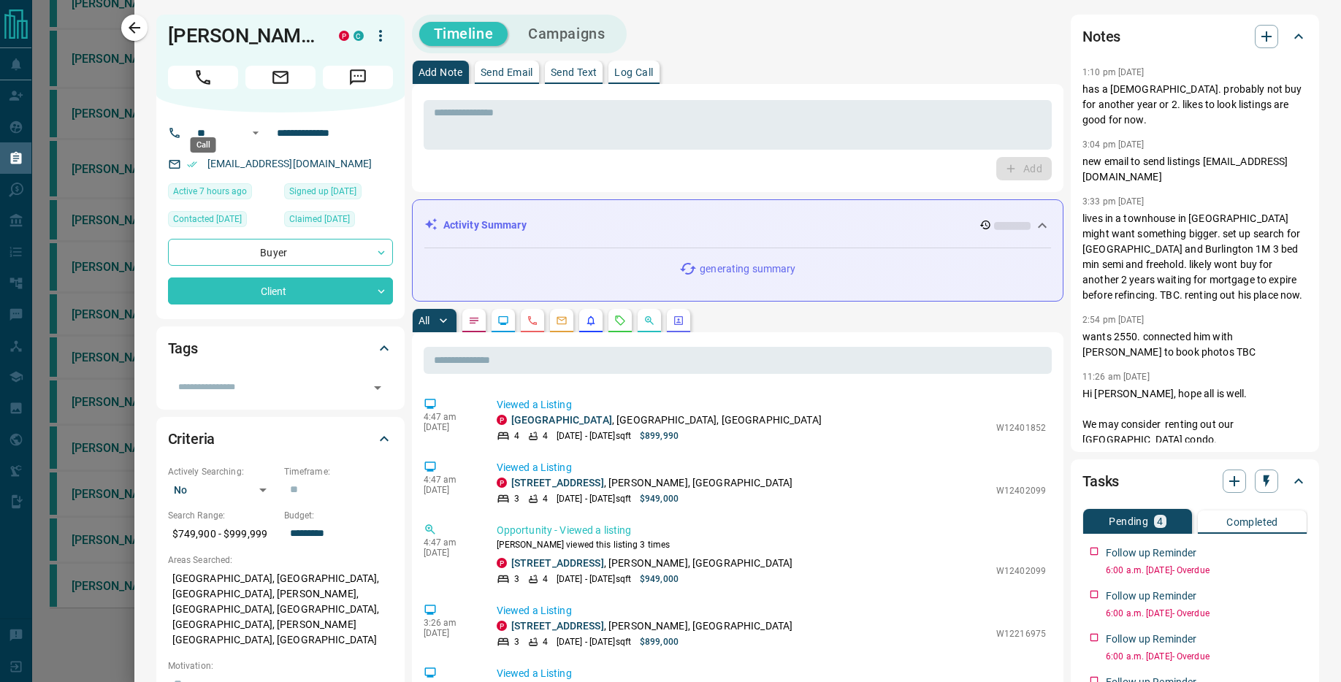
click at [199, 81] on icon "Call" at bounding box center [203, 77] width 19 height 19
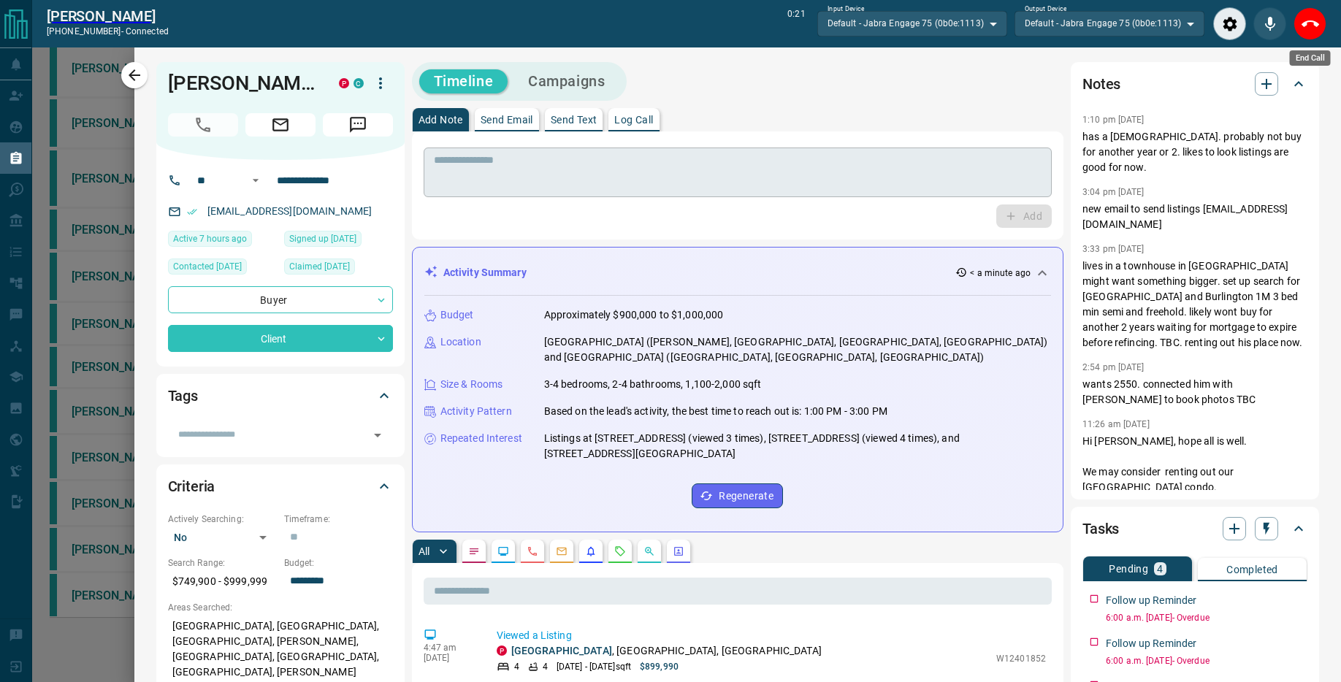
click at [1316, 25] on icon "End Call" at bounding box center [1311, 23] width 18 height 7
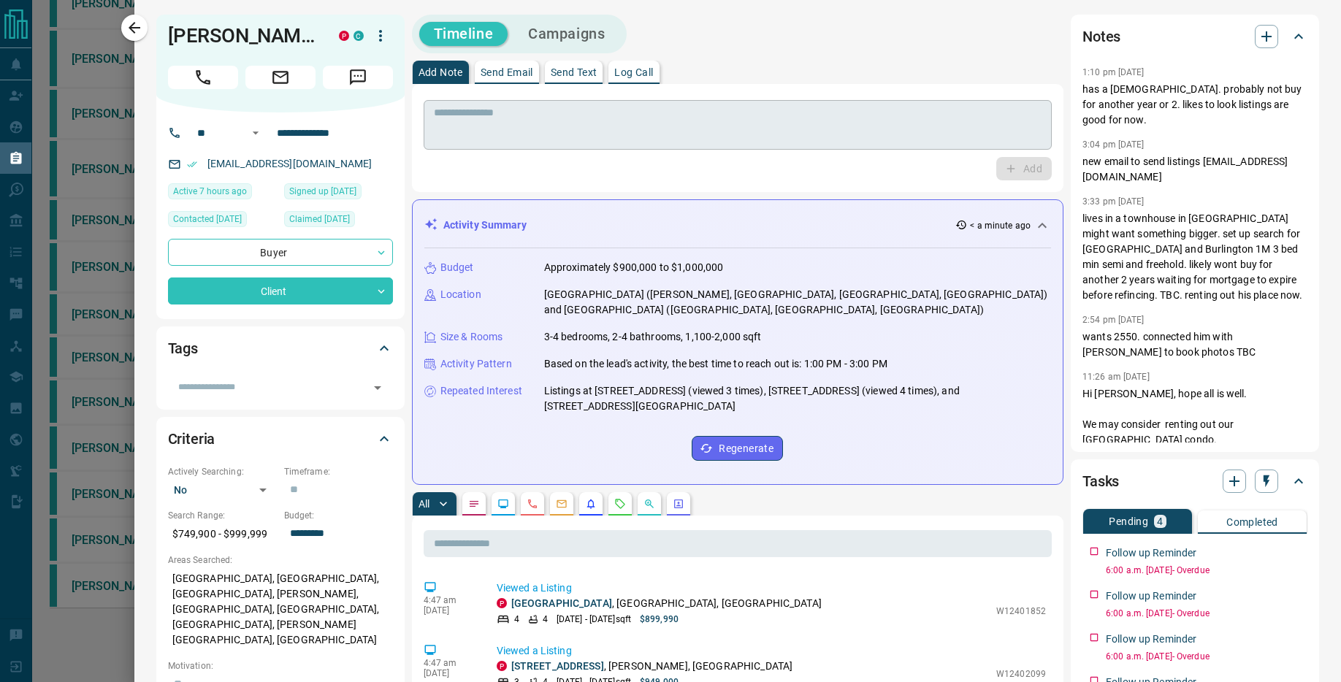
scroll to position [728, 0]
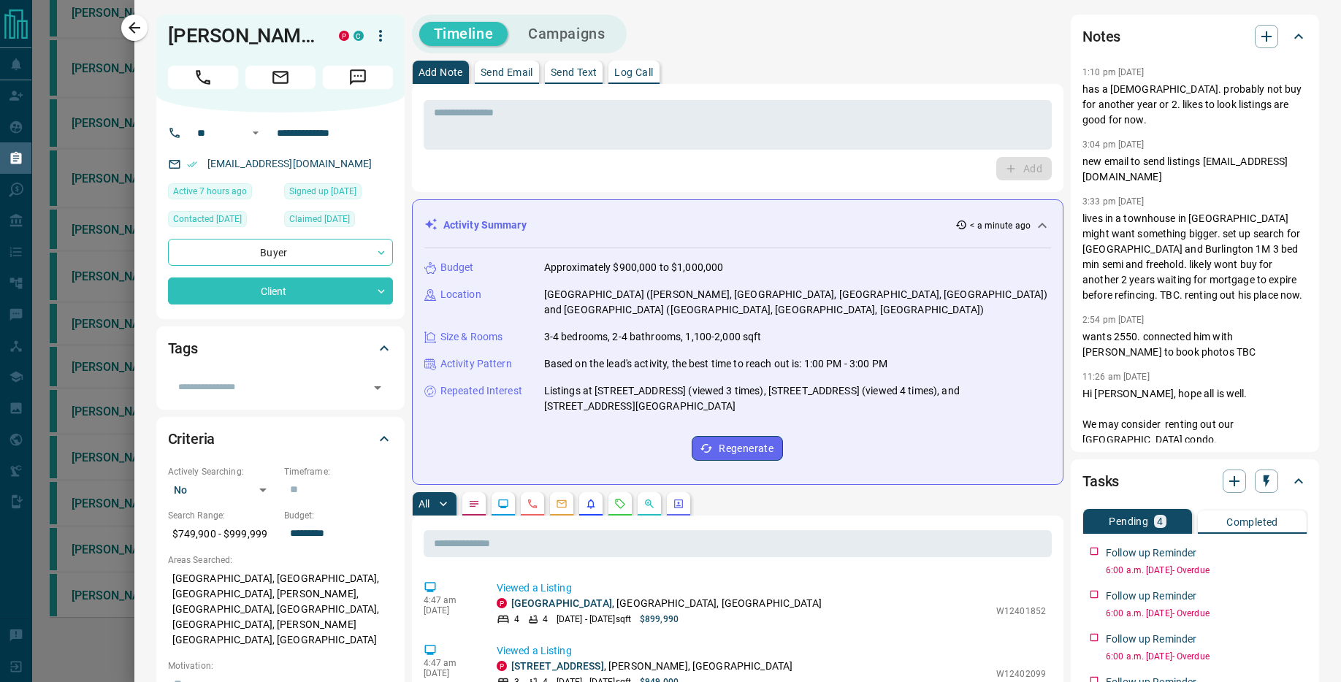
click at [565, 71] on p "Send Text" at bounding box center [574, 72] width 47 height 10
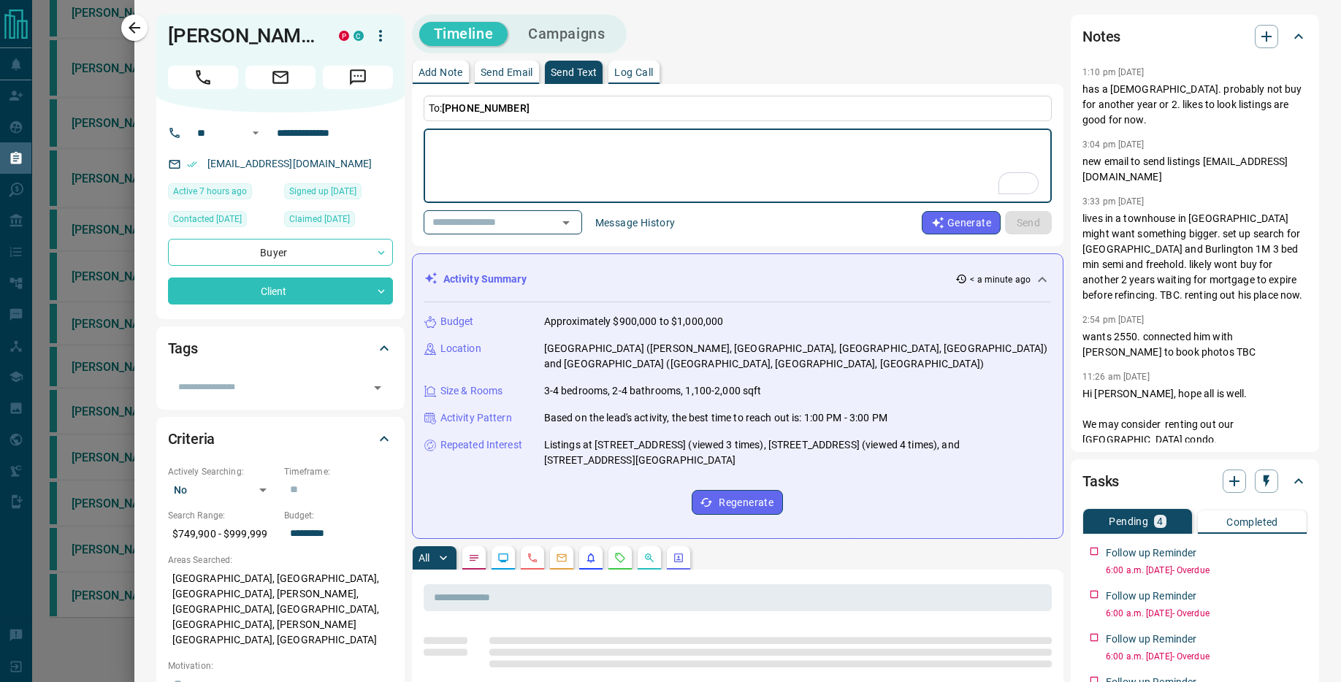
click at [618, 226] on button "Message History" at bounding box center [636, 222] width 98 height 23
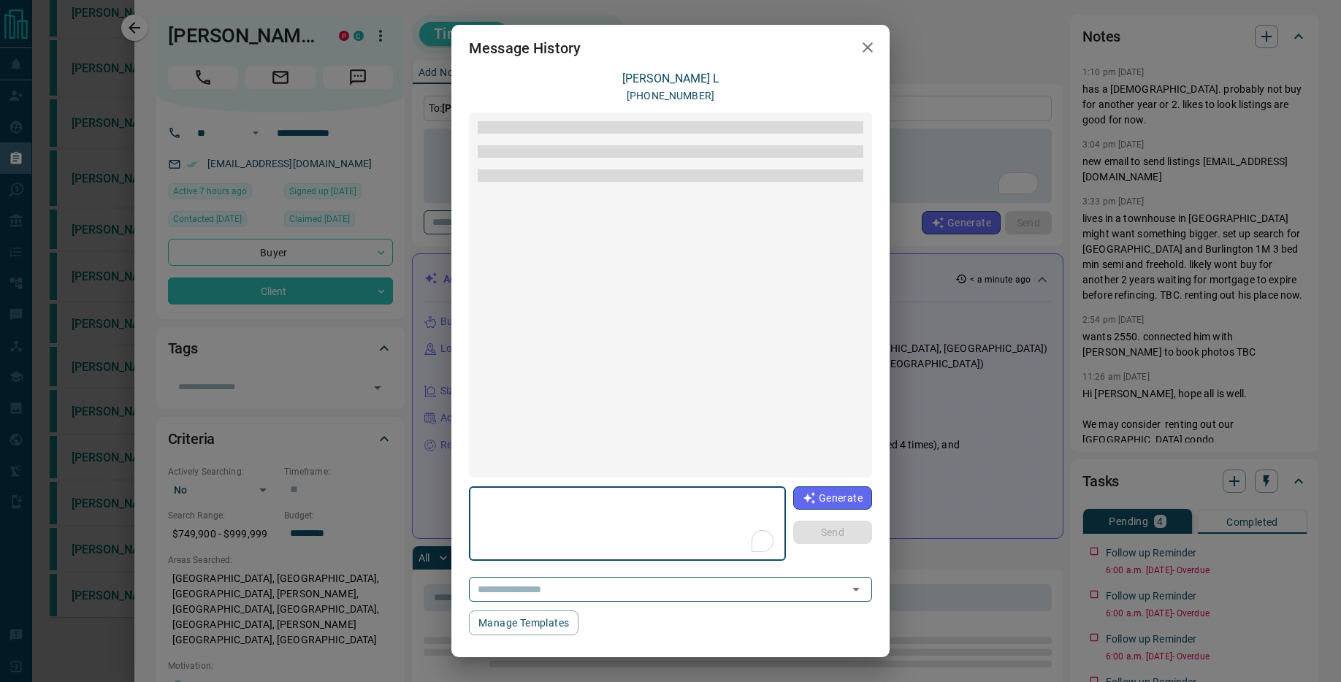
scroll to position [723, 0]
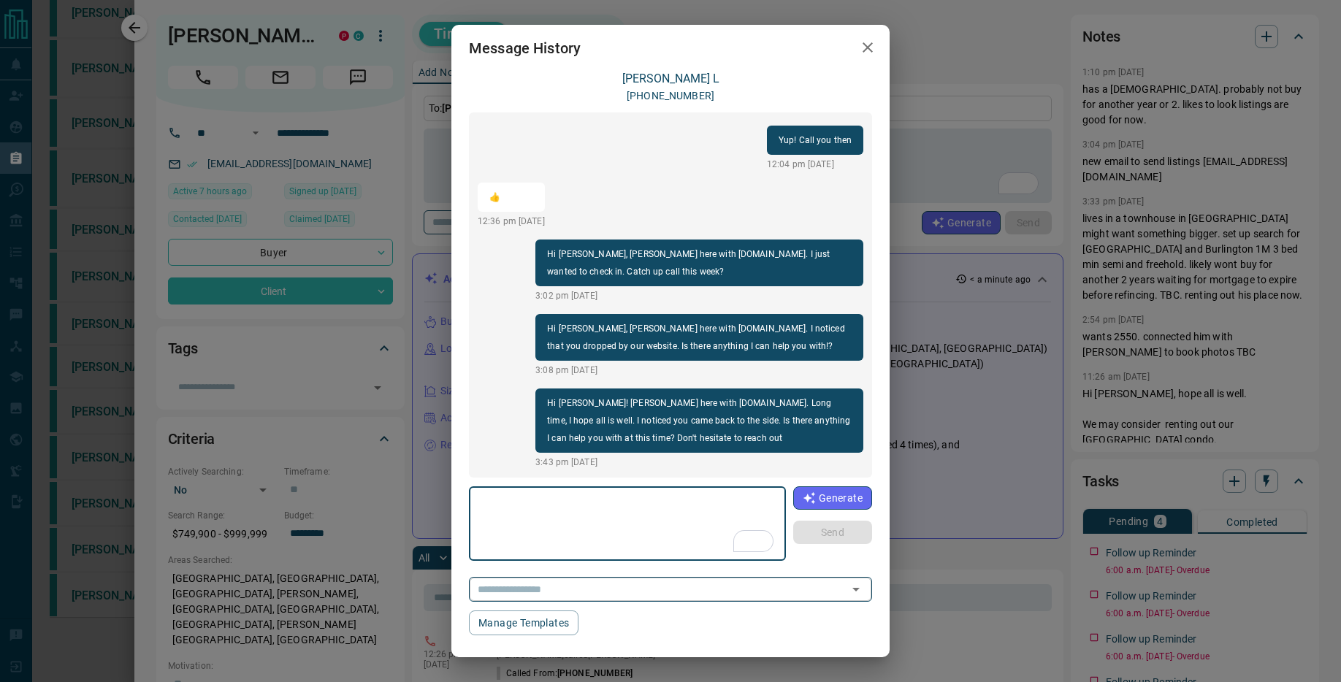
click at [686, 585] on input "text" at bounding box center [650, 589] width 356 height 18
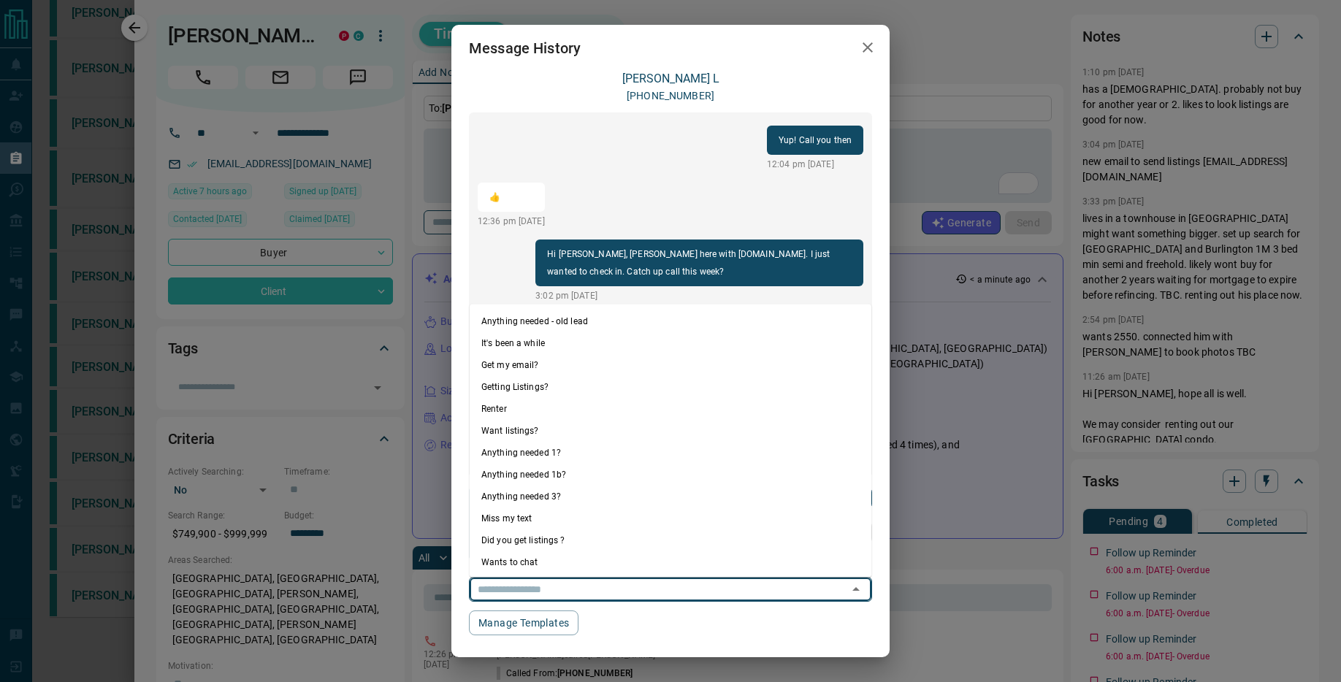
click at [612, 483] on li "Anything needed 1b?" at bounding box center [671, 475] width 402 height 22
type textarea "**********"
type input "**********"
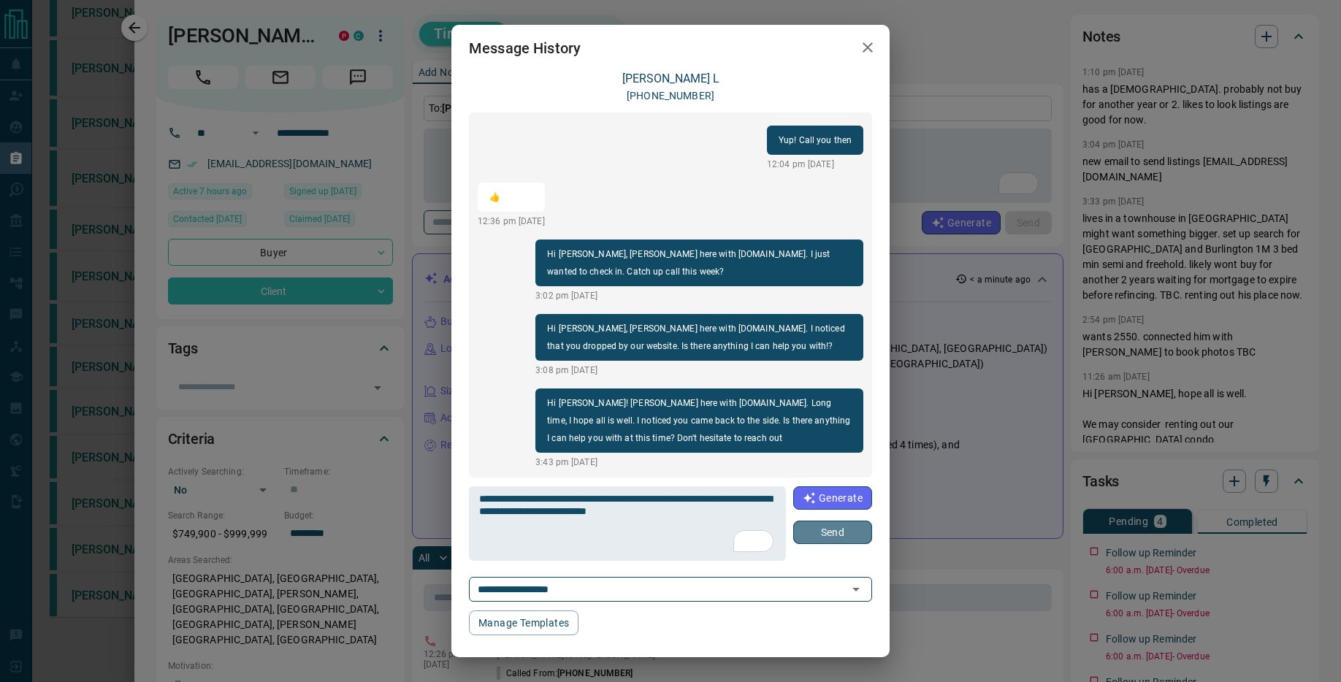
click at [849, 532] on button "Send" at bounding box center [832, 532] width 79 height 23
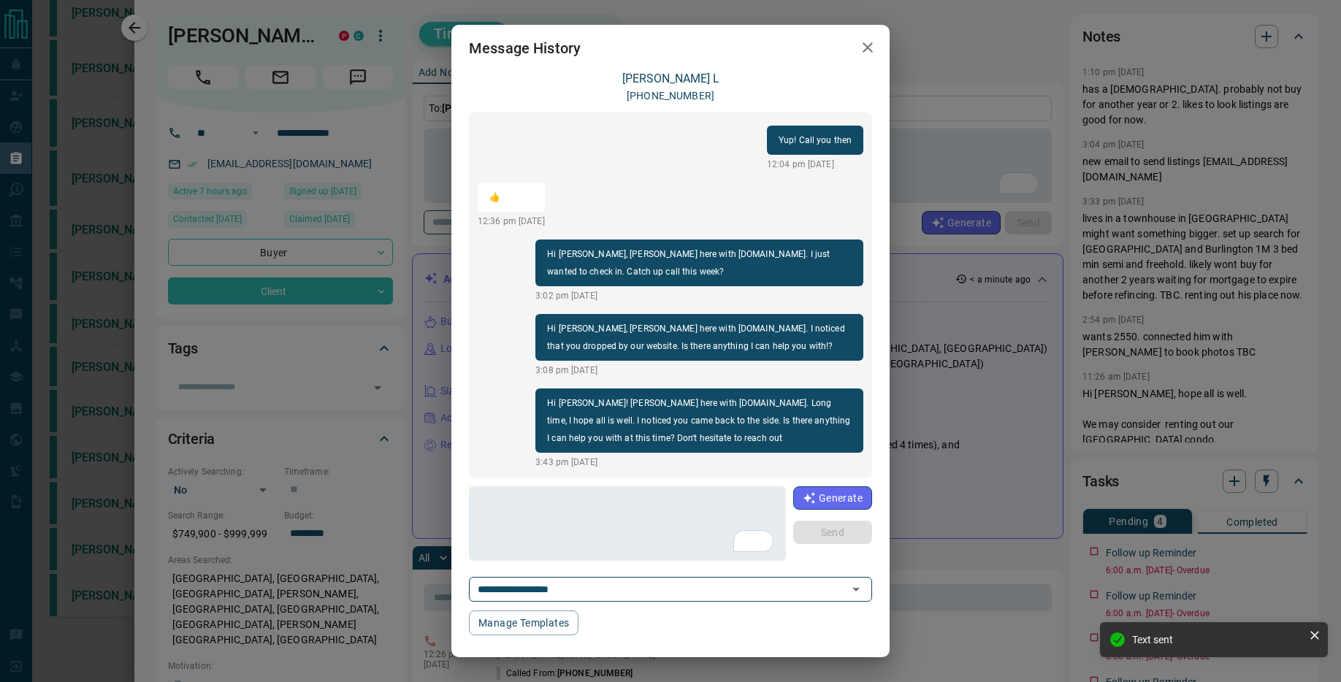
scroll to position [798, 0]
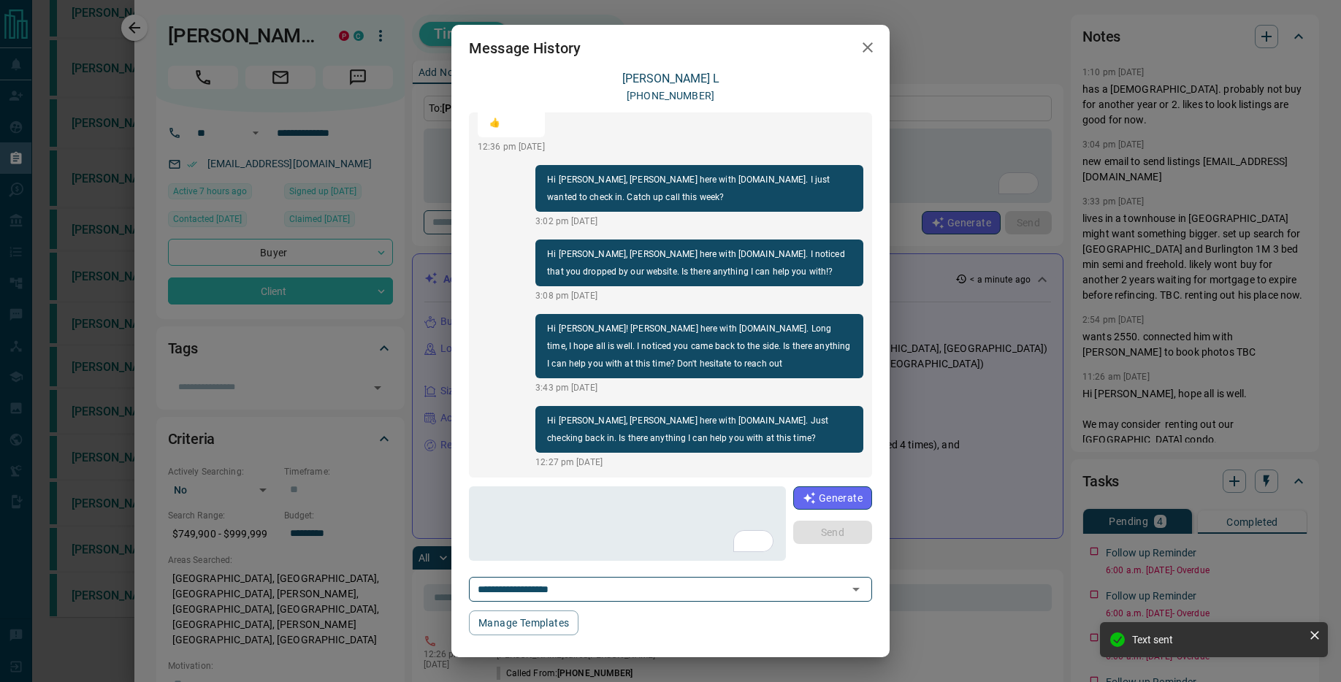
click at [866, 47] on icon "button" at bounding box center [868, 48] width 18 height 18
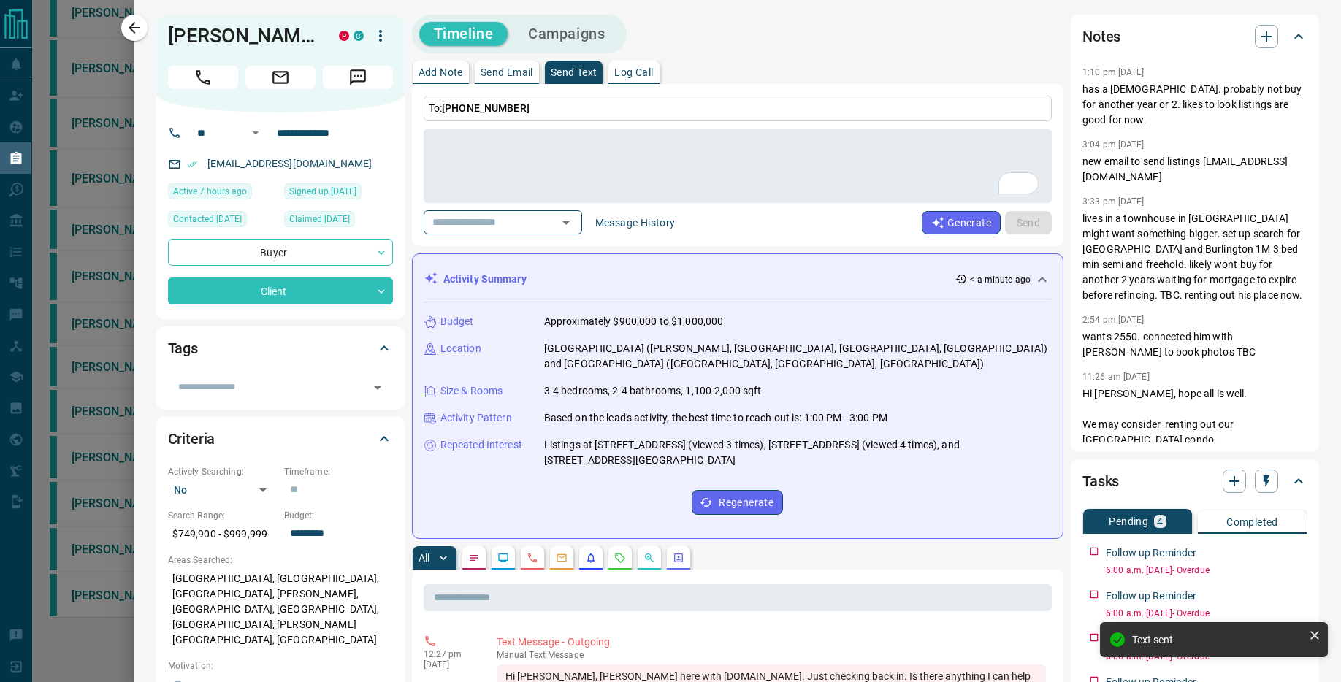
click at [126, 83] on div at bounding box center [670, 341] width 1341 height 682
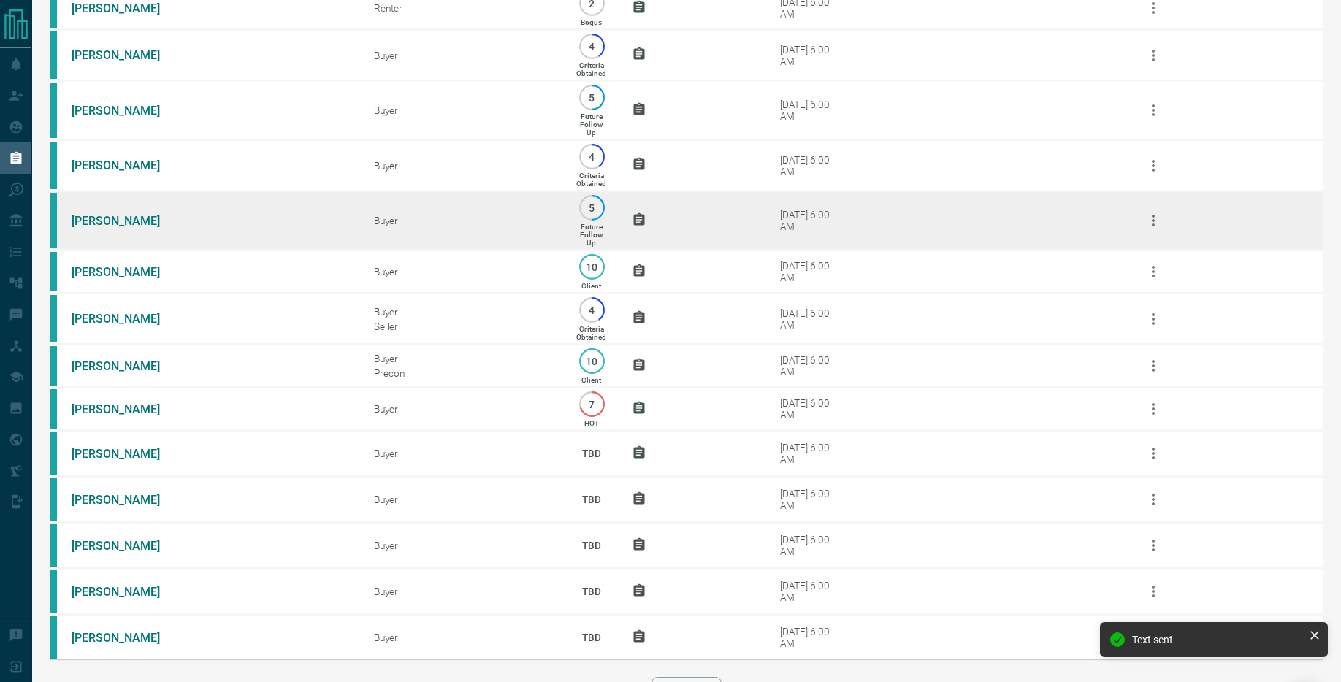
scroll to position [874, 0]
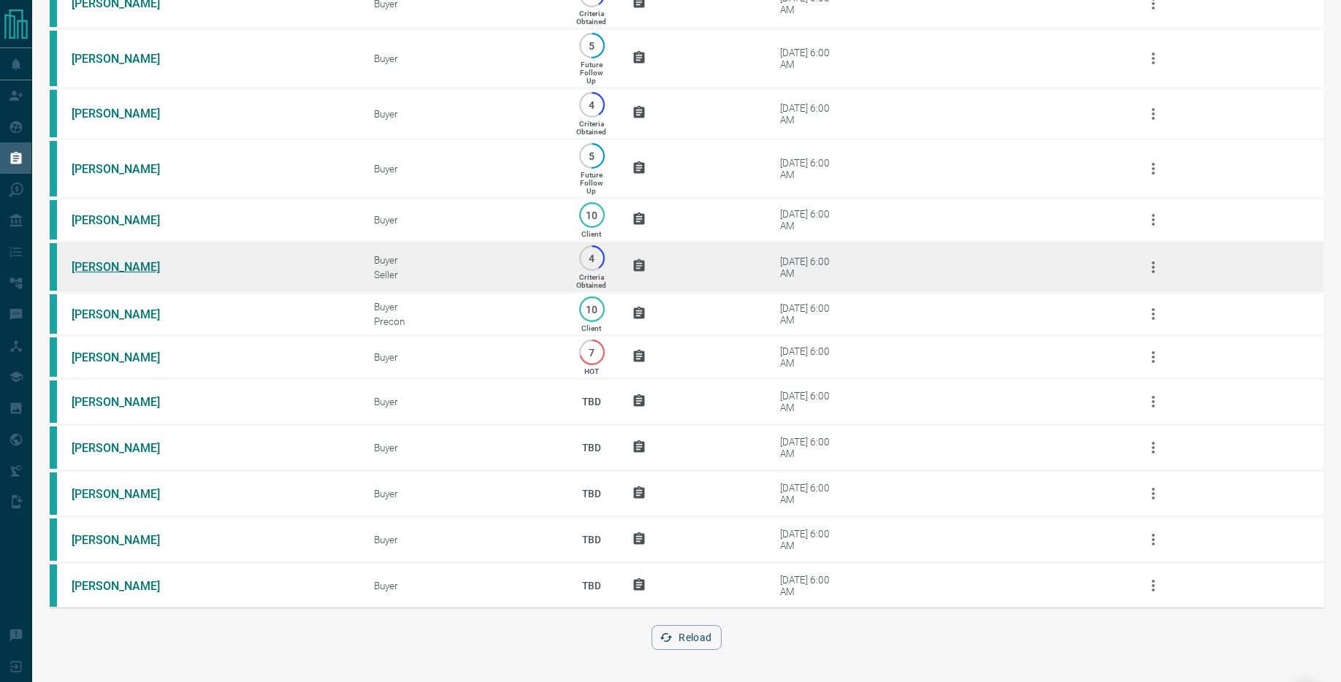
click at [142, 263] on link "[PERSON_NAME]" at bounding box center [127, 267] width 110 height 14
